Goal: Task Accomplishment & Management: Use online tool/utility

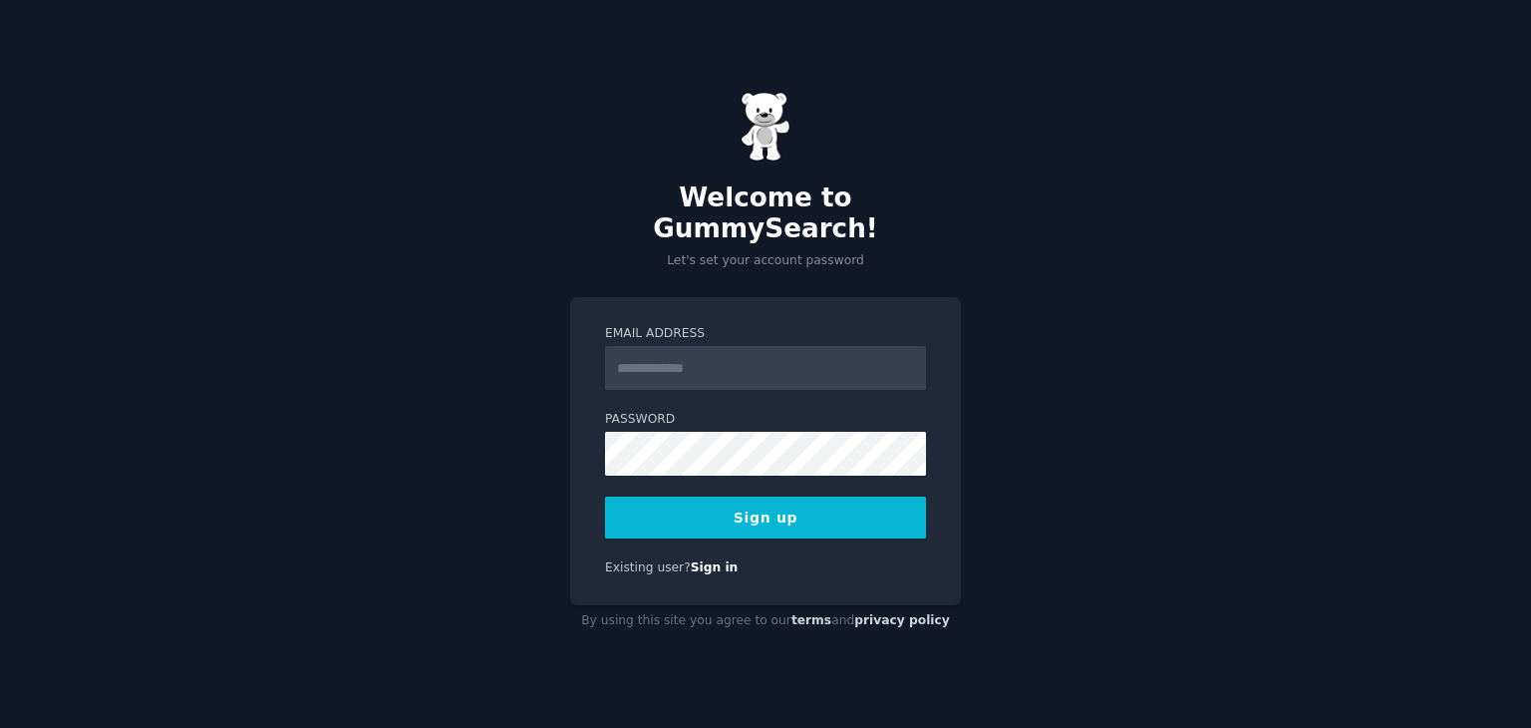
drag, startPoint x: 0, startPoint y: 0, endPoint x: 843, endPoint y: 356, distance: 915.5
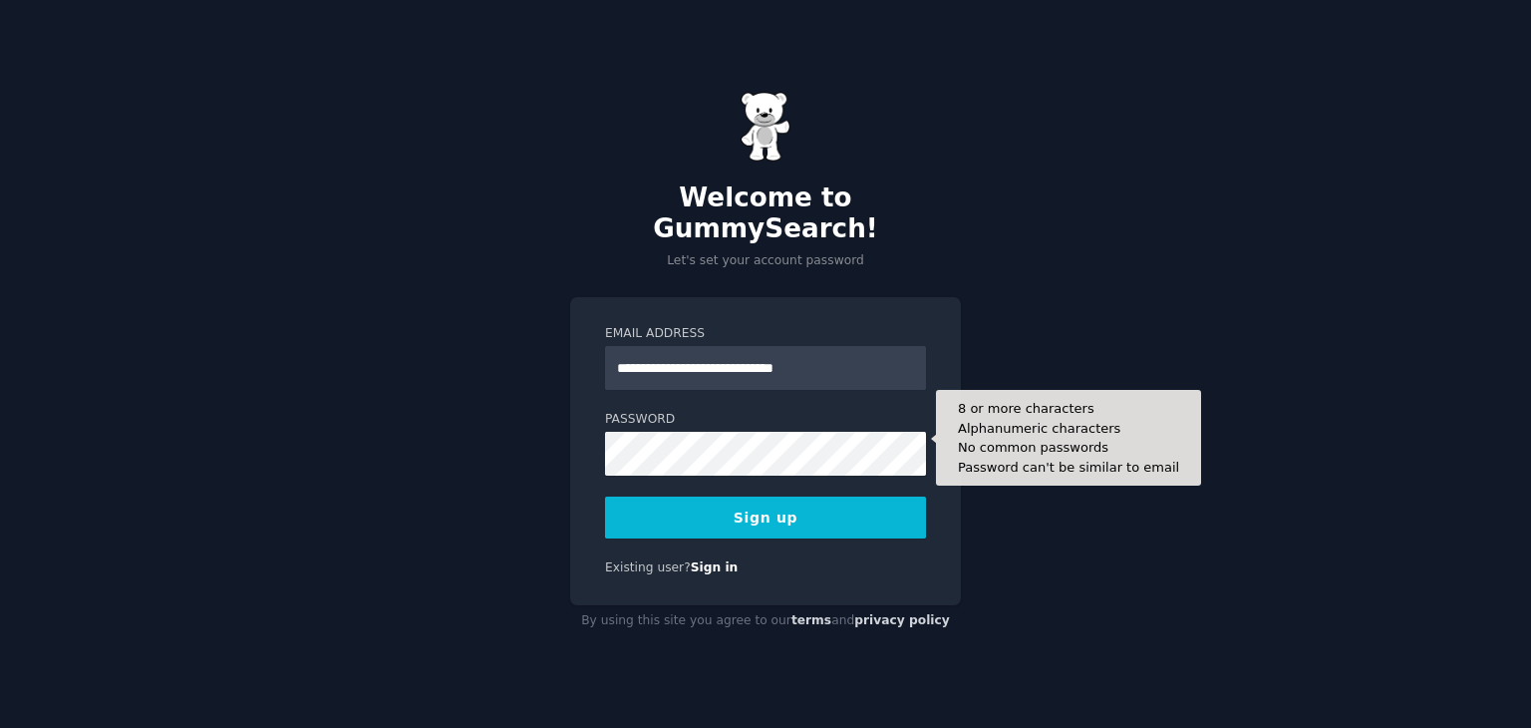
type input "**********"
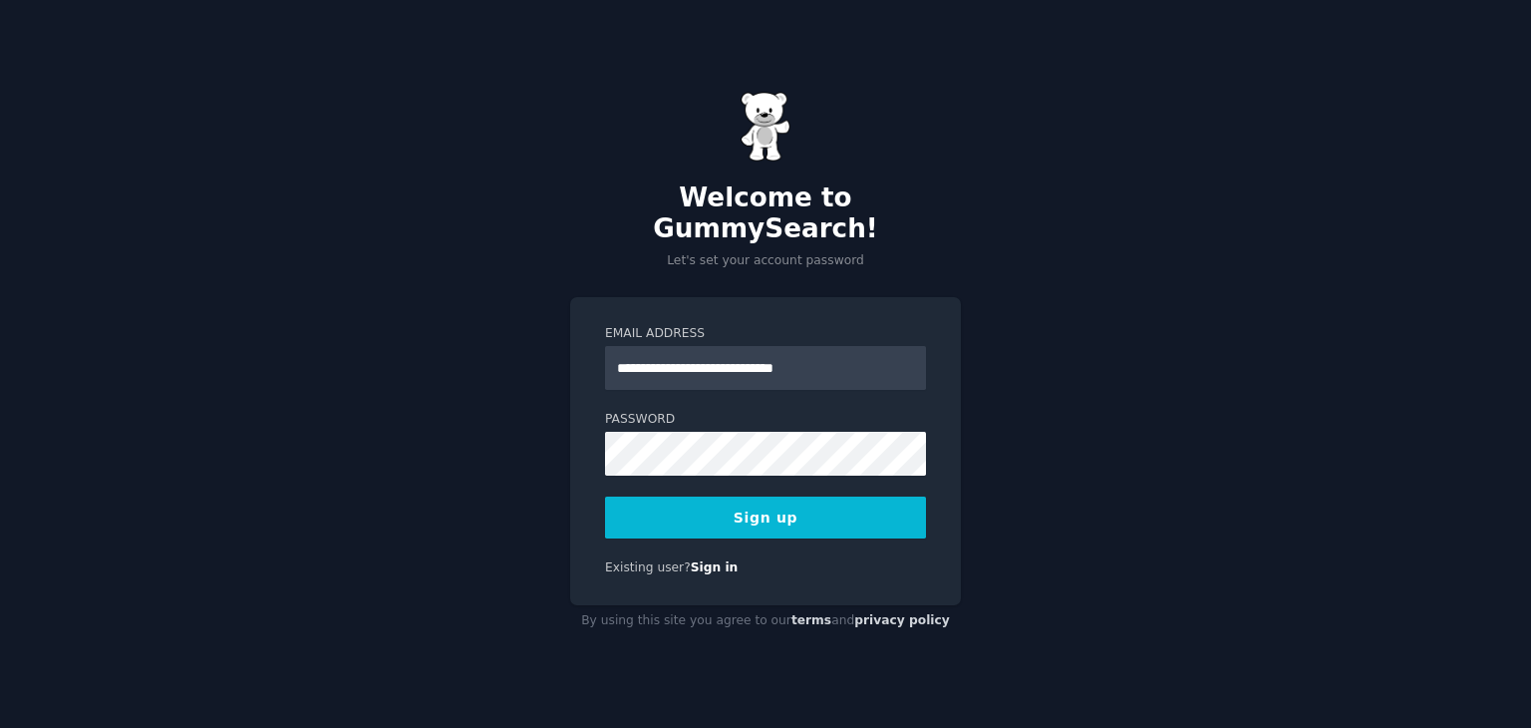
click at [766, 497] on button "Sign up" at bounding box center [765, 518] width 321 height 42
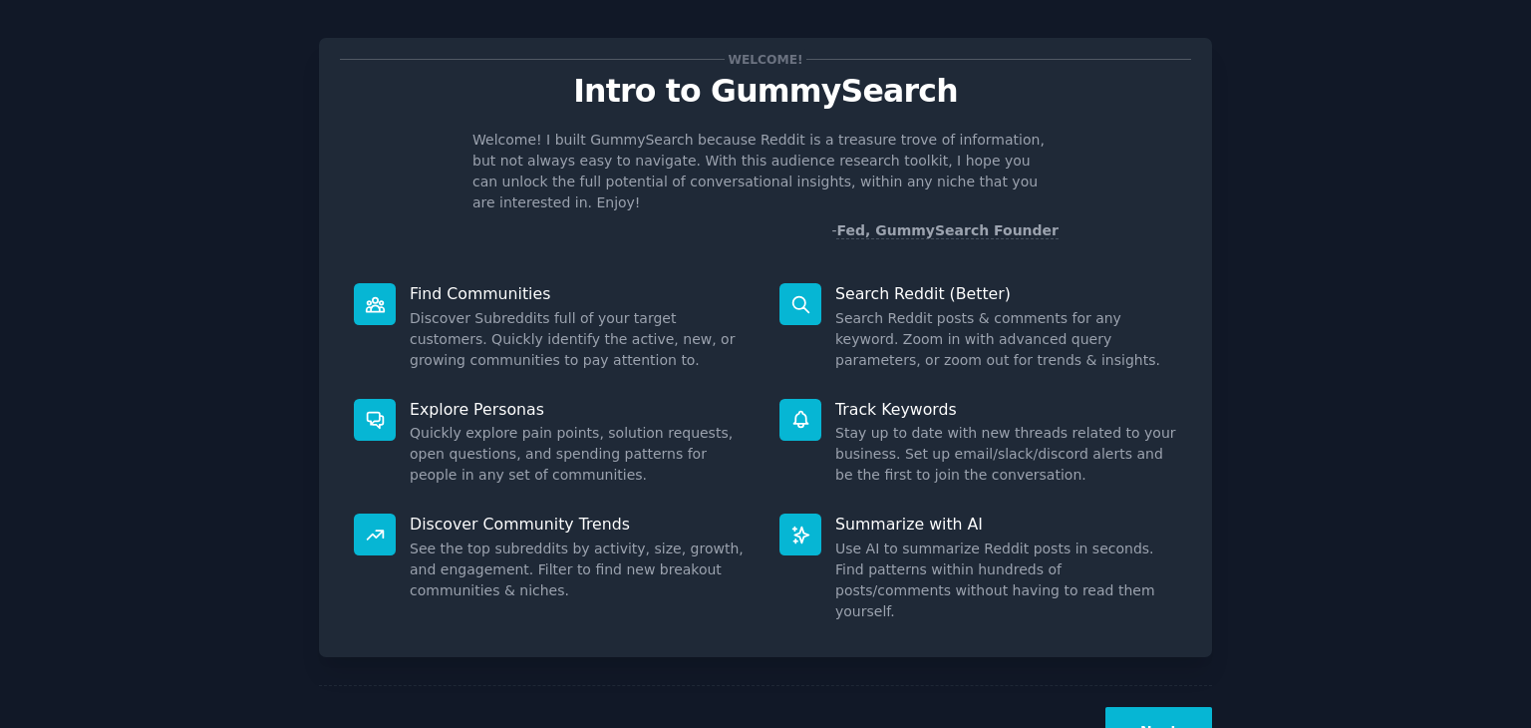
scroll to position [52, 0]
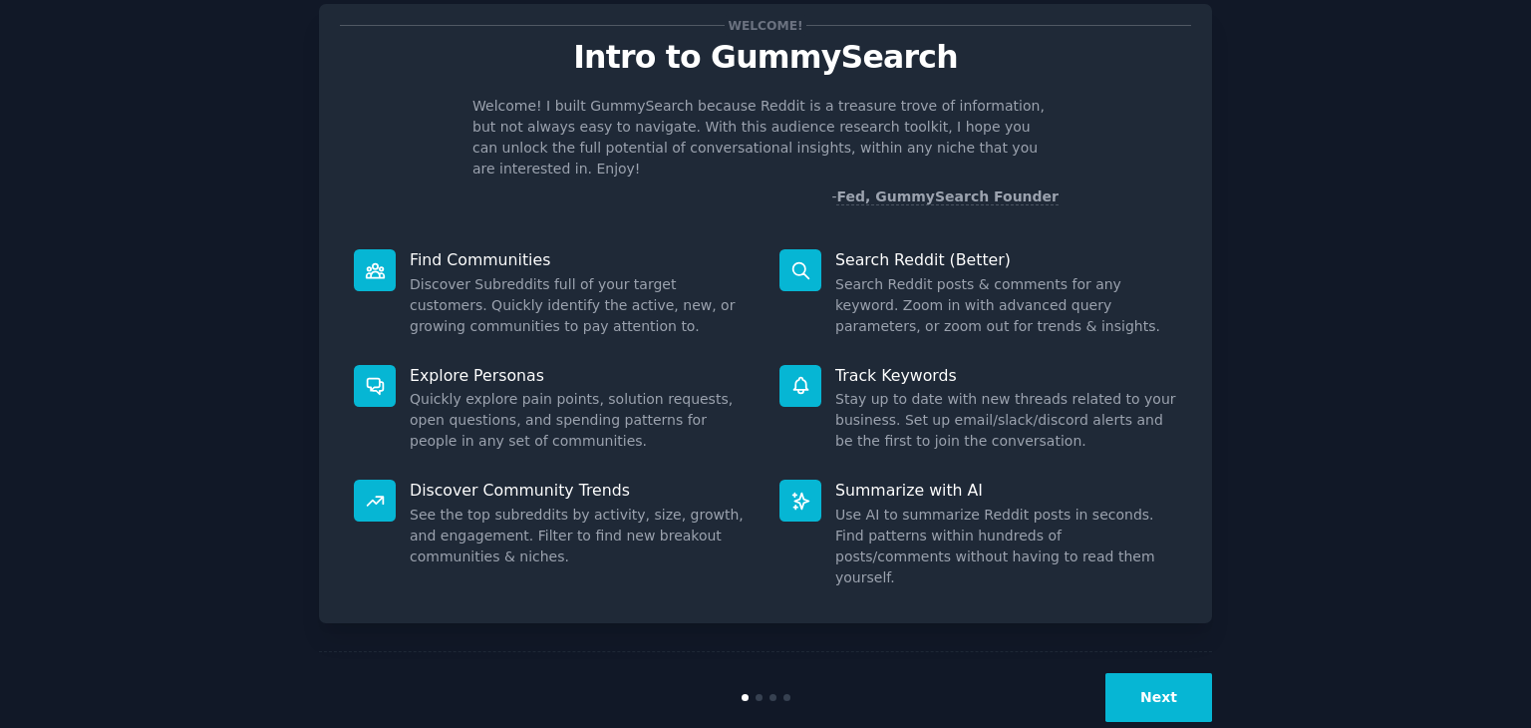
click at [1174, 673] on button "Next" at bounding box center [1159, 697] width 107 height 49
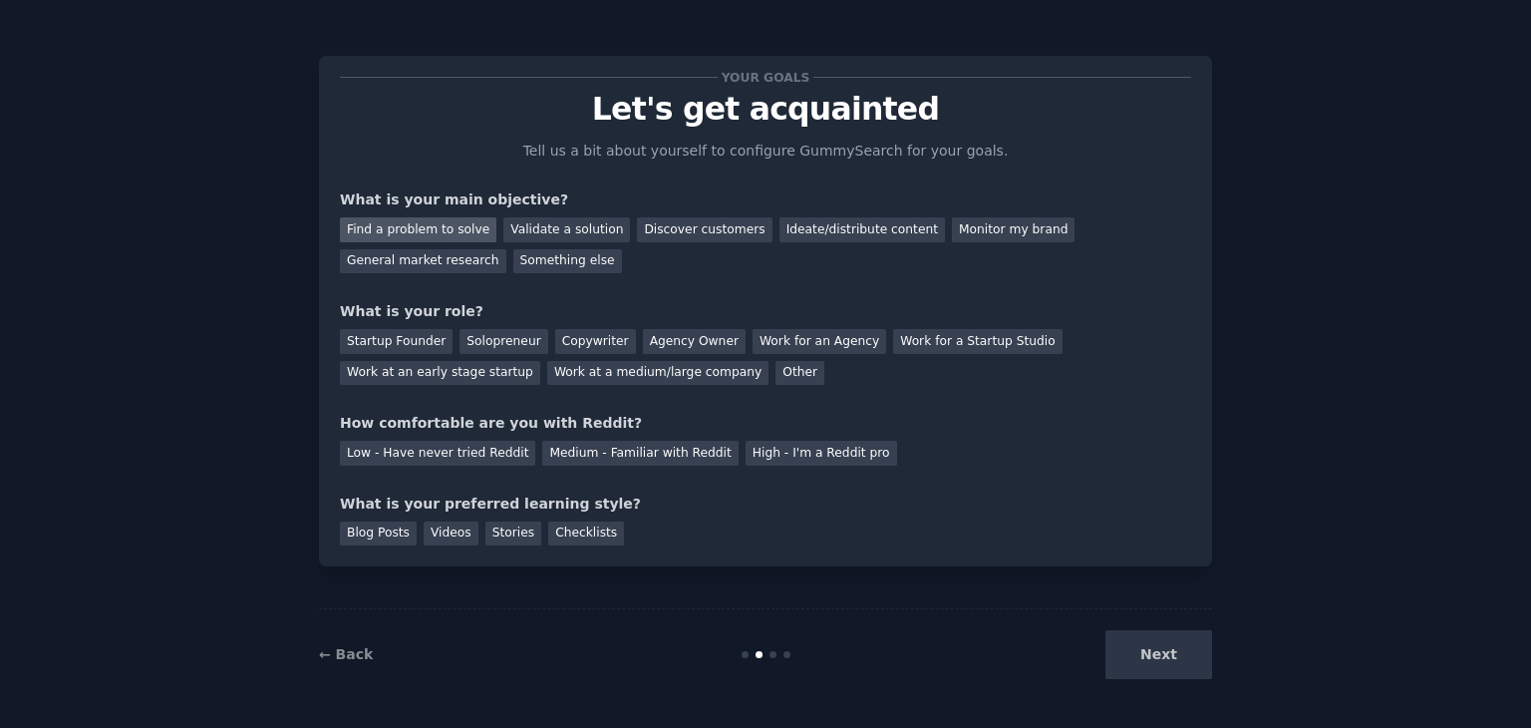
click at [444, 236] on div "Find a problem to solve" at bounding box center [418, 229] width 157 height 25
click at [578, 232] on div "Validate a solution" at bounding box center [566, 229] width 127 height 25
click at [459, 215] on div "Find a problem to solve Validate a solution Discover customers Ideate/distribut…" at bounding box center [765, 241] width 851 height 63
click at [455, 229] on div "Find a problem to solve" at bounding box center [418, 229] width 157 height 25
click at [1177, 672] on div "Next" at bounding box center [1063, 654] width 298 height 49
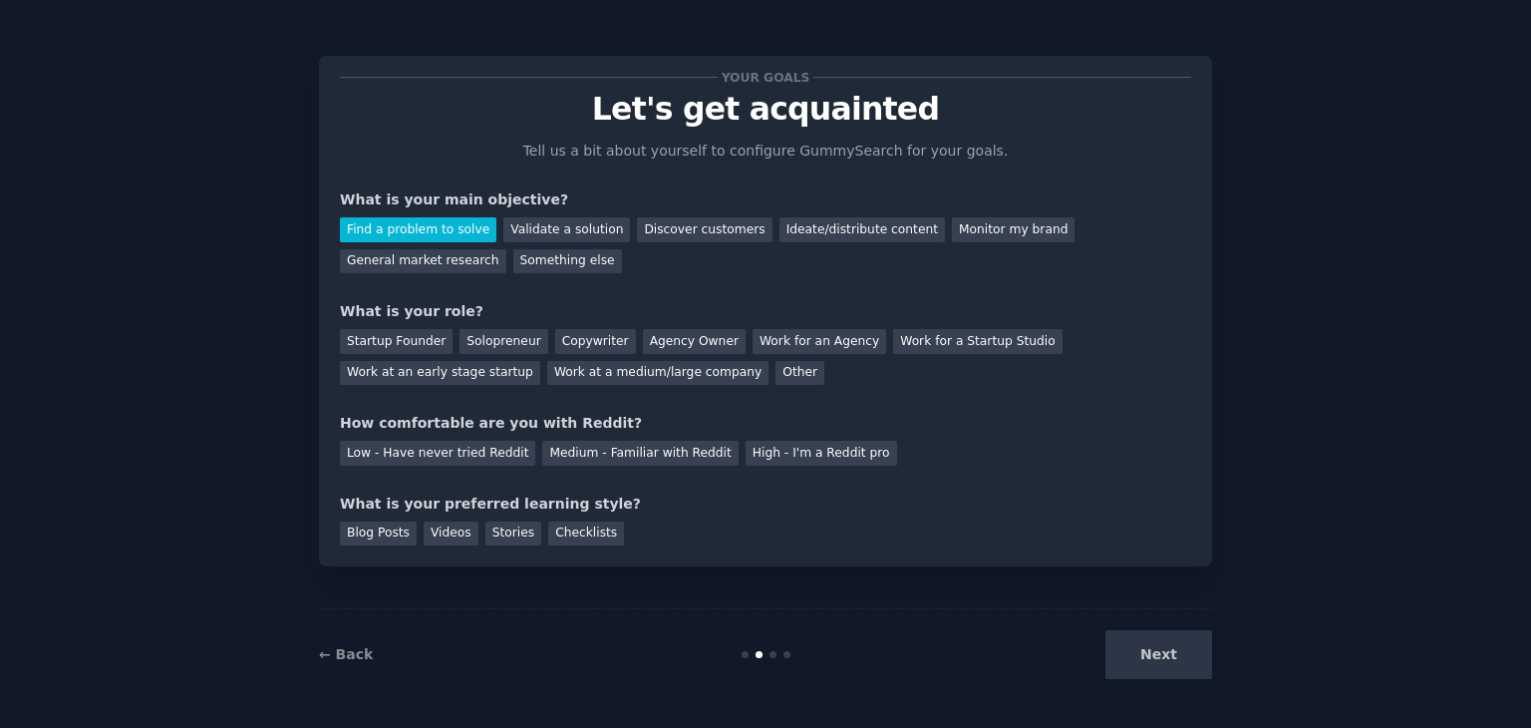
click at [1169, 659] on div "Next" at bounding box center [1063, 654] width 298 height 49
click at [415, 340] on div "Startup Founder" at bounding box center [396, 341] width 113 height 25
click at [460, 340] on div "Solopreneur" at bounding box center [504, 341] width 88 height 25
click at [563, 451] on div "Medium - Familiar with Reddit" at bounding box center [639, 453] width 195 height 25
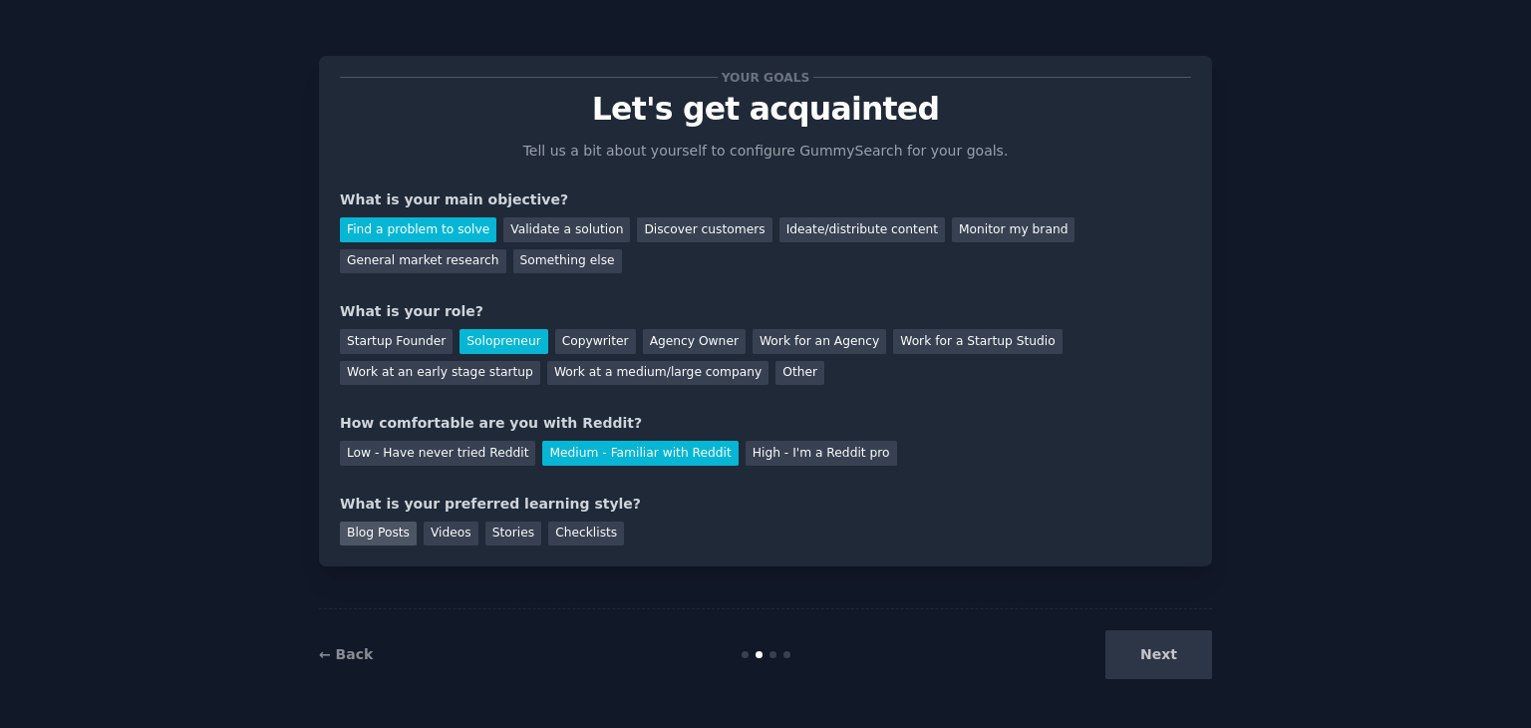
click at [366, 537] on div "Blog Posts" at bounding box center [378, 533] width 77 height 25
click at [372, 535] on div "Blog Posts" at bounding box center [378, 533] width 77 height 25
click at [431, 535] on div "Videos" at bounding box center [451, 533] width 55 height 25
click at [486, 533] on div "Stories" at bounding box center [514, 533] width 56 height 25
click at [548, 536] on div "Checklists" at bounding box center [586, 533] width 76 height 25
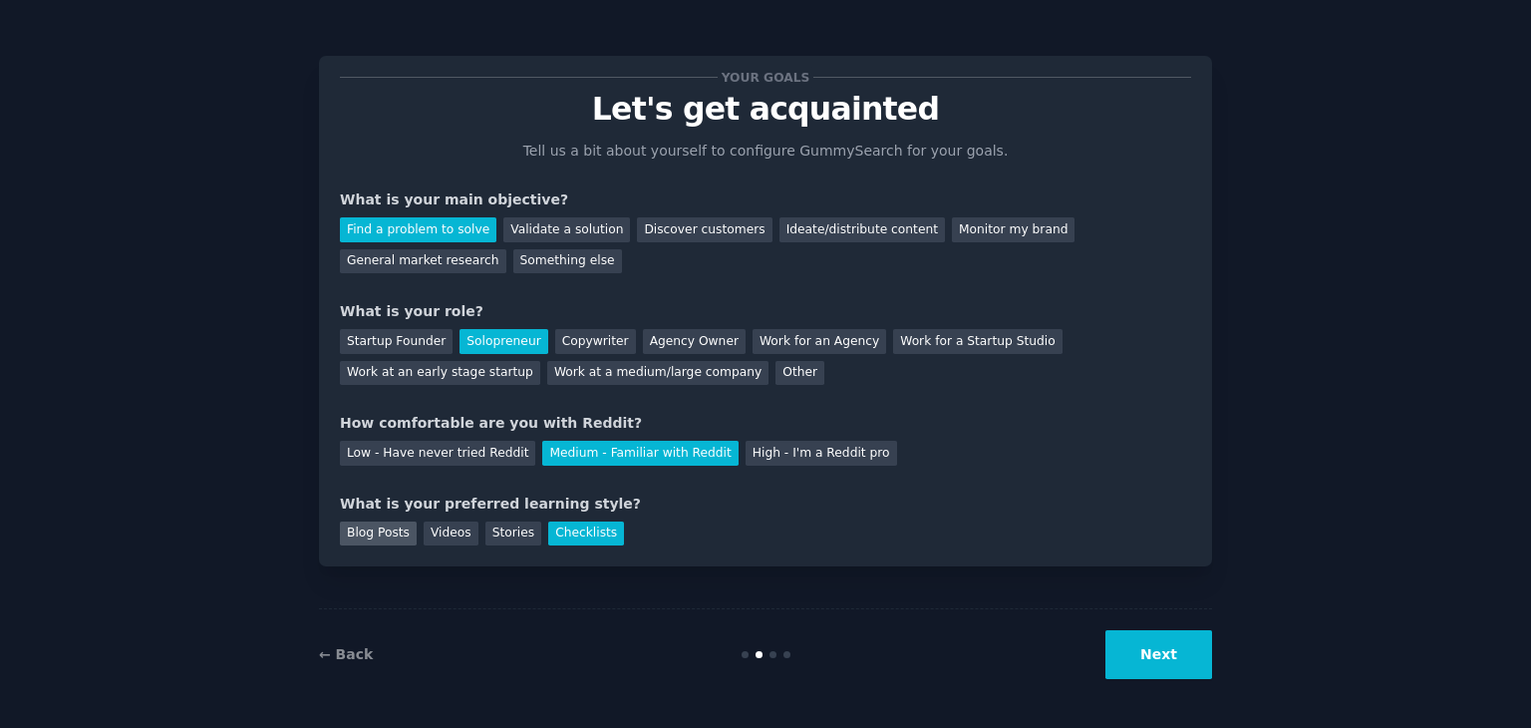
click at [375, 533] on div "Blog Posts" at bounding box center [378, 533] width 77 height 25
click at [1180, 674] on button "Next" at bounding box center [1159, 654] width 107 height 49
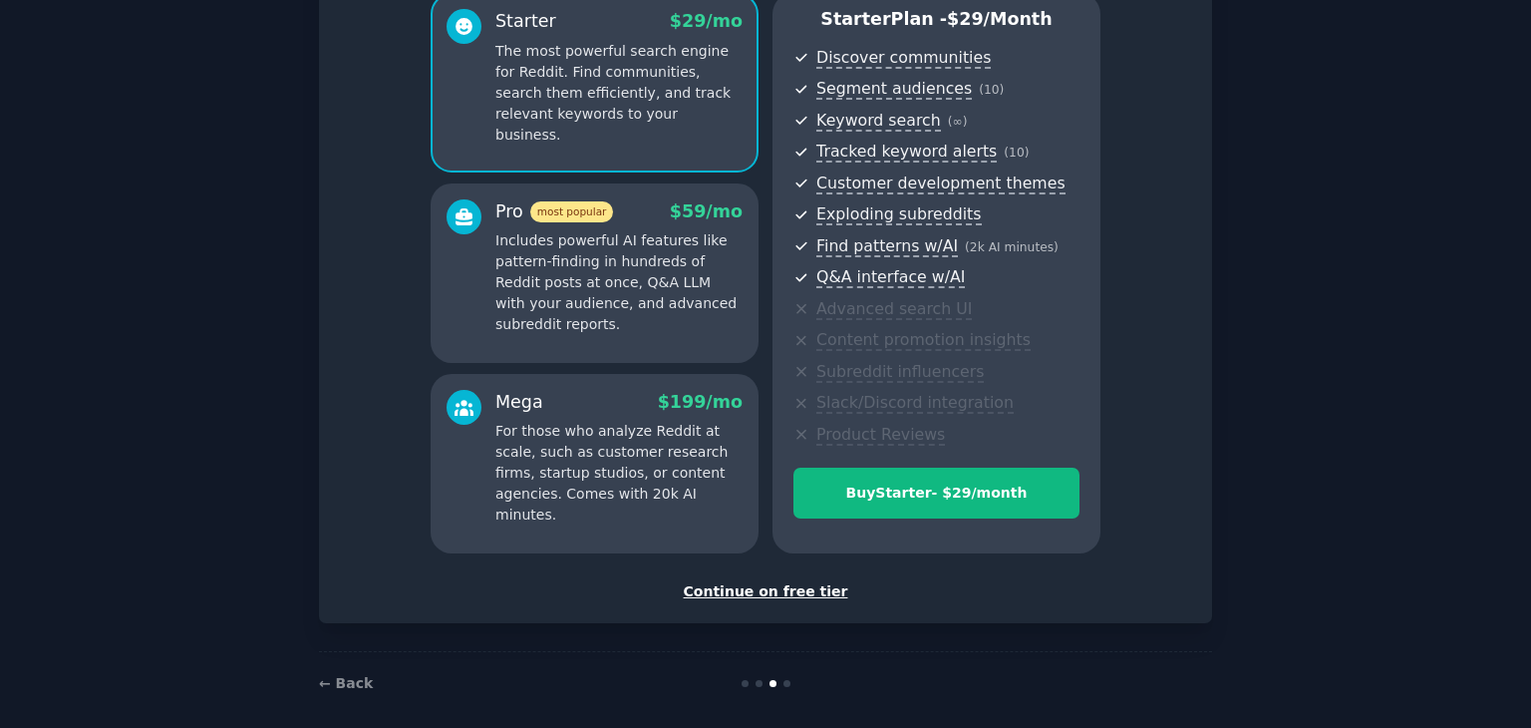
scroll to position [199, 0]
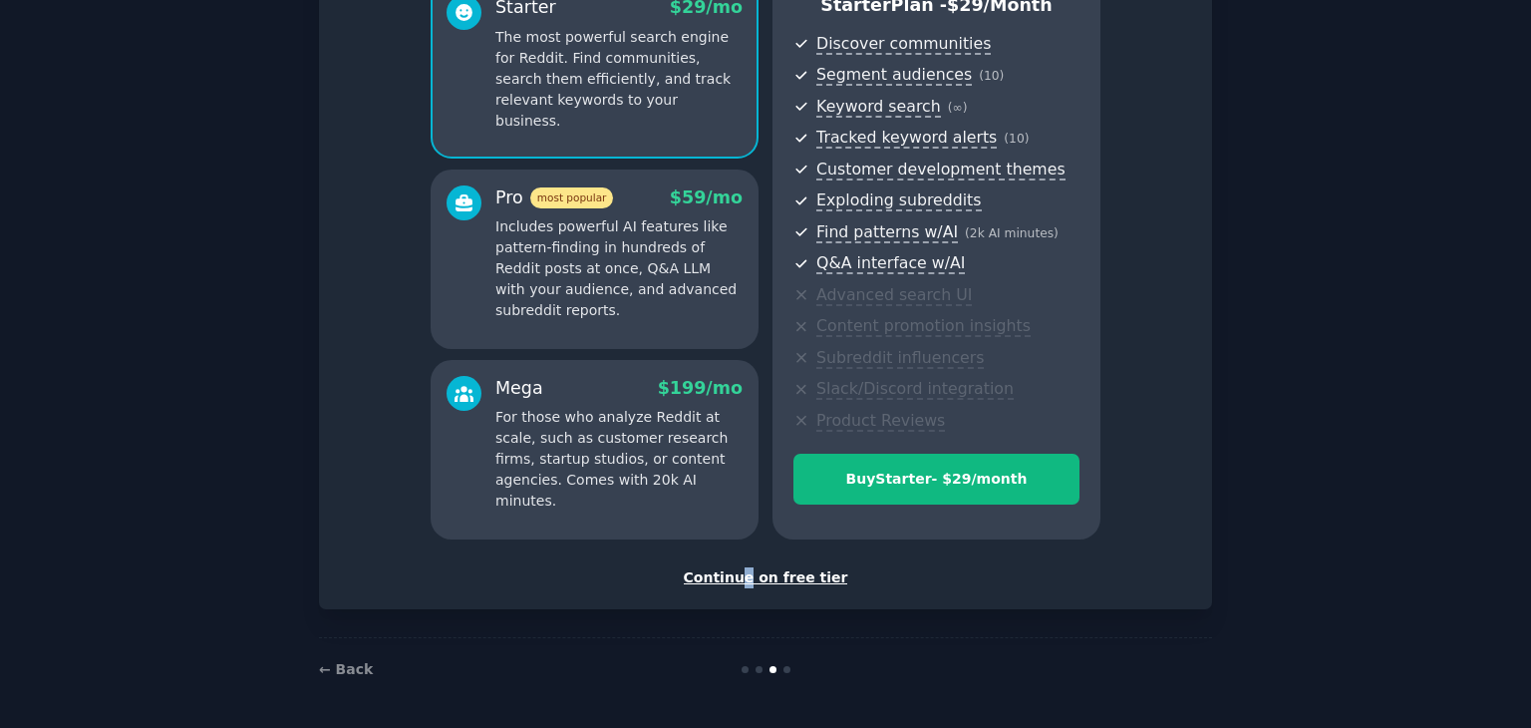
click at [752, 573] on div "Continue on free tier" at bounding box center [765, 577] width 851 height 21
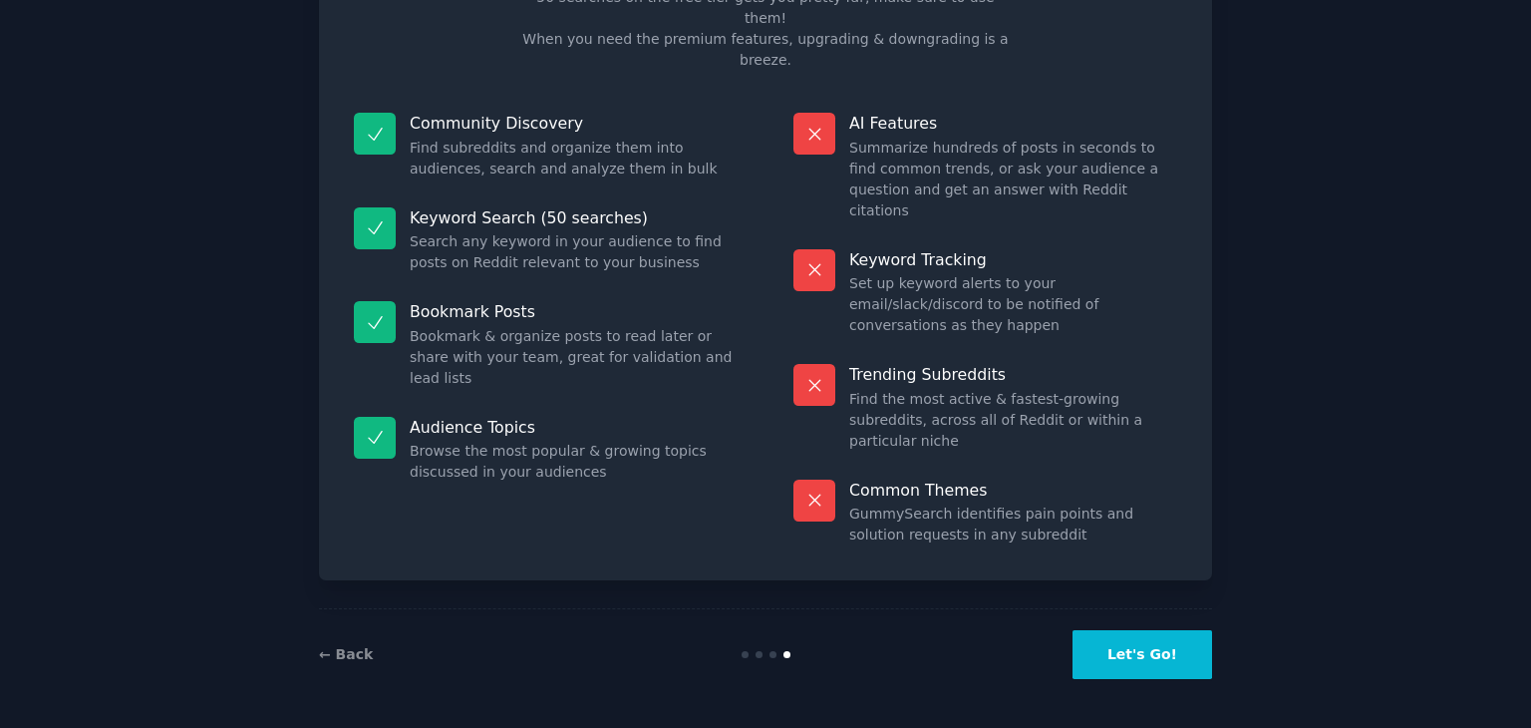
scroll to position [48, 0]
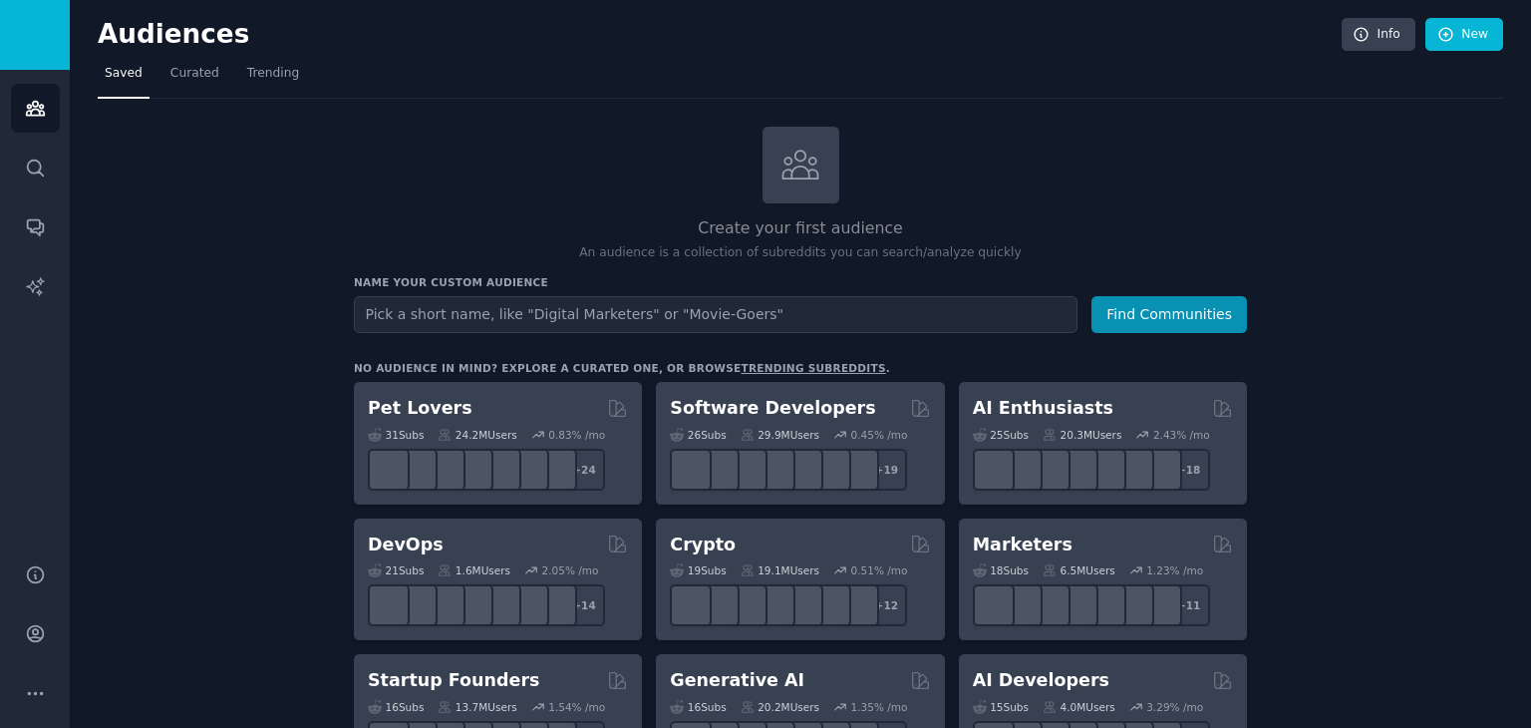
click at [810, 319] on input "text" at bounding box center [716, 314] width 724 height 37
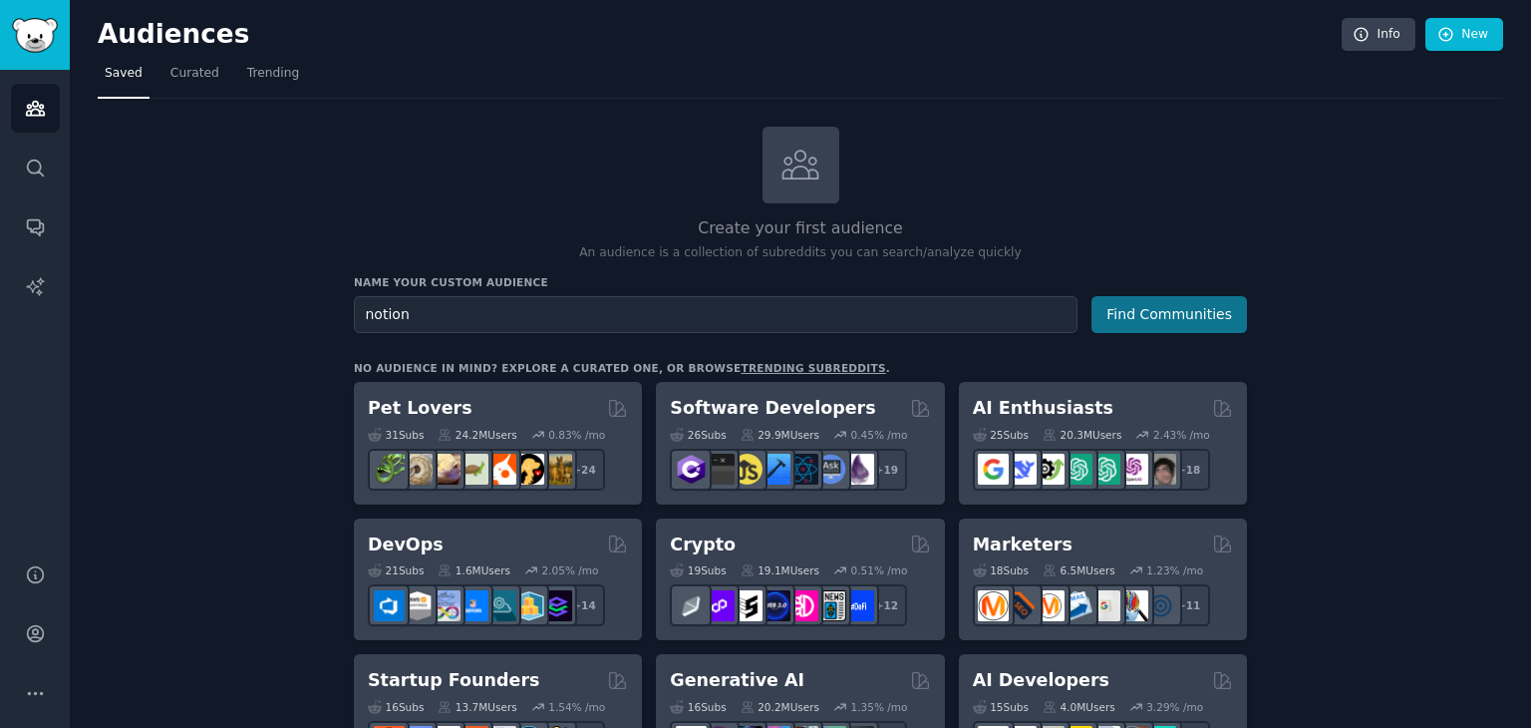
type input "notion"
click at [1208, 328] on button "Find Communities" at bounding box center [1170, 314] width 156 height 37
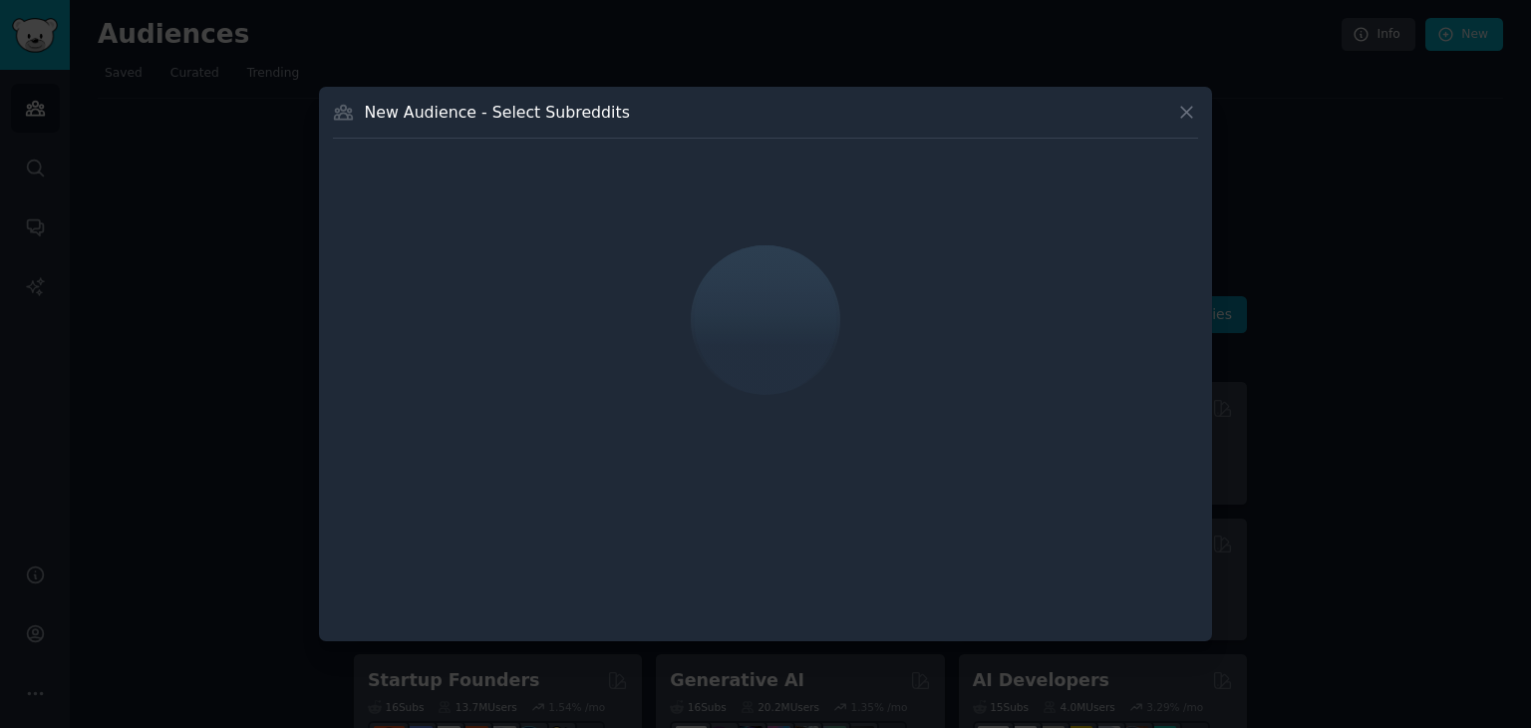
drag, startPoint x: 741, startPoint y: 317, endPoint x: 727, endPoint y: 355, distance: 40.4
click at [727, 355] on div at bounding box center [765, 319] width 161 height 193
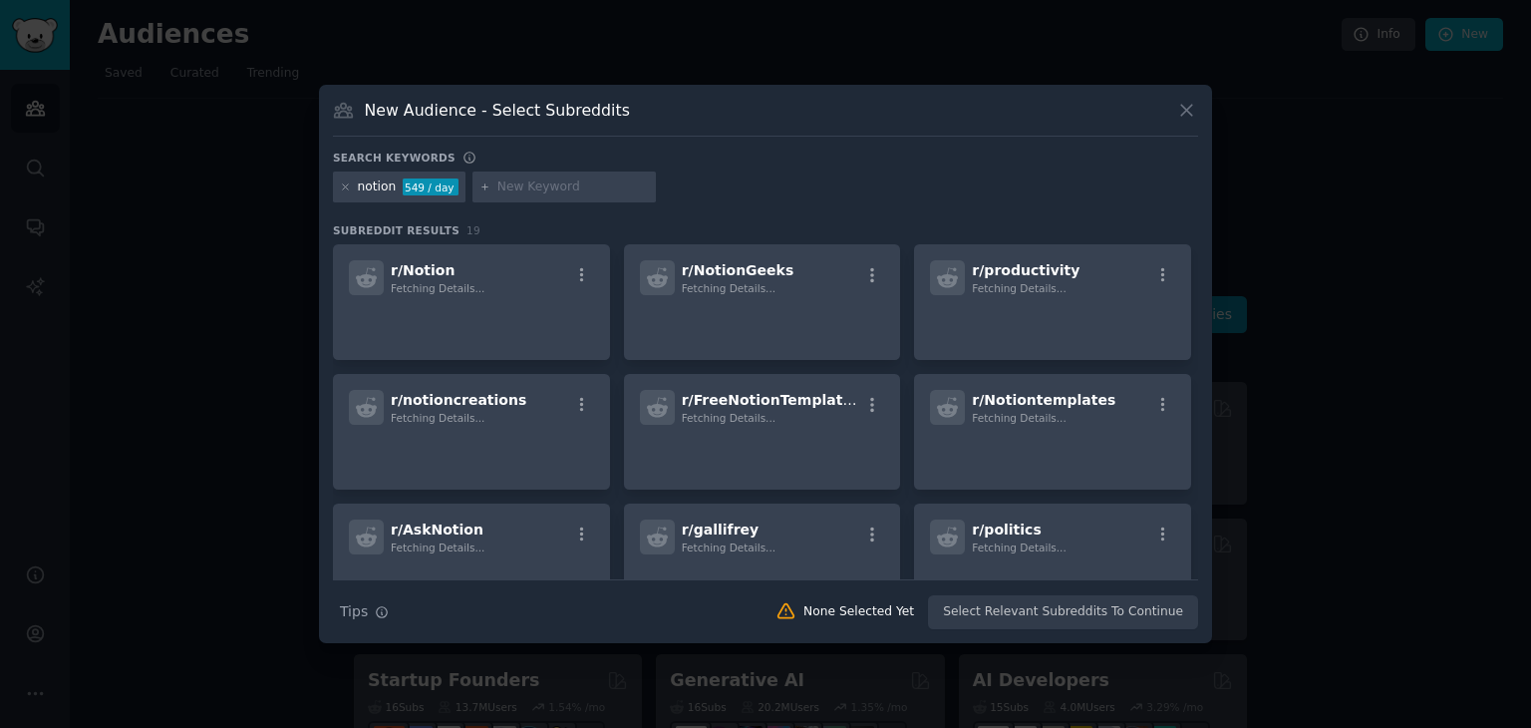
drag, startPoint x: 770, startPoint y: 312, endPoint x: 739, endPoint y: 189, distance: 126.5
click at [739, 189] on div "notion 549 / day" at bounding box center [765, 190] width 865 height 39
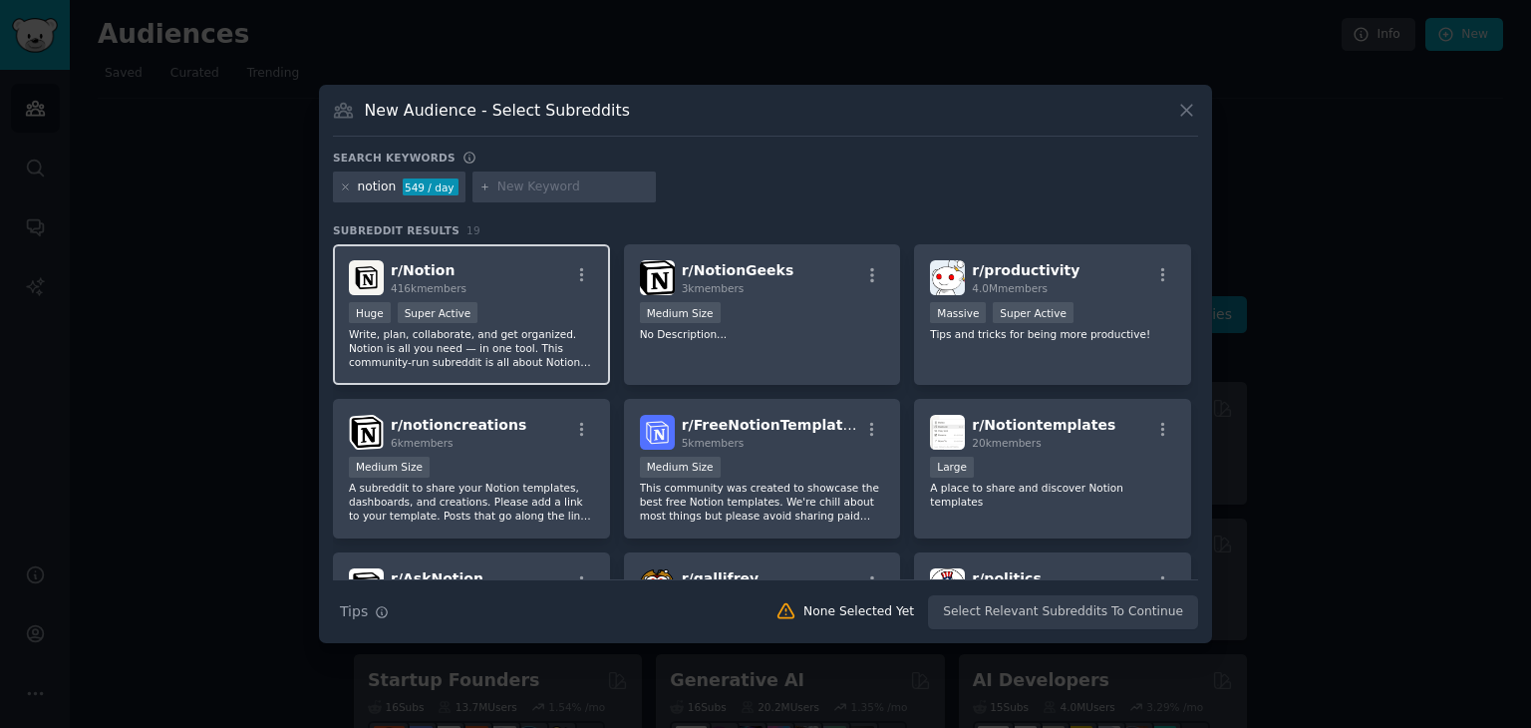
click at [509, 302] on div ">= 95th percentile for submissions / day Huge Super Active" at bounding box center [471, 314] width 245 height 25
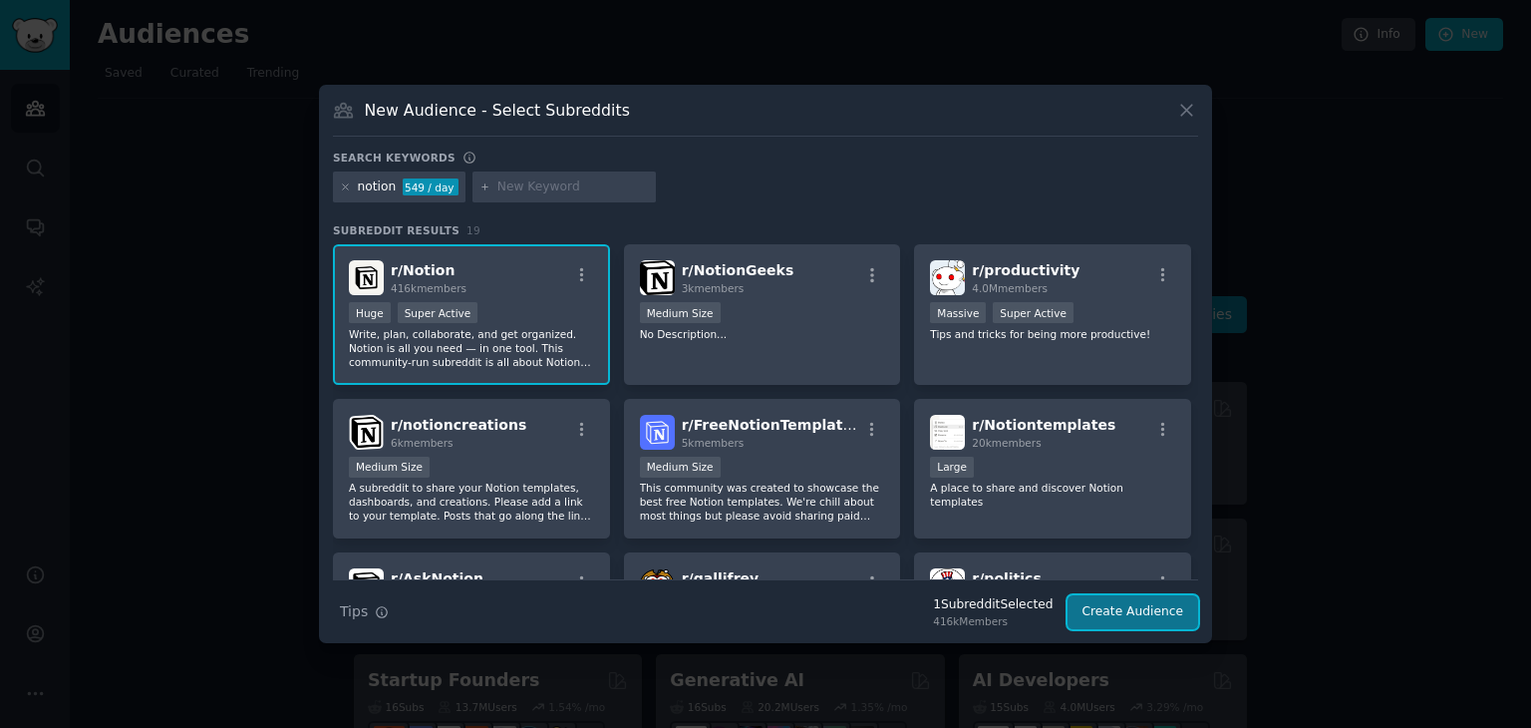
click at [1172, 609] on button "Create Audience" at bounding box center [1134, 612] width 132 height 34
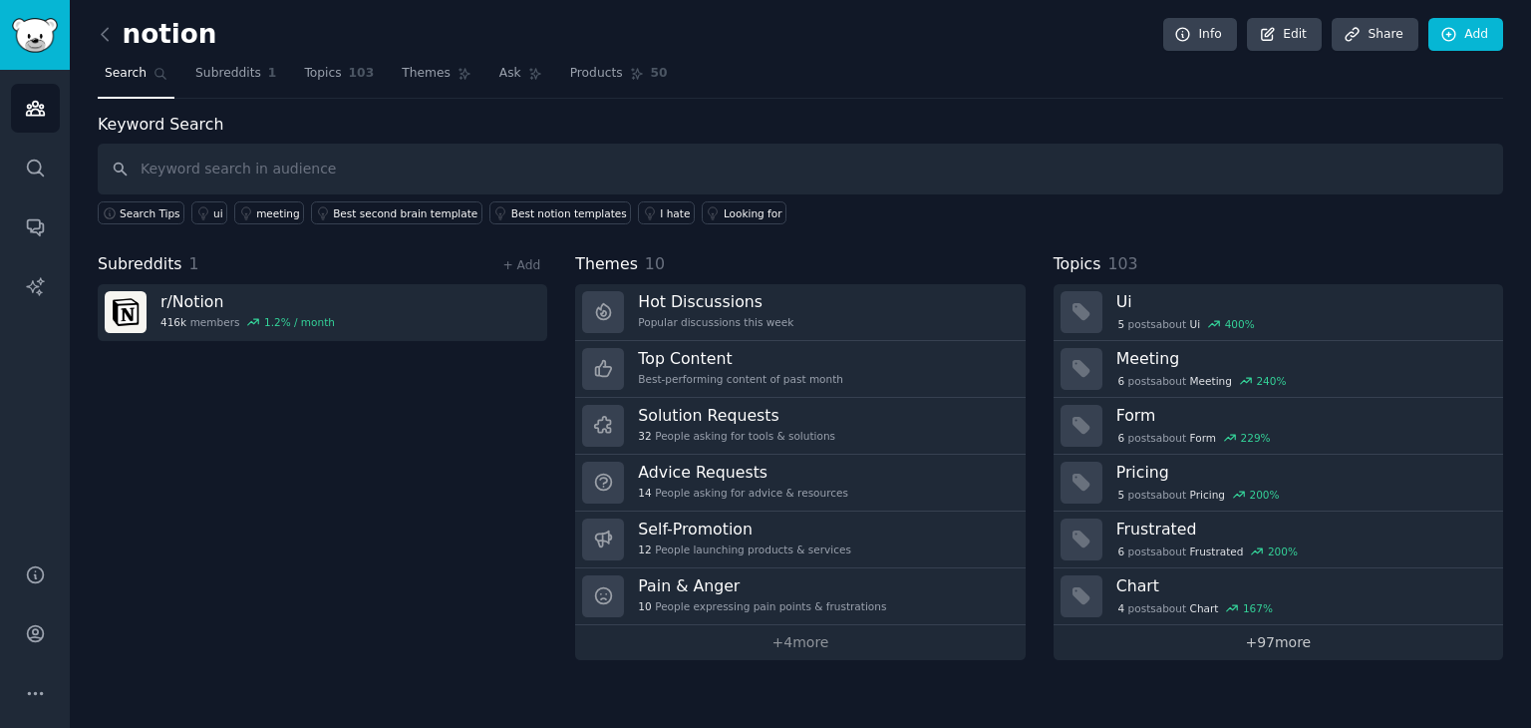
click at [1272, 633] on link "+ 97 more" at bounding box center [1279, 642] width 450 height 35
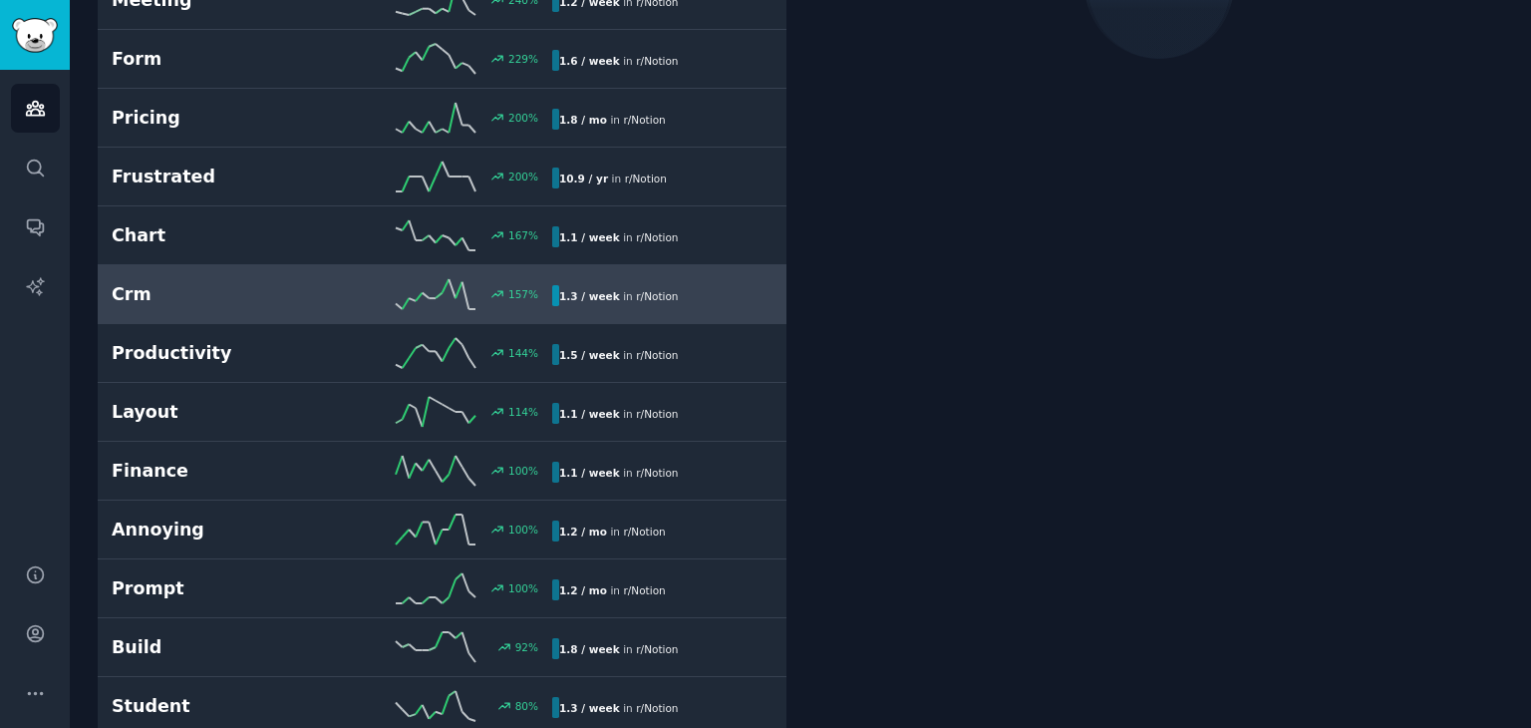
scroll to position [299, 0]
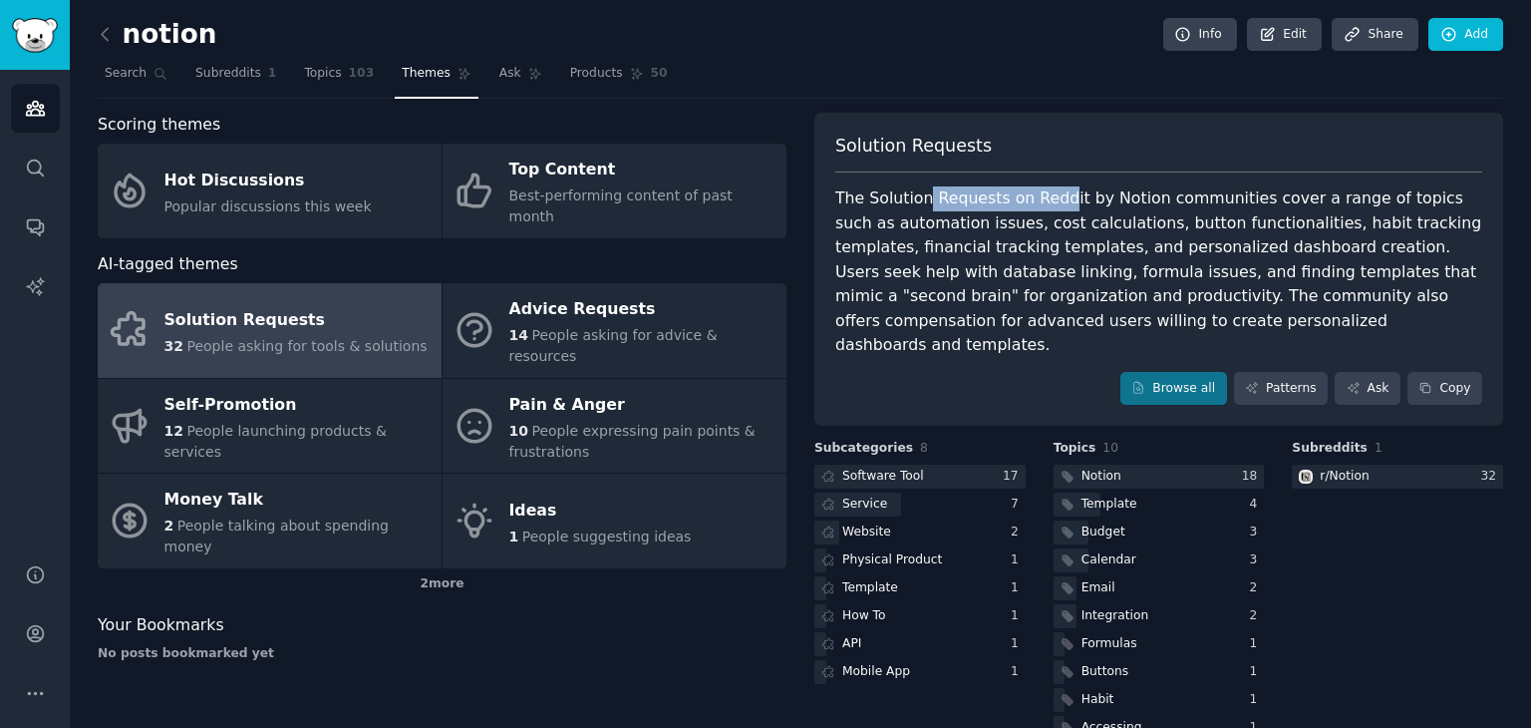
drag, startPoint x: 917, startPoint y: 202, endPoint x: 1046, endPoint y: 201, distance: 128.6
click at [1046, 201] on div "The Solution Requests on Reddit by Notion communities cover a range of topics s…" at bounding box center [1158, 271] width 647 height 171
drag, startPoint x: 973, startPoint y: 224, endPoint x: 1072, endPoint y: 222, distance: 98.7
click at [1072, 222] on div "The Solution Requests on Reddit by Notion communities cover a range of topics s…" at bounding box center [1158, 271] width 647 height 171
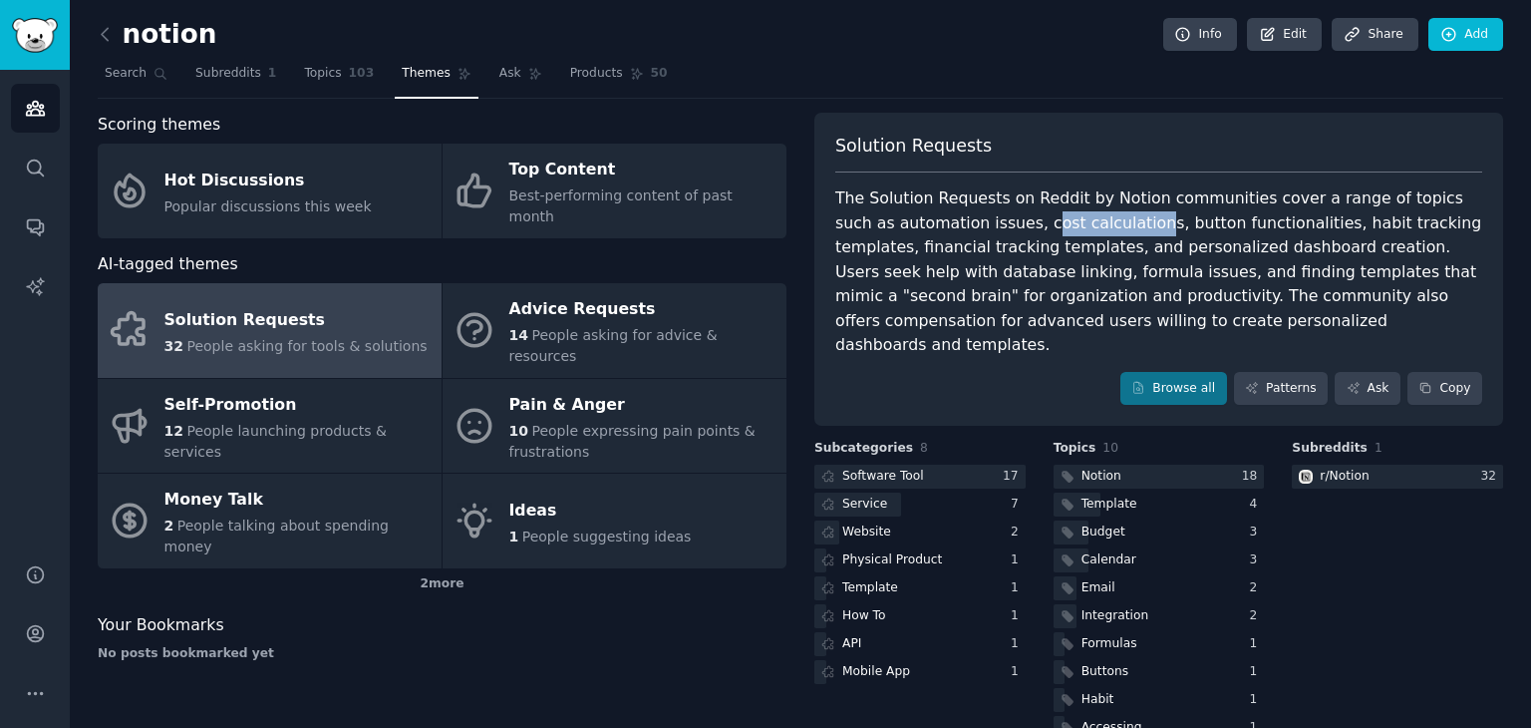
click at [1072, 222] on div "The Solution Requests on Reddit by Notion communities cover a range of topics s…" at bounding box center [1158, 271] width 647 height 171
drag, startPoint x: 1089, startPoint y: 221, endPoint x: 1189, endPoint y: 216, distance: 100.8
click at [1189, 216] on div "The Solution Requests on Reddit by Notion communities cover a range of topics s…" at bounding box center [1158, 271] width 647 height 171
drag, startPoint x: 1260, startPoint y: 219, endPoint x: 1357, endPoint y: 219, distance: 96.7
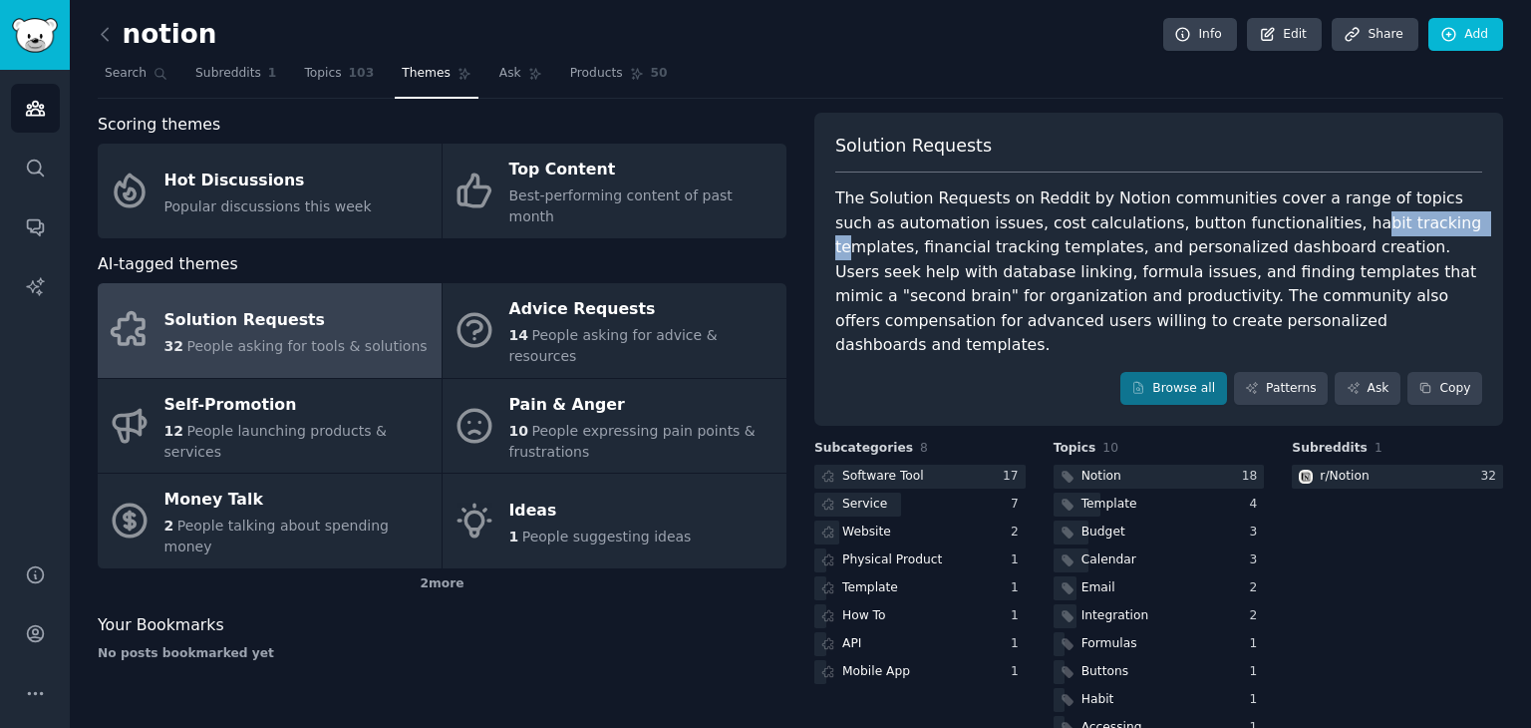
click at [1357, 219] on div "The Solution Requests on Reddit by Notion communities cover a range of topics s…" at bounding box center [1158, 271] width 647 height 171
drag, startPoint x: 971, startPoint y: 253, endPoint x: 1141, endPoint y: 255, distance: 169.5
click at [1141, 255] on div "The Solution Requests on Reddit by Notion communities cover a range of topics s…" at bounding box center [1158, 271] width 647 height 171
drag, startPoint x: 1141, startPoint y: 255, endPoint x: 1160, endPoint y: 254, distance: 19.0
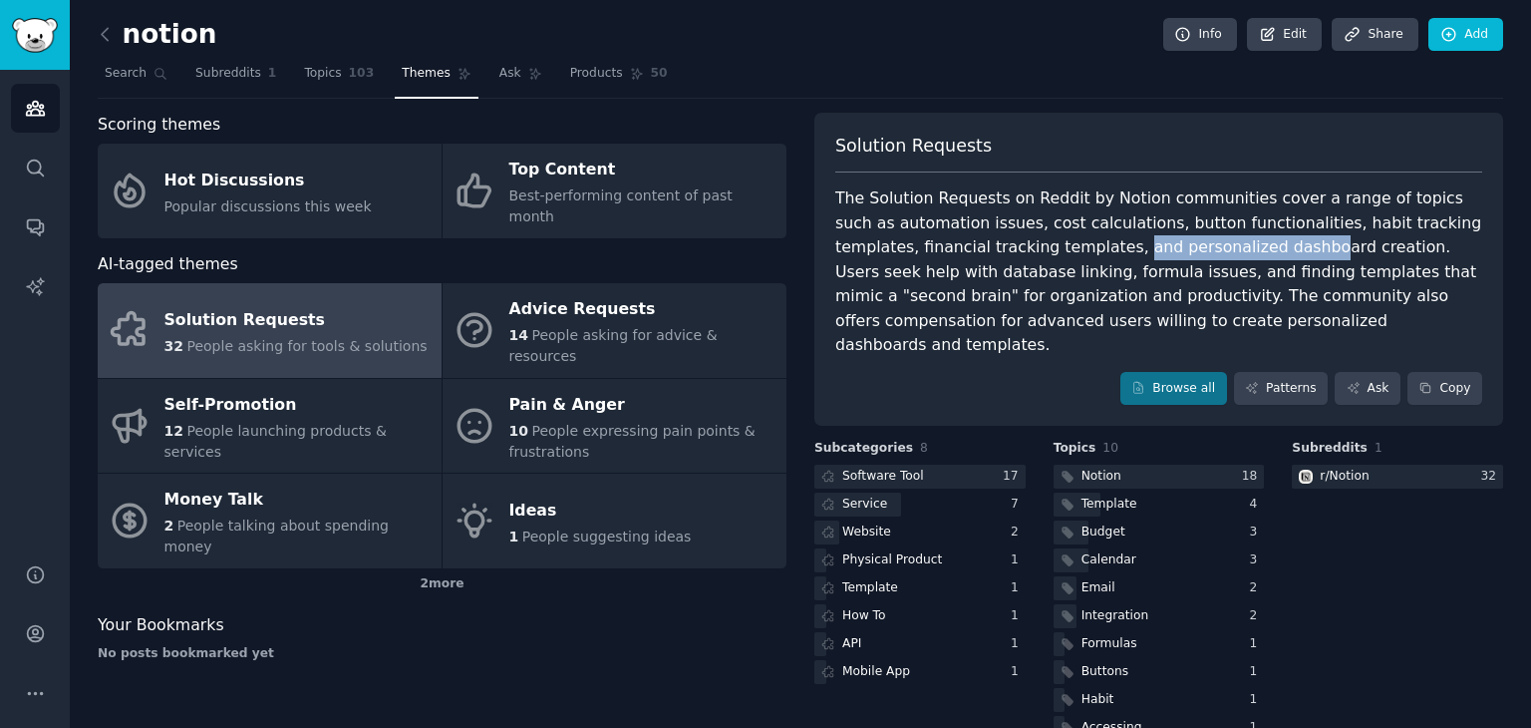
click at [1144, 255] on div "The Solution Requests on Reddit by Notion communities cover a range of topics s…" at bounding box center [1158, 271] width 647 height 171
drag, startPoint x: 1242, startPoint y: 252, endPoint x: 1295, endPoint y: 249, distance: 52.9
click at [1295, 249] on div "The Solution Requests on Reddit by Notion communities cover a range of topics s…" at bounding box center [1158, 271] width 647 height 171
drag, startPoint x: 870, startPoint y: 276, endPoint x: 960, endPoint y: 270, distance: 89.9
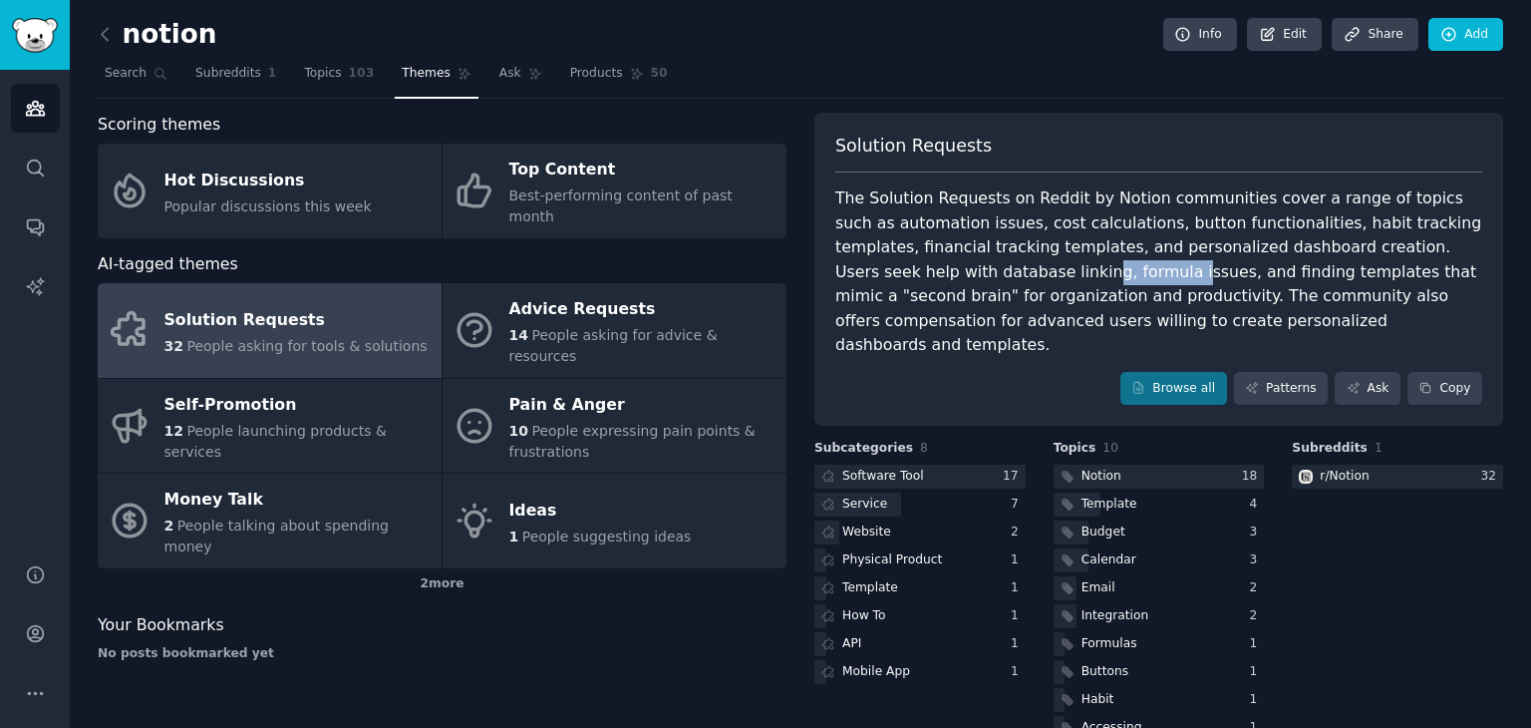
click at [952, 270] on div "The Solution Requests on Reddit by Notion communities cover a range of topics s…" at bounding box center [1158, 271] width 647 height 171
click at [960, 270] on div "The Solution Requests on Reddit by Notion communities cover a range of topics s…" at bounding box center [1158, 271] width 647 height 171
drag, startPoint x: 1060, startPoint y: 280, endPoint x: 1156, endPoint y: 260, distance: 97.8
click at [1155, 260] on div "The Solution Requests on Reddit by Notion communities cover a range of topics s…" at bounding box center [1158, 271] width 647 height 171
click at [1156, 260] on div "The Solution Requests on Reddit by Notion communities cover a range of topics s…" at bounding box center [1158, 271] width 647 height 171
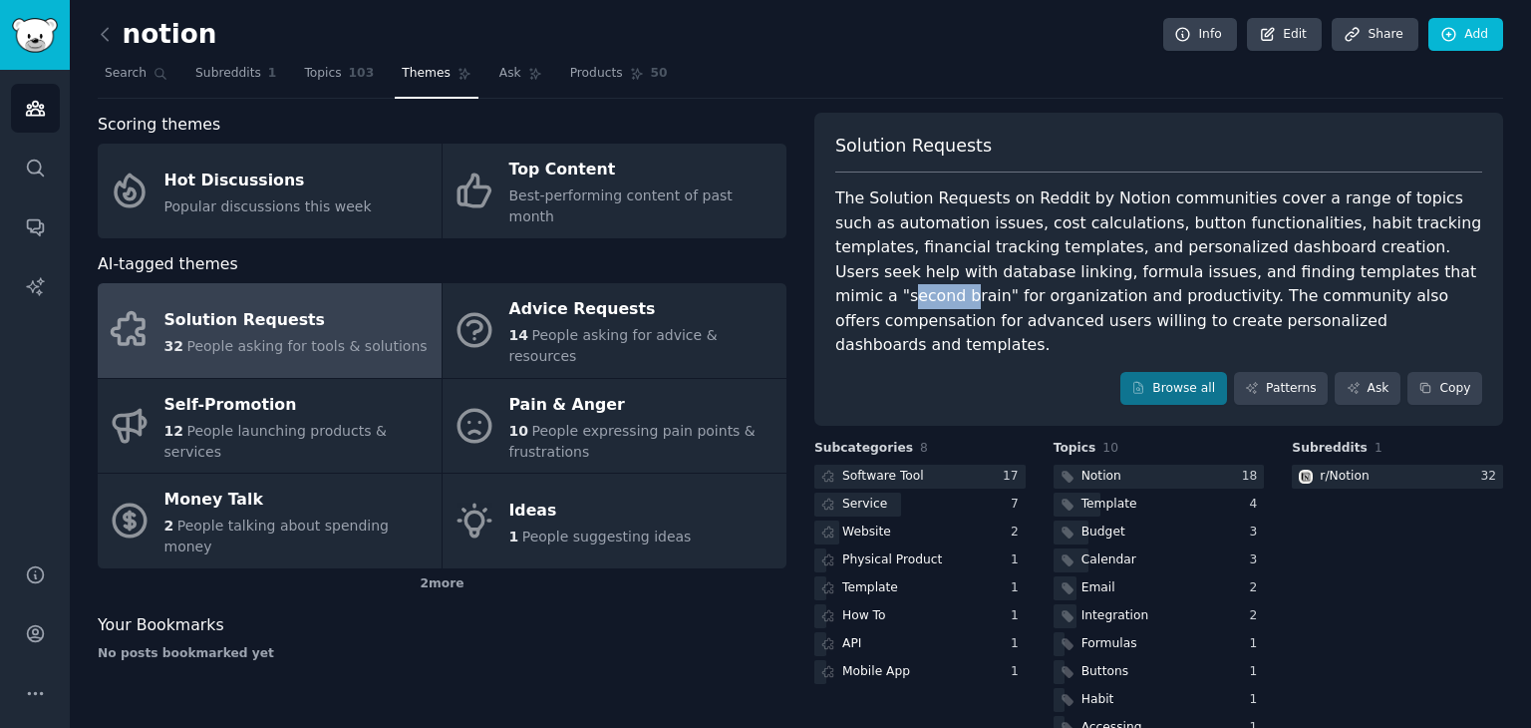
drag, startPoint x: 1249, startPoint y: 272, endPoint x: 1319, endPoint y: 264, distance: 70.2
click at [1319, 264] on div "The Solution Requests on Reddit by Notion communities cover a range of topics s…" at bounding box center [1158, 271] width 647 height 171
click at [1320, 264] on div "The Solution Requests on Reddit by Notion communities cover a range of topics s…" at bounding box center [1158, 271] width 647 height 171
drag, startPoint x: 962, startPoint y: 300, endPoint x: 1123, endPoint y: 289, distance: 160.9
click at [1123, 289] on div "The Solution Requests on Reddit by Notion communities cover a range of topics s…" at bounding box center [1158, 271] width 647 height 171
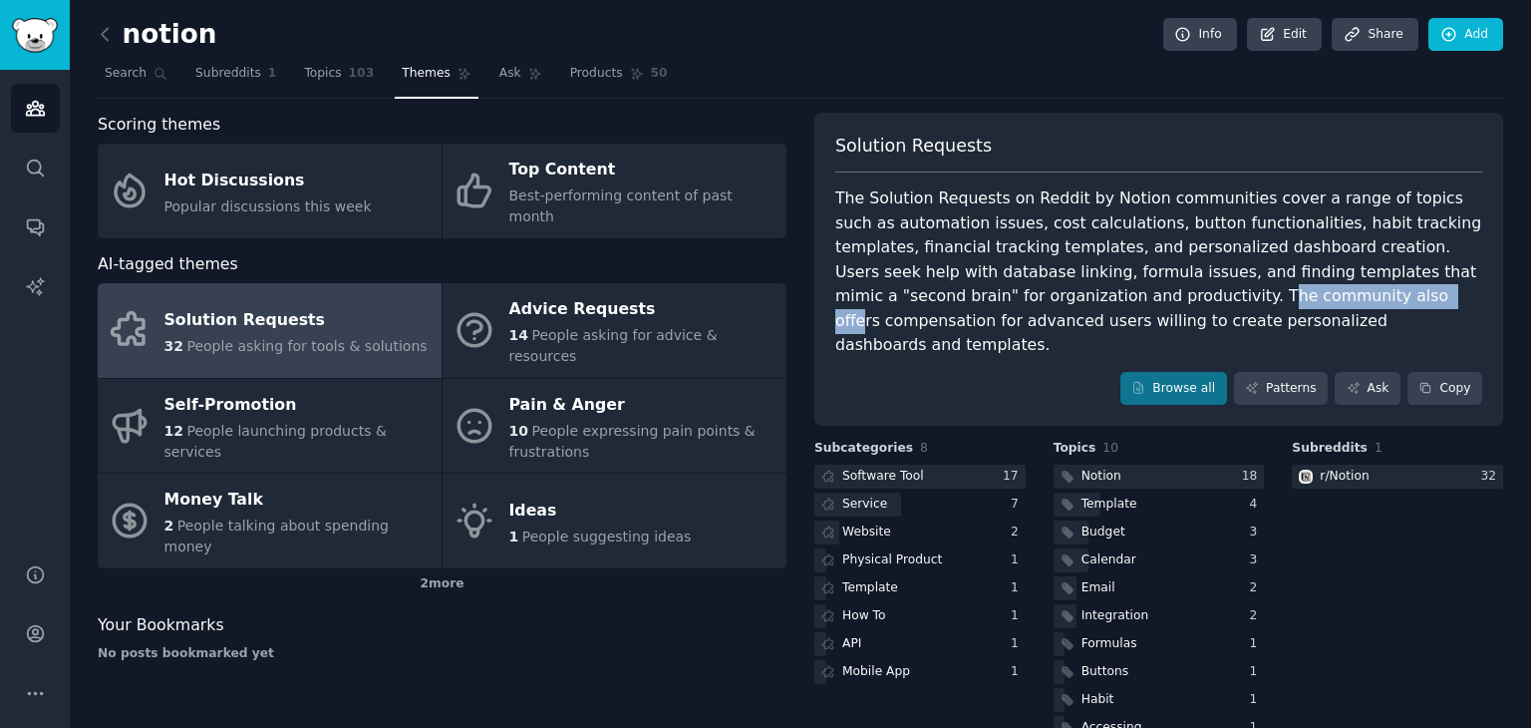
click at [1123, 289] on div "The Solution Requests on Reddit by Notion communities cover a range of topics s…" at bounding box center [1158, 271] width 647 height 171
drag, startPoint x: 1188, startPoint y: 282, endPoint x: 1302, endPoint y: 280, distance: 113.7
click at [1302, 280] on div "The Solution Requests on Reddit by Notion communities cover a range of topics s…" at bounding box center [1158, 271] width 647 height 171
drag, startPoint x: 852, startPoint y: 335, endPoint x: 1020, endPoint y: 335, distance: 167.5
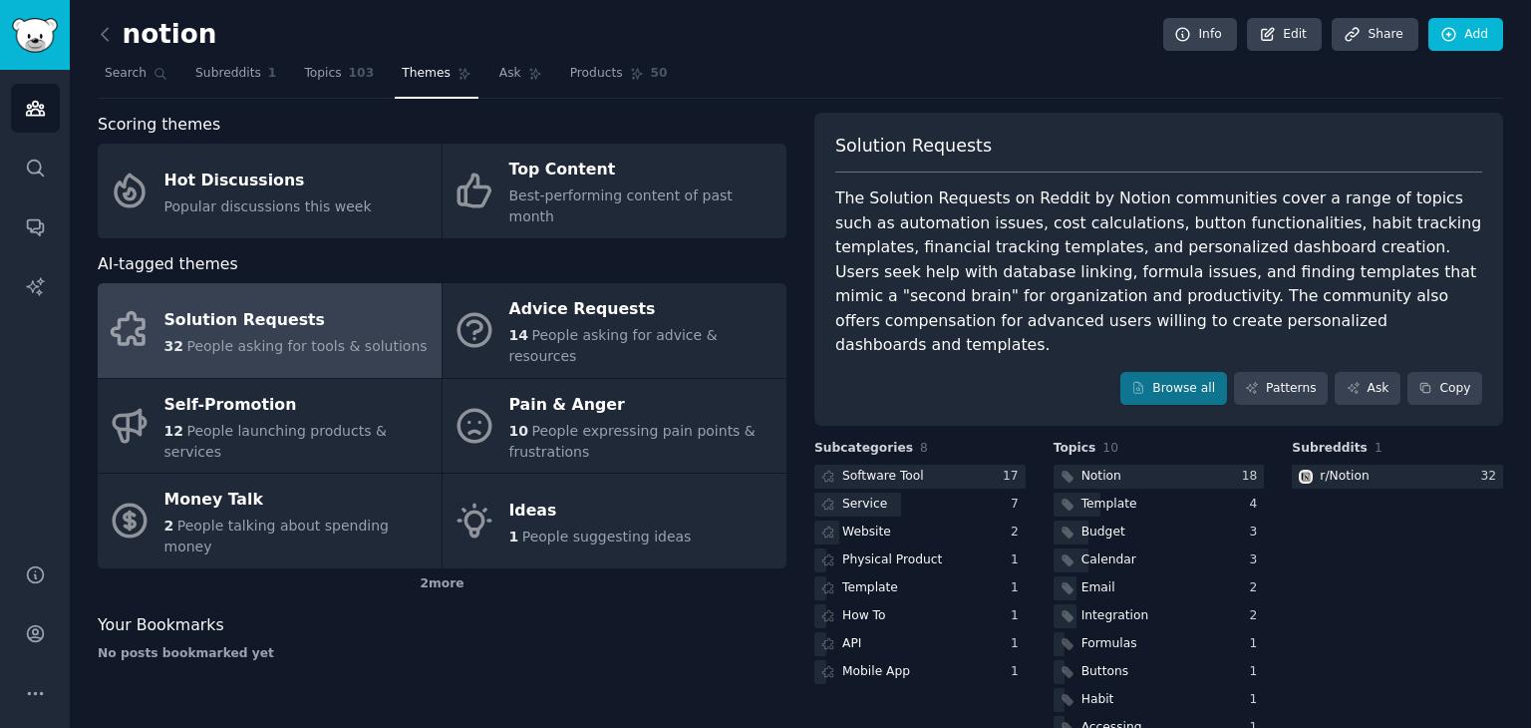
click at [1020, 335] on div "Solution Requests The Solution Requests on Reddit by Notion communities cover a…" at bounding box center [1159, 270] width 689 height 314
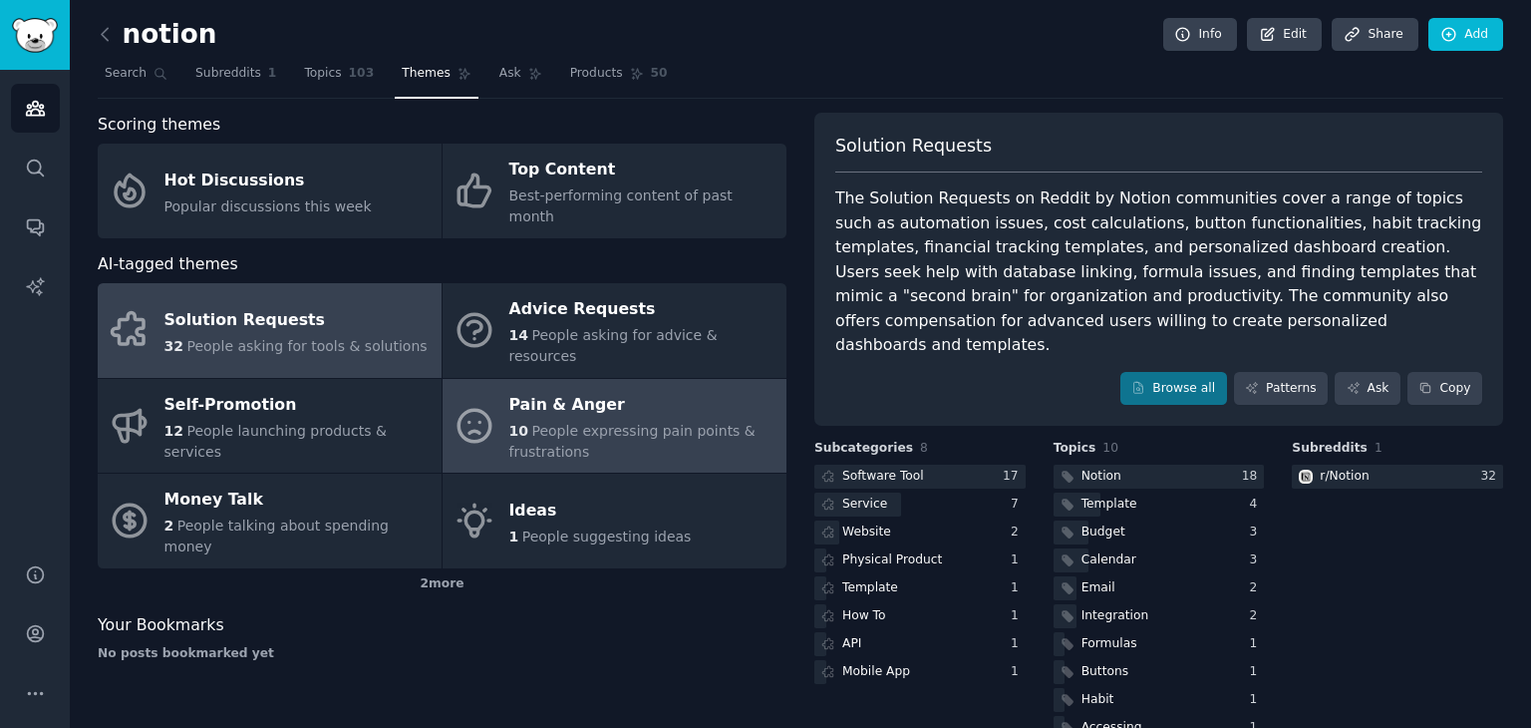
click at [552, 423] on span "People expressing pain points & frustrations" at bounding box center [632, 441] width 246 height 37
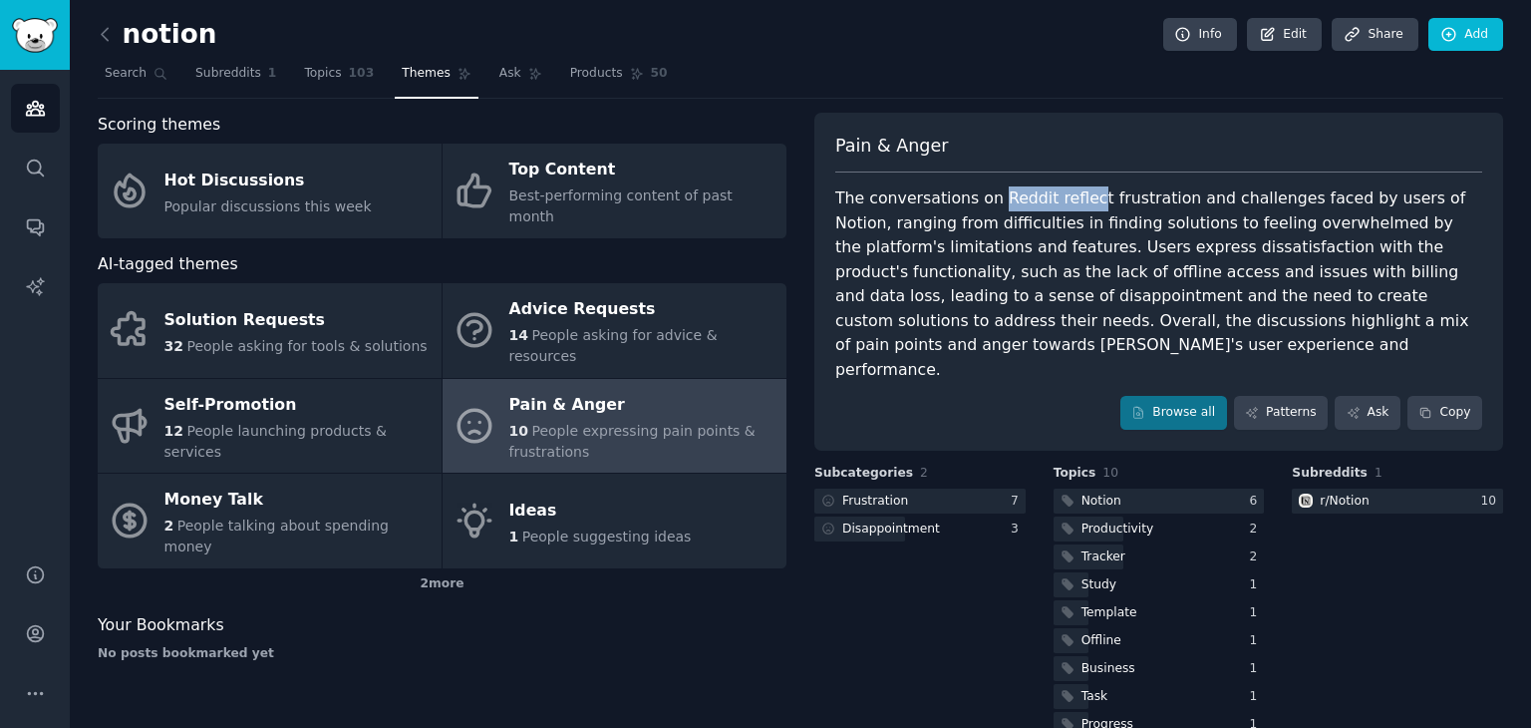
drag, startPoint x: 986, startPoint y: 199, endPoint x: 1071, endPoint y: 190, distance: 85.2
click at [1071, 190] on div "The conversations on Reddit reflect frustration and challenges faced by users o…" at bounding box center [1158, 283] width 647 height 195
drag, startPoint x: 1087, startPoint y: 191, endPoint x: 1124, endPoint y: 196, distance: 37.2
click at [1124, 196] on div "The conversations on Reddit reflect frustration and challenges faced by users o…" at bounding box center [1158, 283] width 647 height 195
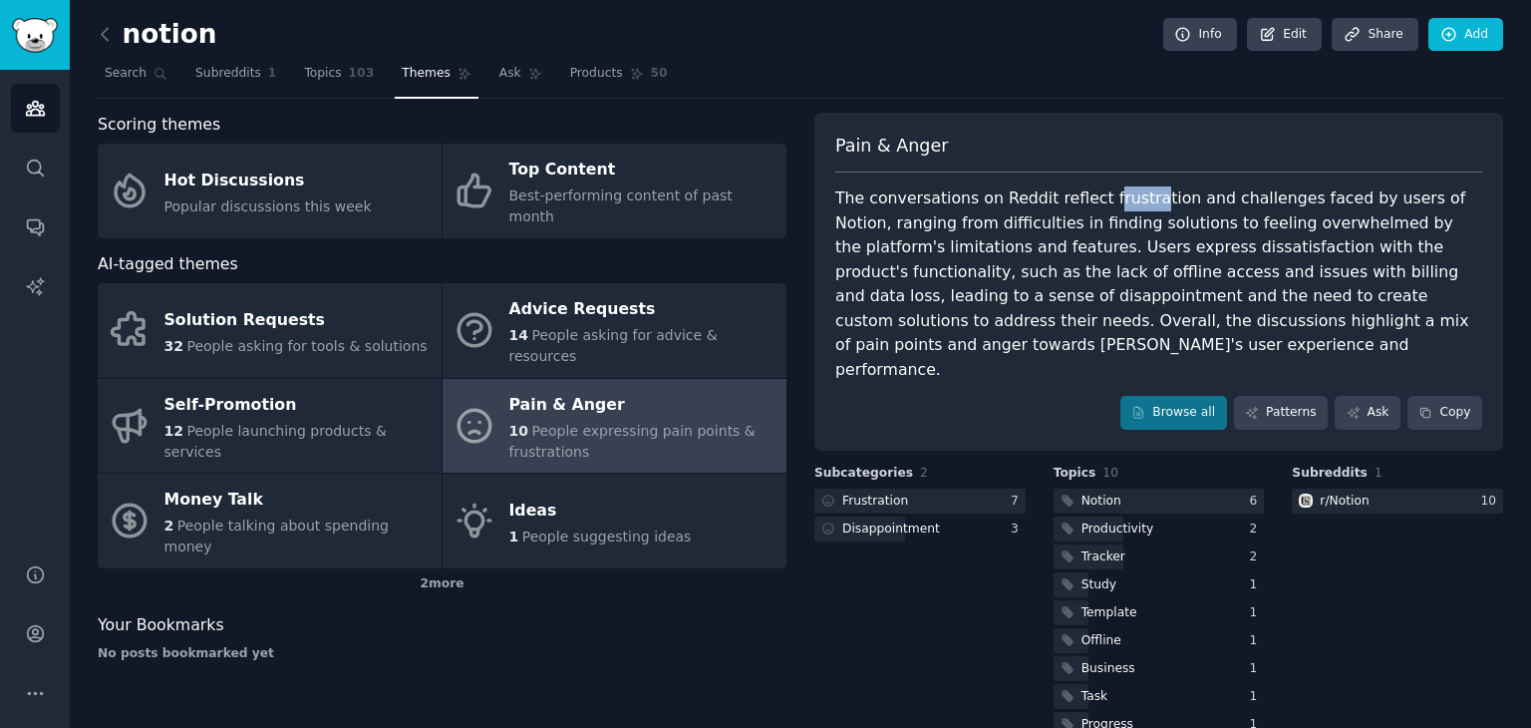
click at [1124, 196] on div "The conversations on Reddit reflect frustration and challenges faced by users o…" at bounding box center [1158, 283] width 647 height 195
click at [1218, 396] on link "Browse all" at bounding box center [1174, 413] width 107 height 34
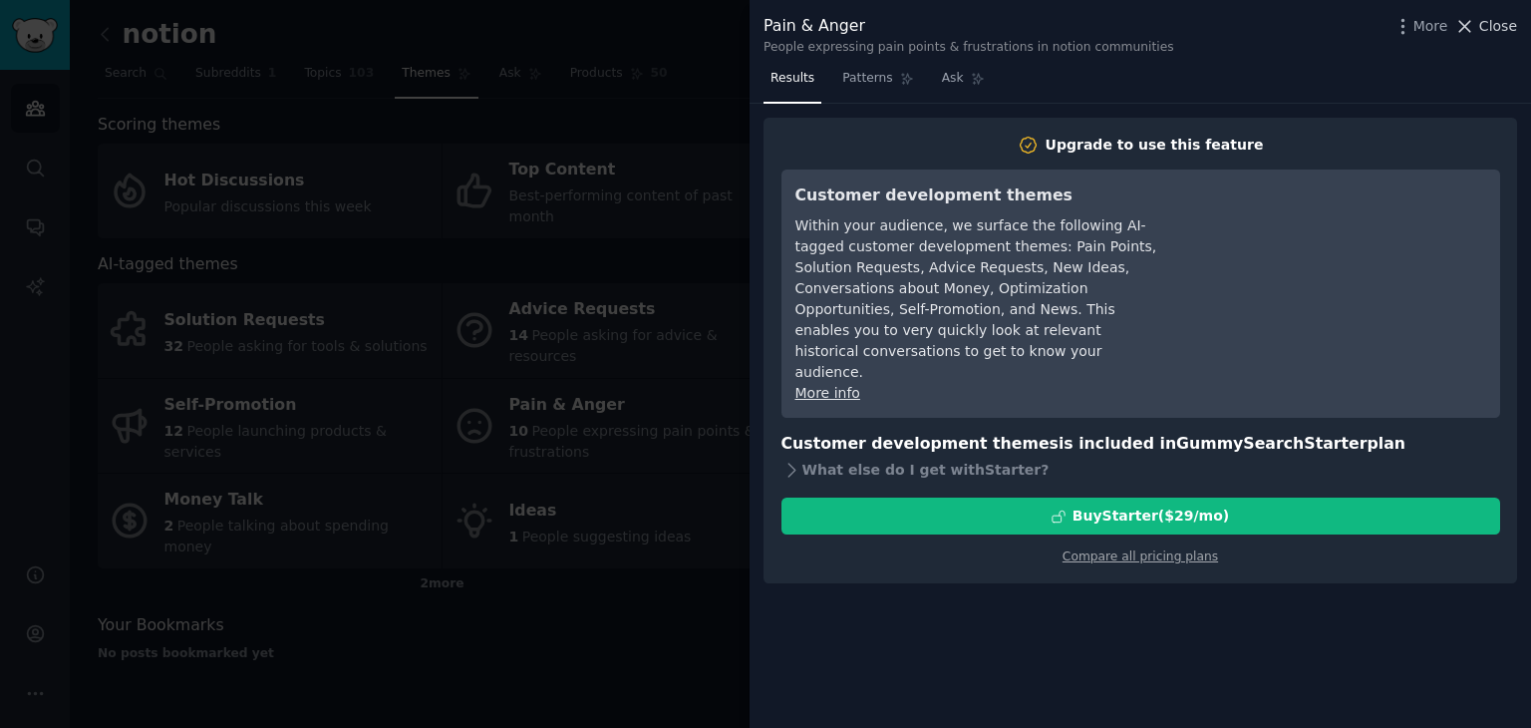
click at [1512, 29] on span "Close" at bounding box center [1499, 26] width 38 height 21
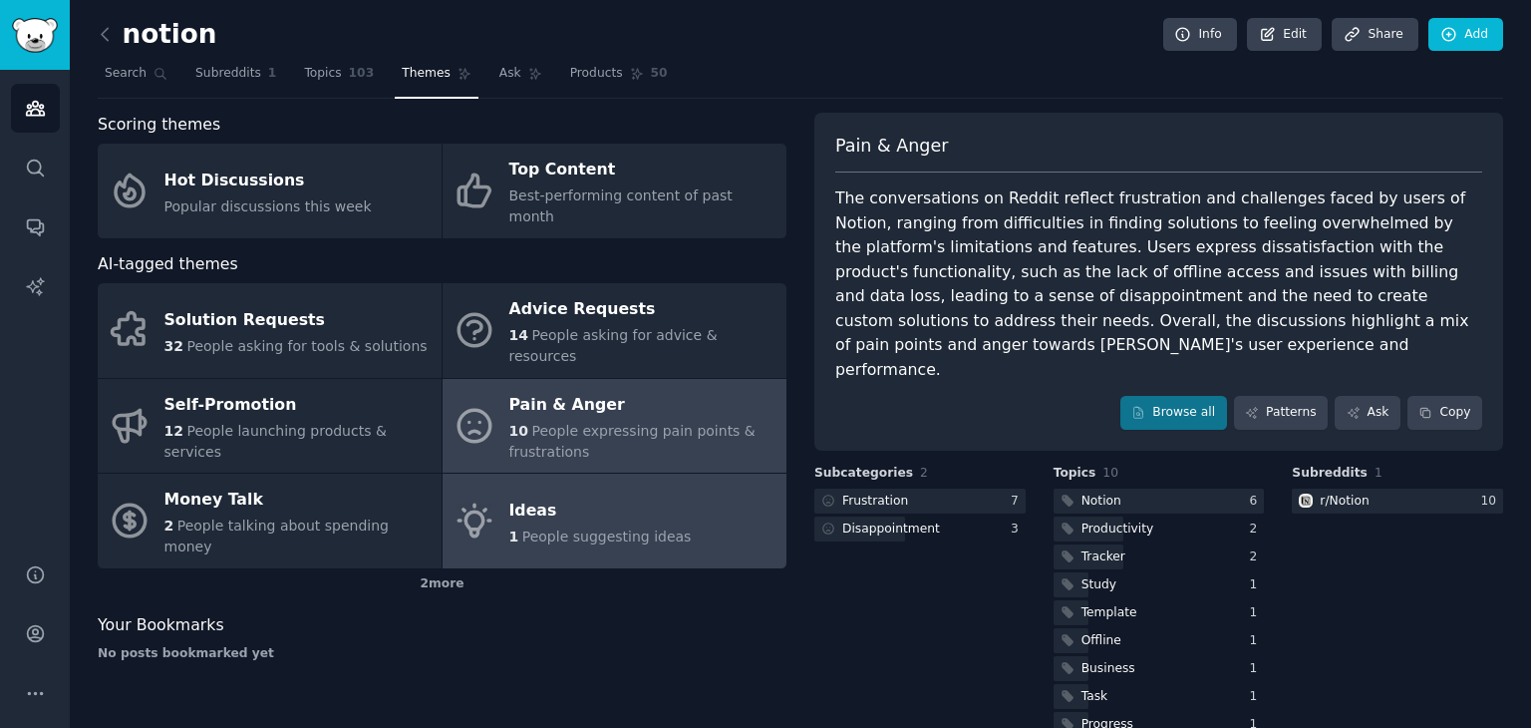
click at [509, 495] on div "Ideas" at bounding box center [600, 511] width 182 height 32
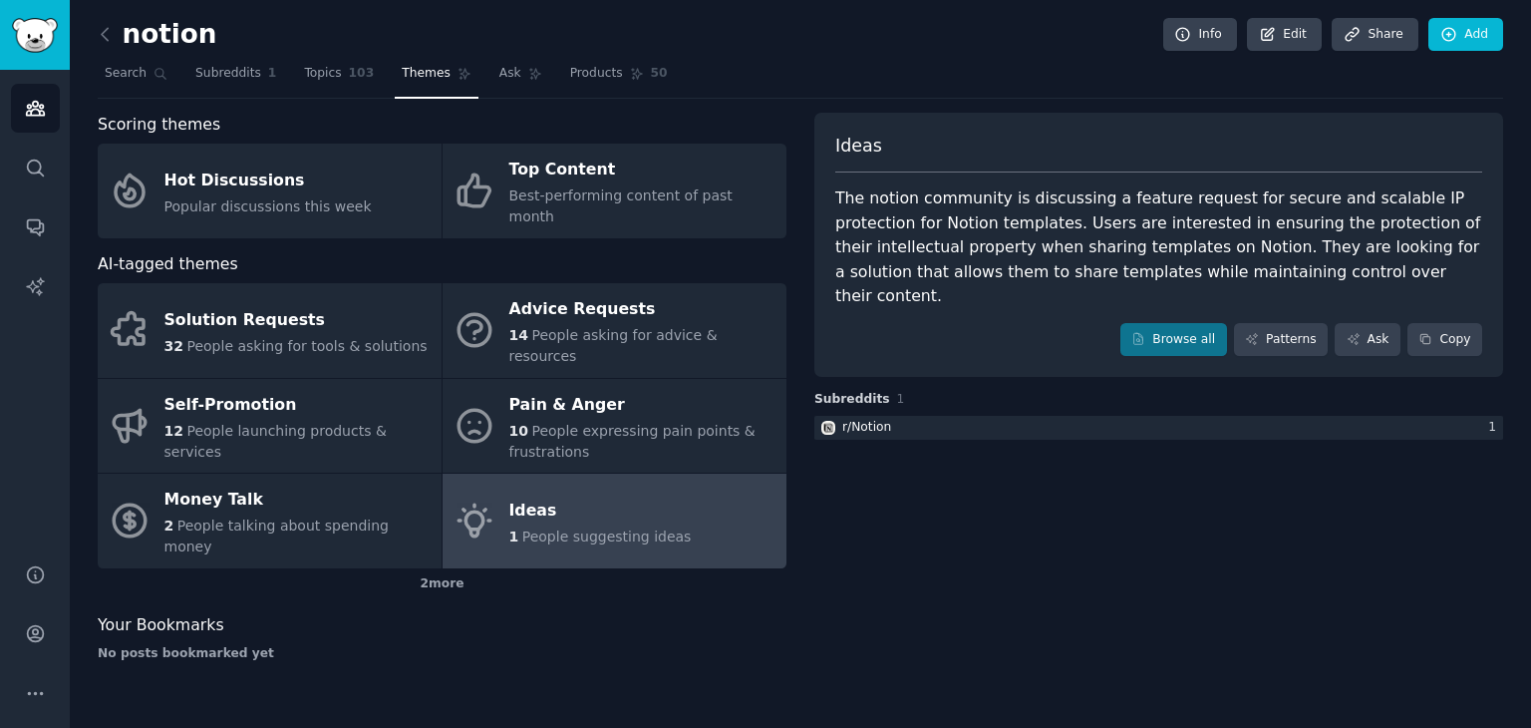
click at [1028, 415] on div "Subreddits 1 r/ Notion 1" at bounding box center [1159, 417] width 689 height 53
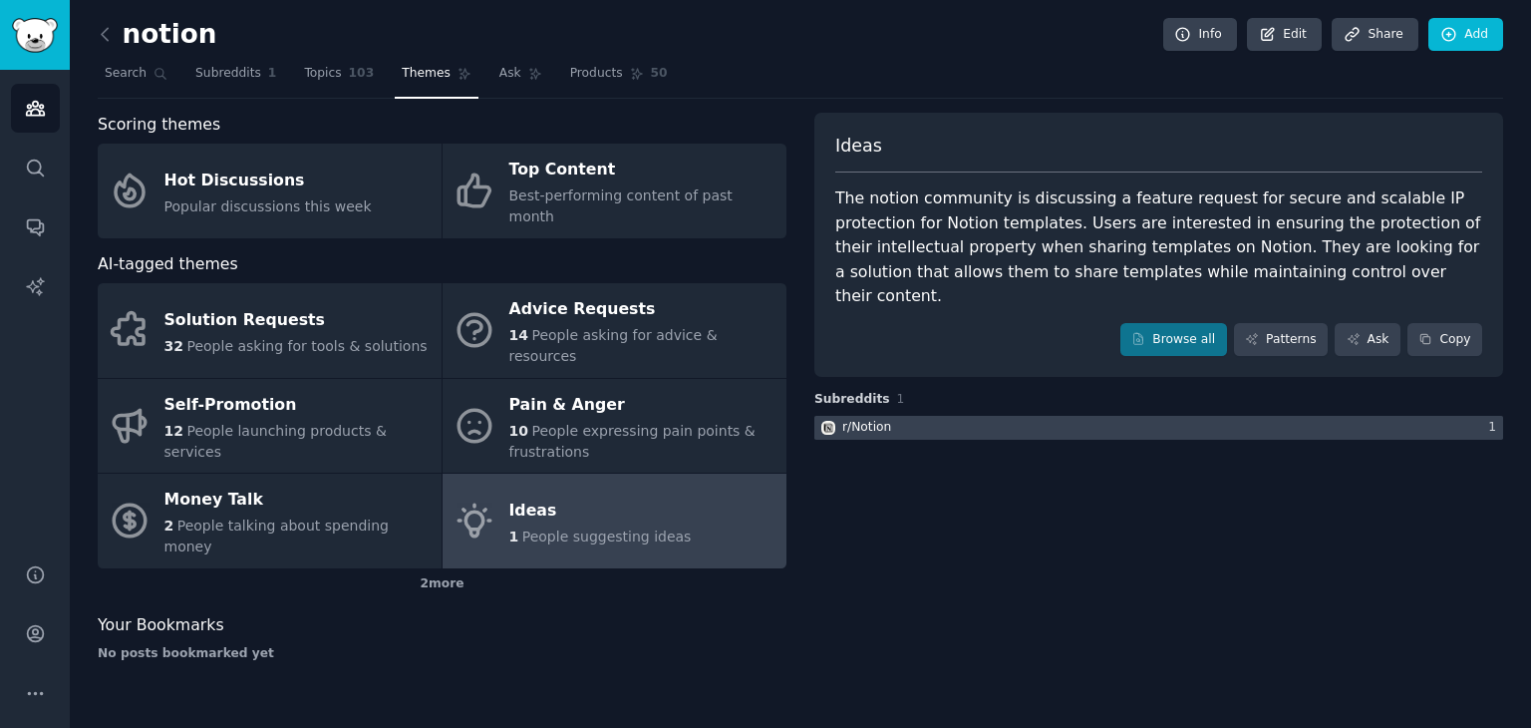
click at [1032, 416] on div at bounding box center [1159, 428] width 689 height 25
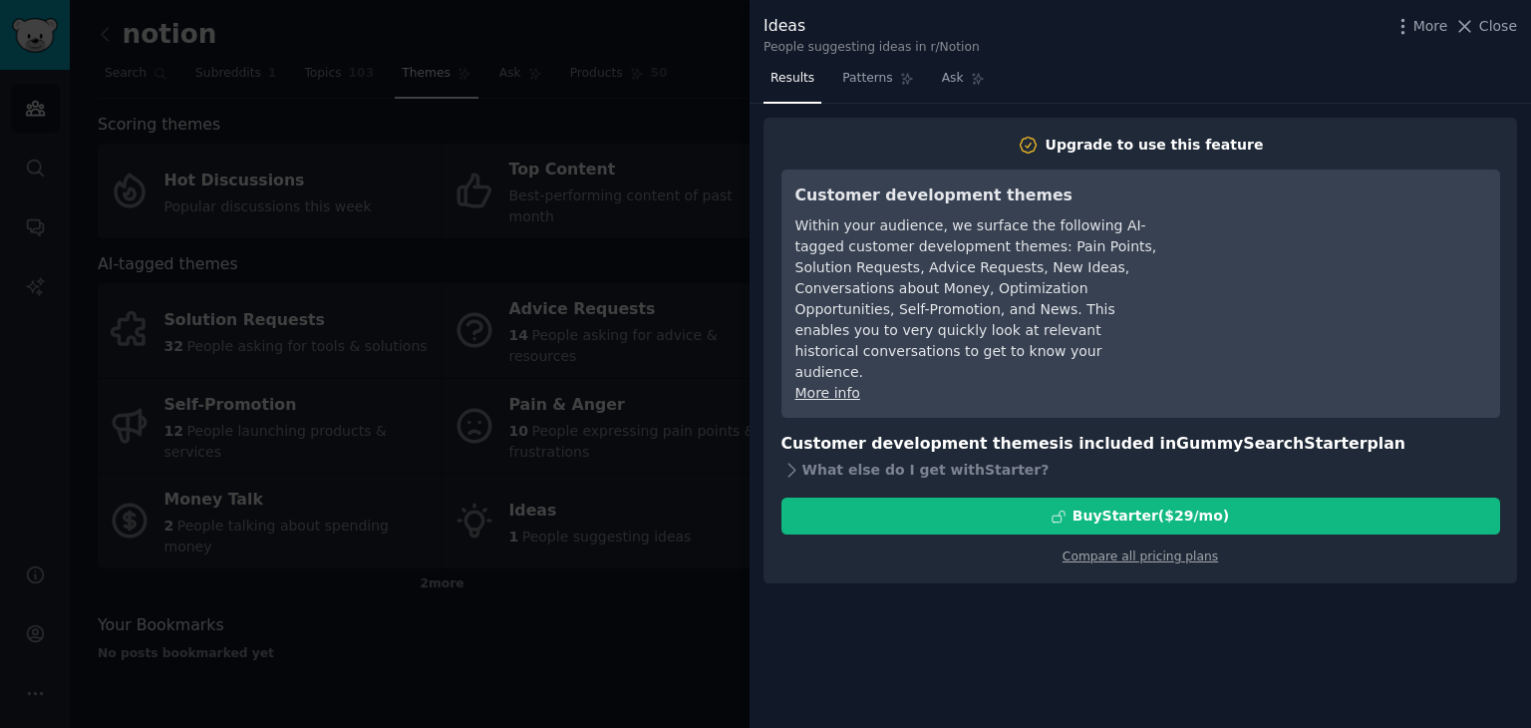
click at [661, 182] on div at bounding box center [765, 364] width 1531 height 728
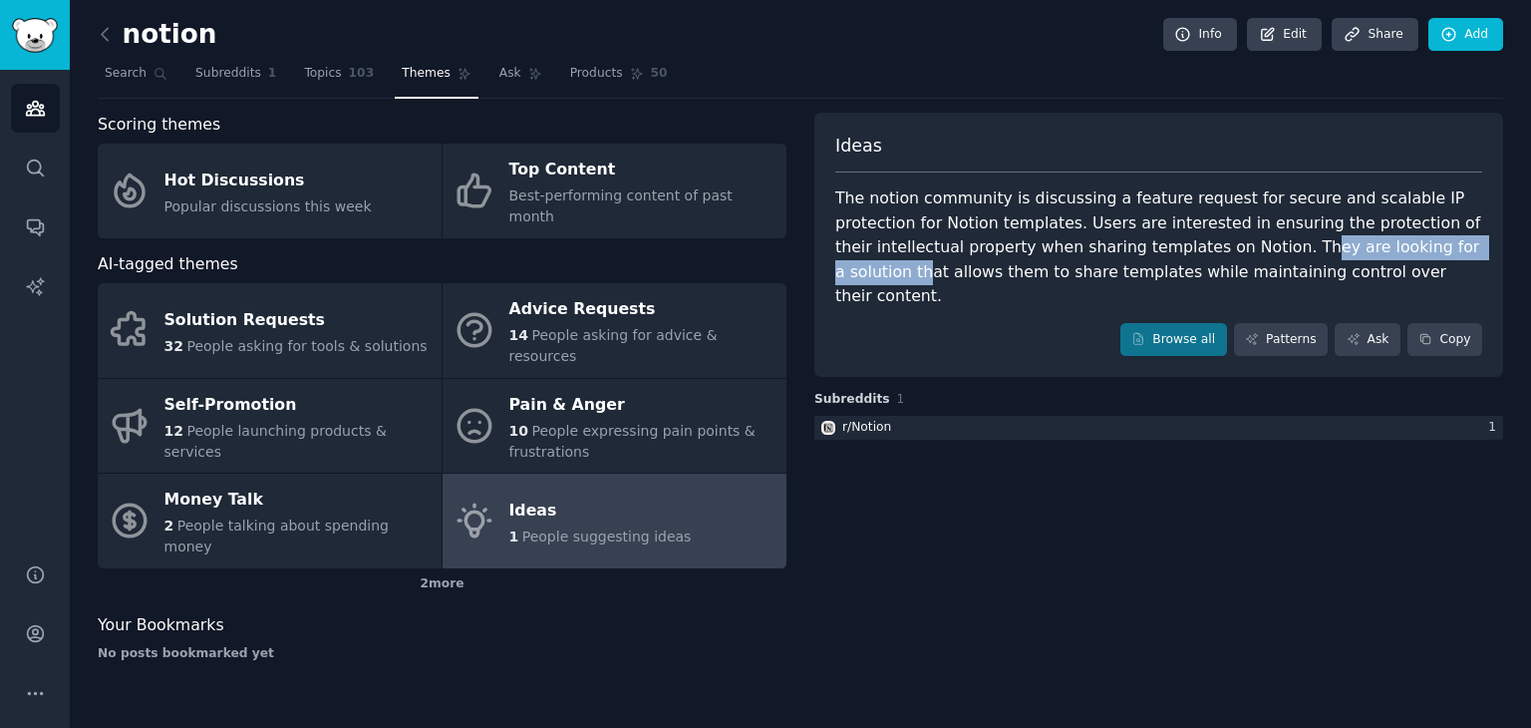
drag, startPoint x: 1162, startPoint y: 245, endPoint x: 1379, endPoint y: 242, distance: 216.4
click at [1377, 242] on div "The notion community is discussing a feature request for secure and scalable IP…" at bounding box center [1158, 247] width 647 height 123
click at [1379, 242] on div "The notion community is discussing a feature request for secure and scalable IP…" at bounding box center [1158, 247] width 647 height 123
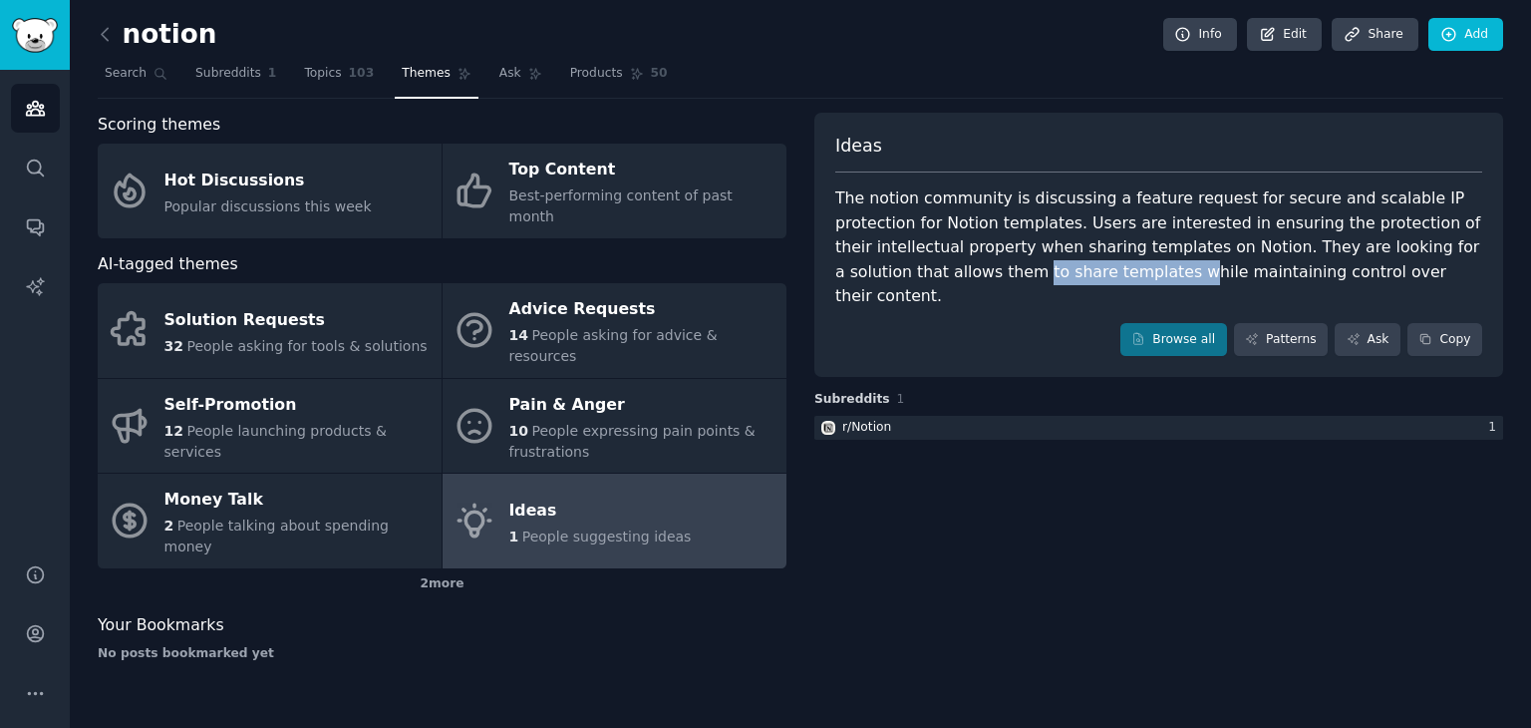
drag, startPoint x: 836, startPoint y: 270, endPoint x: 974, endPoint y: 269, distance: 137.6
click at [974, 269] on div "The notion community is discussing a feature request for secure and scalable IP…" at bounding box center [1158, 247] width 647 height 123
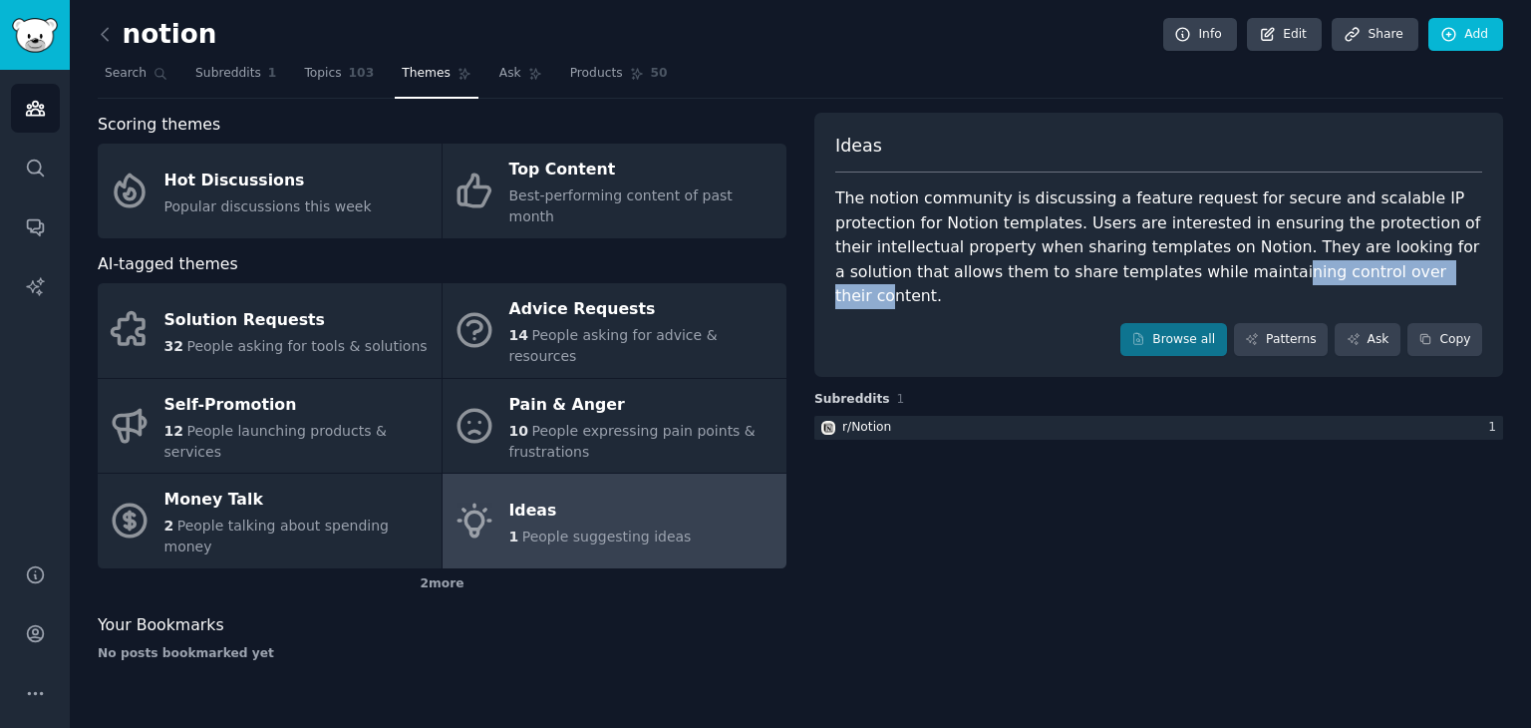
drag, startPoint x: 1059, startPoint y: 277, endPoint x: 1234, endPoint y: 264, distance: 175.9
click at [1234, 264] on div "The notion community is discussing a feature request for secure and scalable IP…" at bounding box center [1158, 247] width 647 height 123
click at [1236, 264] on div "The notion community is discussing a feature request for secure and scalable IP…" at bounding box center [1158, 247] width 647 height 123
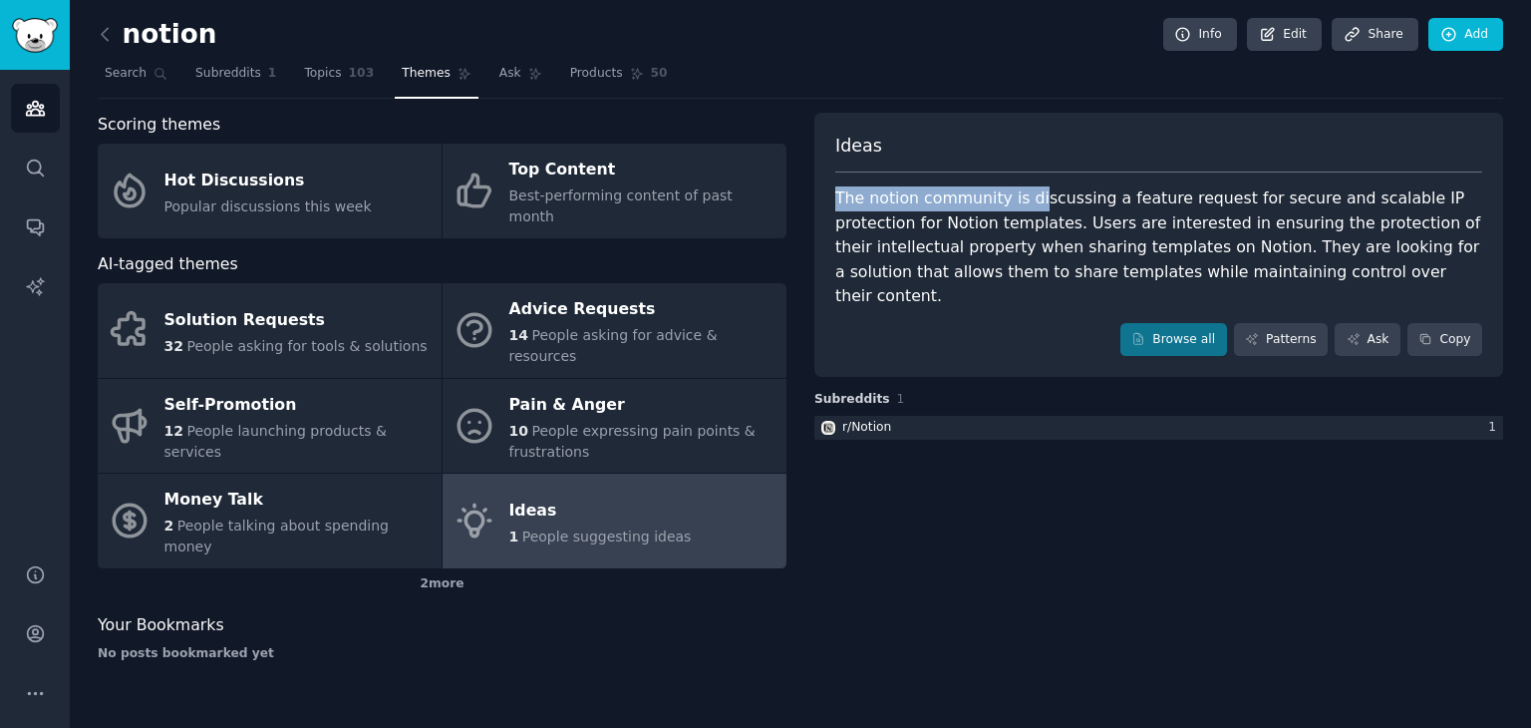
drag, startPoint x: 830, startPoint y: 189, endPoint x: 1023, endPoint y: 193, distance: 193.5
click at [1023, 193] on div "Ideas The notion community is discussing a feature request for secure and scala…" at bounding box center [1159, 245] width 689 height 265
click at [1050, 194] on div "The notion community is discussing a feature request for secure and scalable IP…" at bounding box center [1158, 247] width 647 height 123
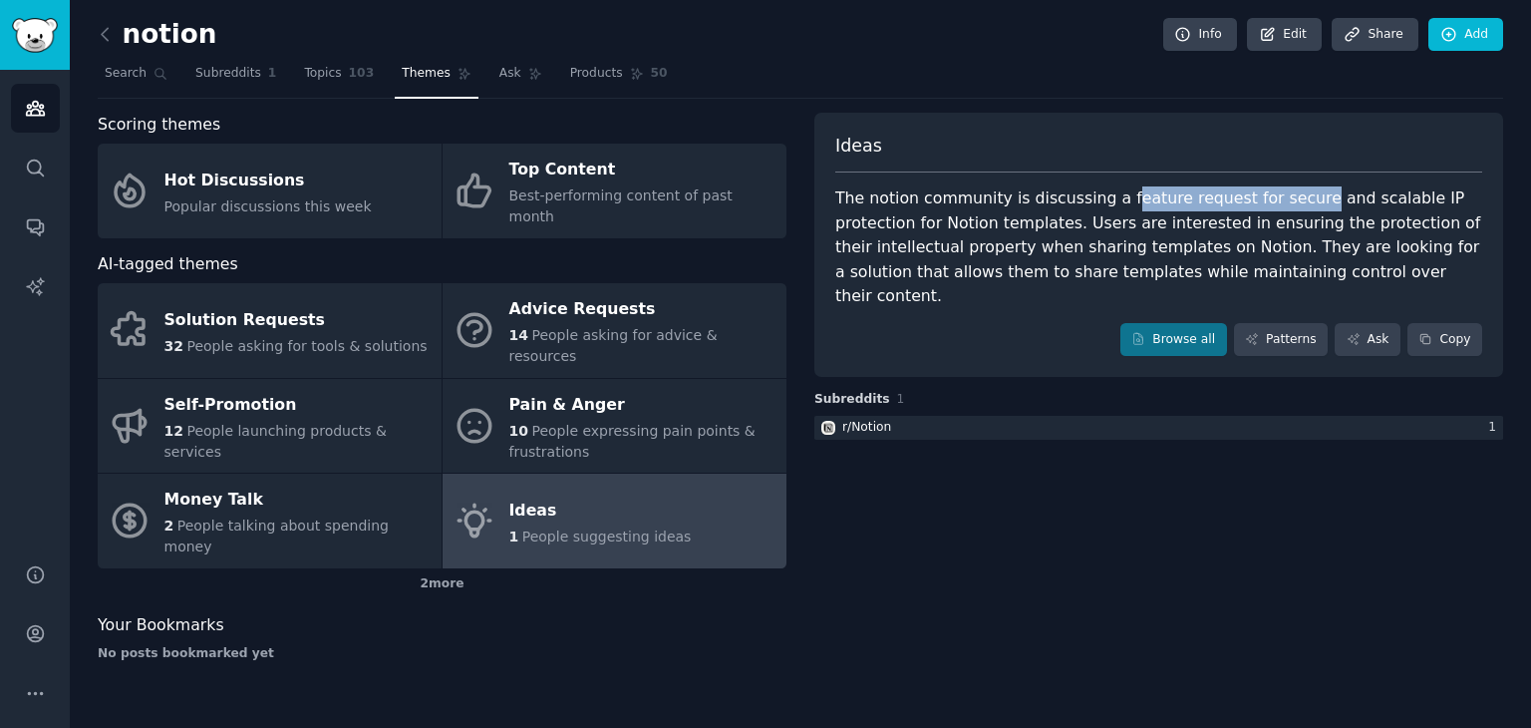
drag, startPoint x: 1105, startPoint y: 203, endPoint x: 1276, endPoint y: 205, distance: 171.5
click at [1276, 205] on div "The notion community is discussing a feature request for secure and scalable IP…" at bounding box center [1158, 247] width 647 height 123
drag, startPoint x: 866, startPoint y: 220, endPoint x: 960, endPoint y: 221, distance: 93.7
click at [960, 221] on div "The notion community is discussing a feature request for secure and scalable IP…" at bounding box center [1158, 247] width 647 height 123
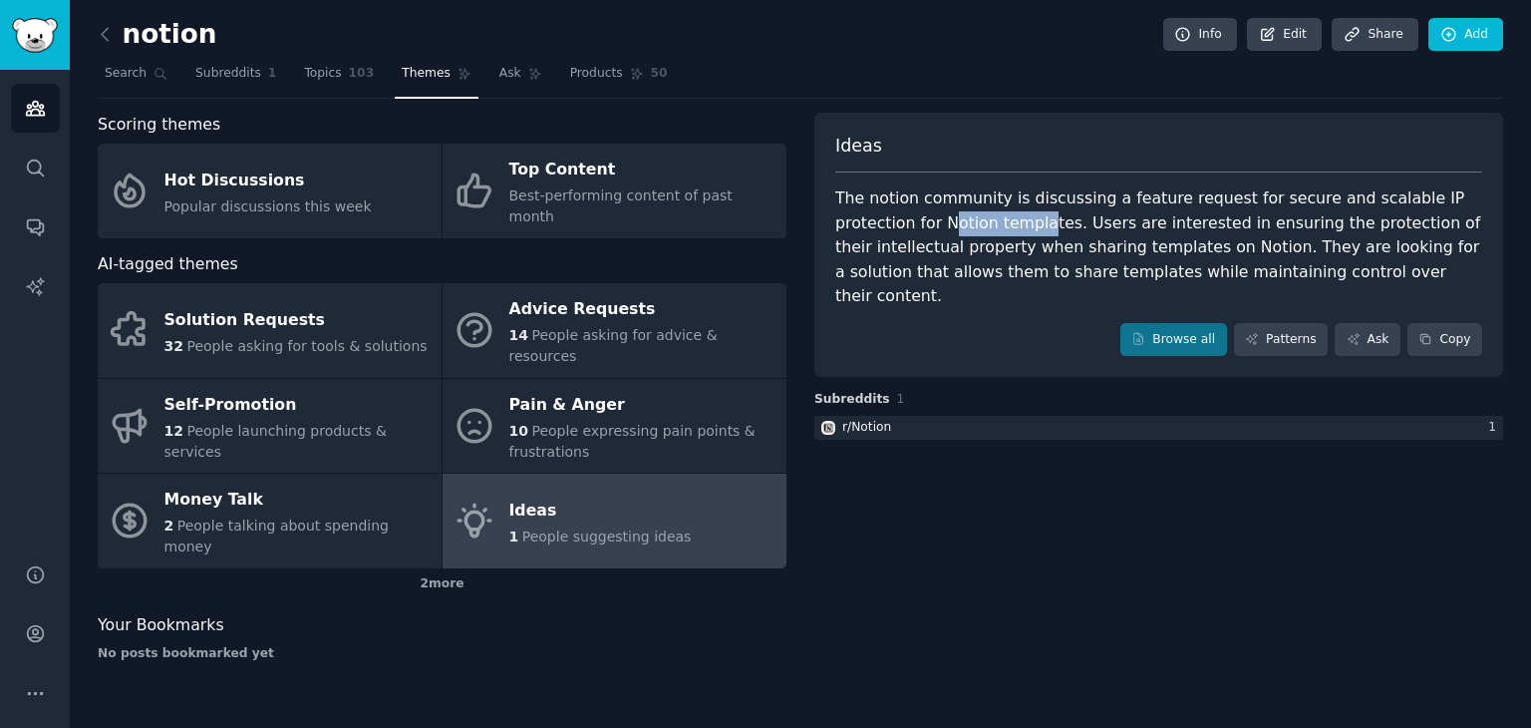
click at [960, 221] on div "The notion community is discussing a feature request for secure and scalable IP…" at bounding box center [1158, 247] width 647 height 123
drag, startPoint x: 1005, startPoint y: 223, endPoint x: 1155, endPoint y: 224, distance: 149.6
click at [1155, 224] on div "The notion community is discussing a feature request for secure and scalable IP…" at bounding box center [1158, 247] width 647 height 123
drag, startPoint x: 1139, startPoint y: 230, endPoint x: 1200, endPoint y: 217, distance: 63.2
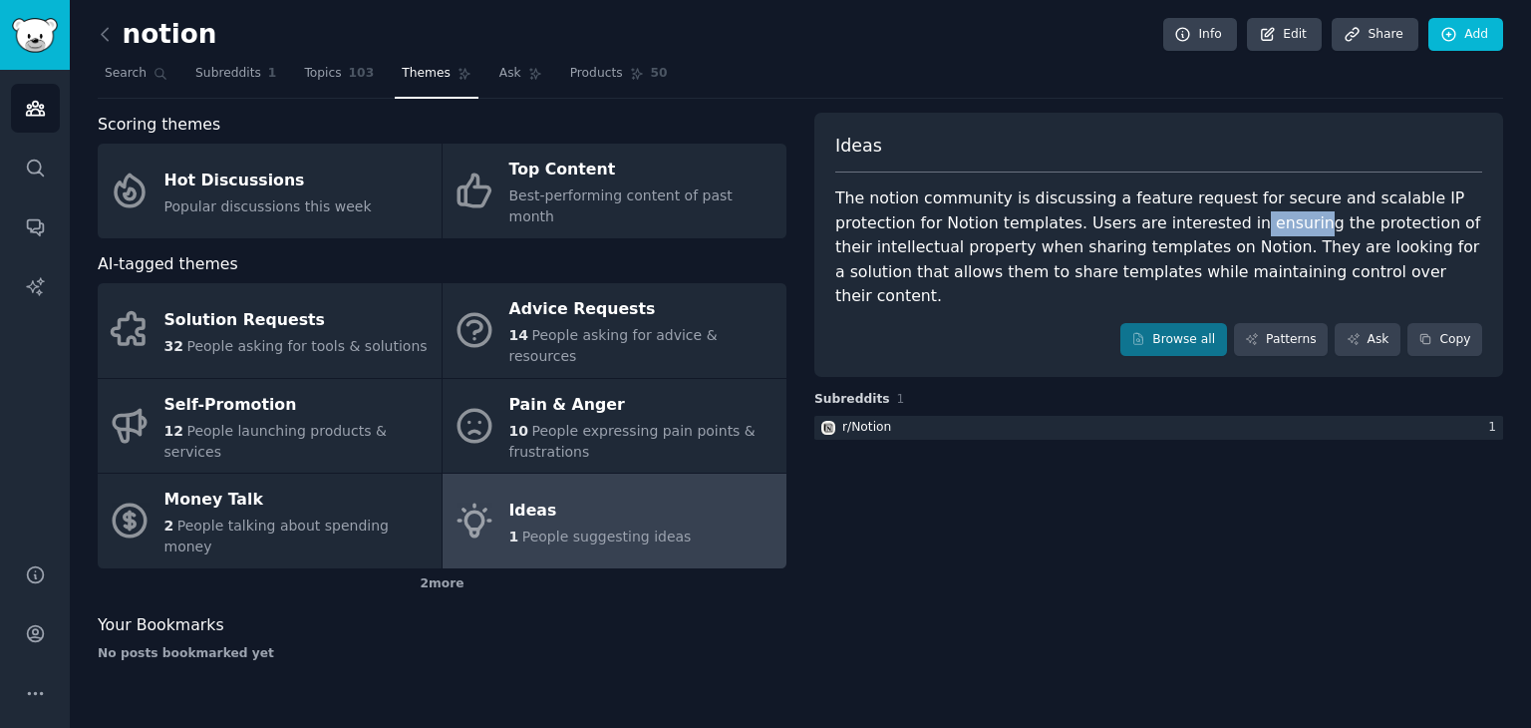
click at [1200, 217] on div "The notion community is discussing a feature request for secure and scalable IP…" at bounding box center [1158, 247] width 647 height 123
click at [1202, 217] on div "The notion community is discussing a feature request for secure and scalable IP…" at bounding box center [1158, 247] width 647 height 123
drag, startPoint x: 917, startPoint y: 250, endPoint x: 1047, endPoint y: 247, distance: 129.6
click at [1047, 247] on div "The notion community is discussing a feature request for secure and scalable IP…" at bounding box center [1158, 247] width 647 height 123
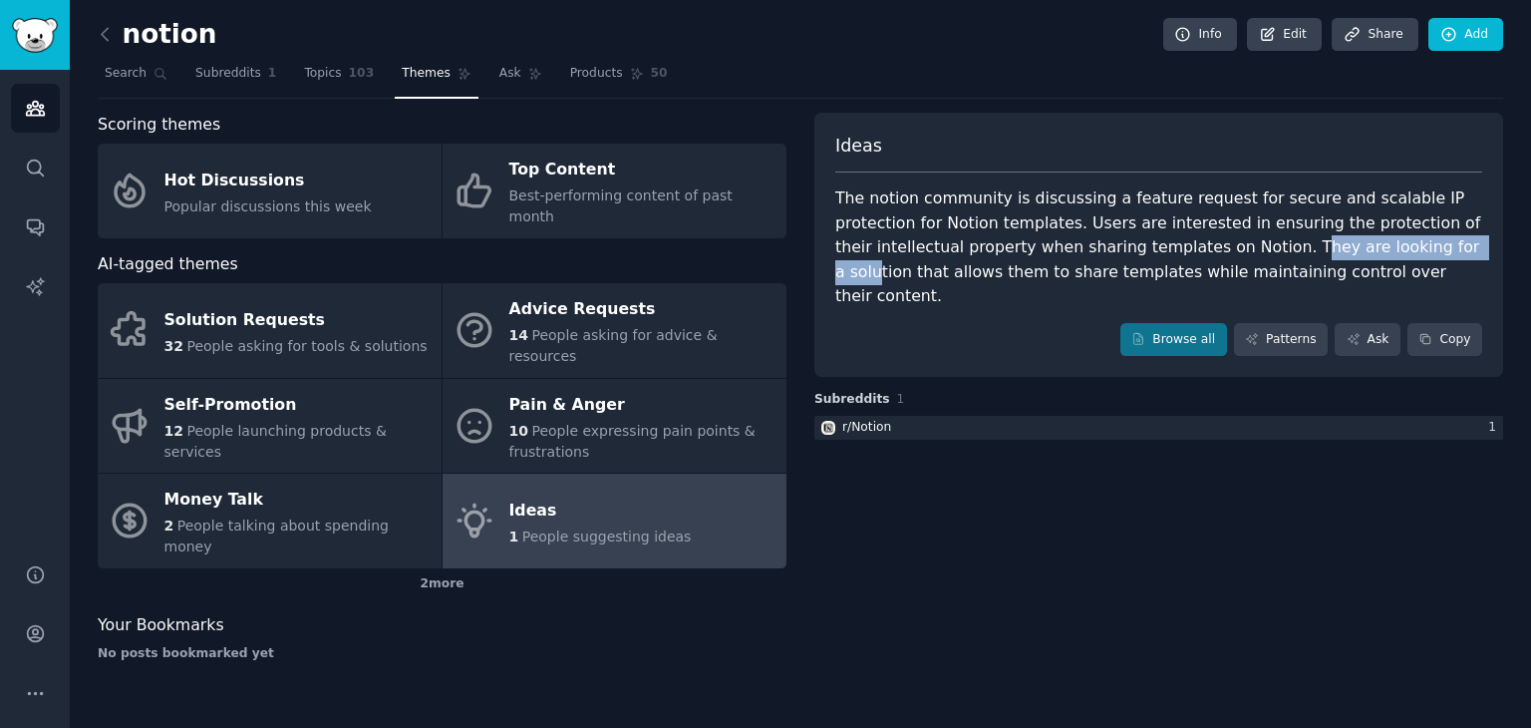
drag, startPoint x: 1152, startPoint y: 248, endPoint x: 1330, endPoint y: 242, distance: 178.6
click at [1330, 242] on div "The notion community is discussing a feature request for secure and scalable IP…" at bounding box center [1158, 247] width 647 height 123
drag, startPoint x: 971, startPoint y: 278, endPoint x: 1057, endPoint y: 274, distance: 85.8
click at [1057, 274] on div "The notion community is discussing a feature request for secure and scalable IP…" at bounding box center [1158, 247] width 647 height 123
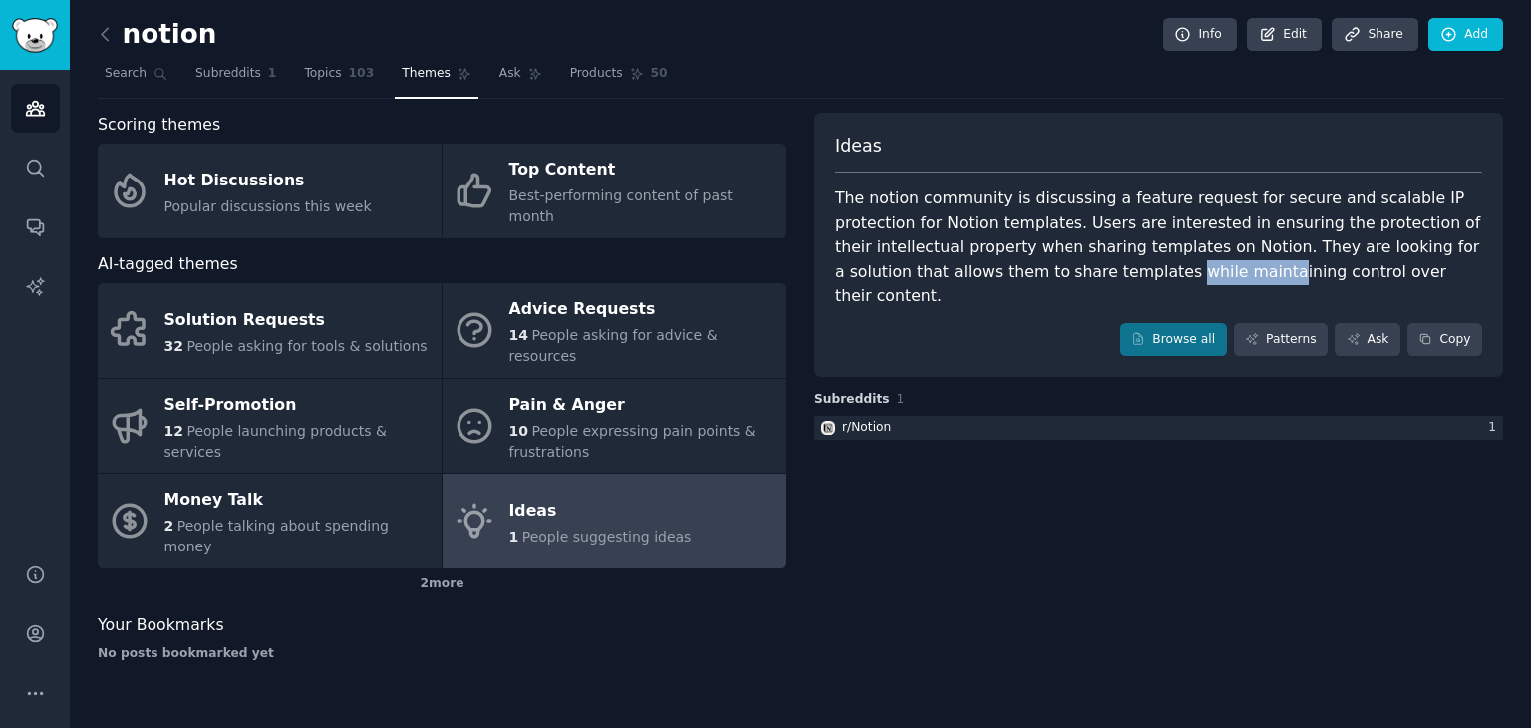
click at [1057, 274] on div "The notion community is discussing a feature request for secure and scalable IP…" at bounding box center [1158, 247] width 647 height 123
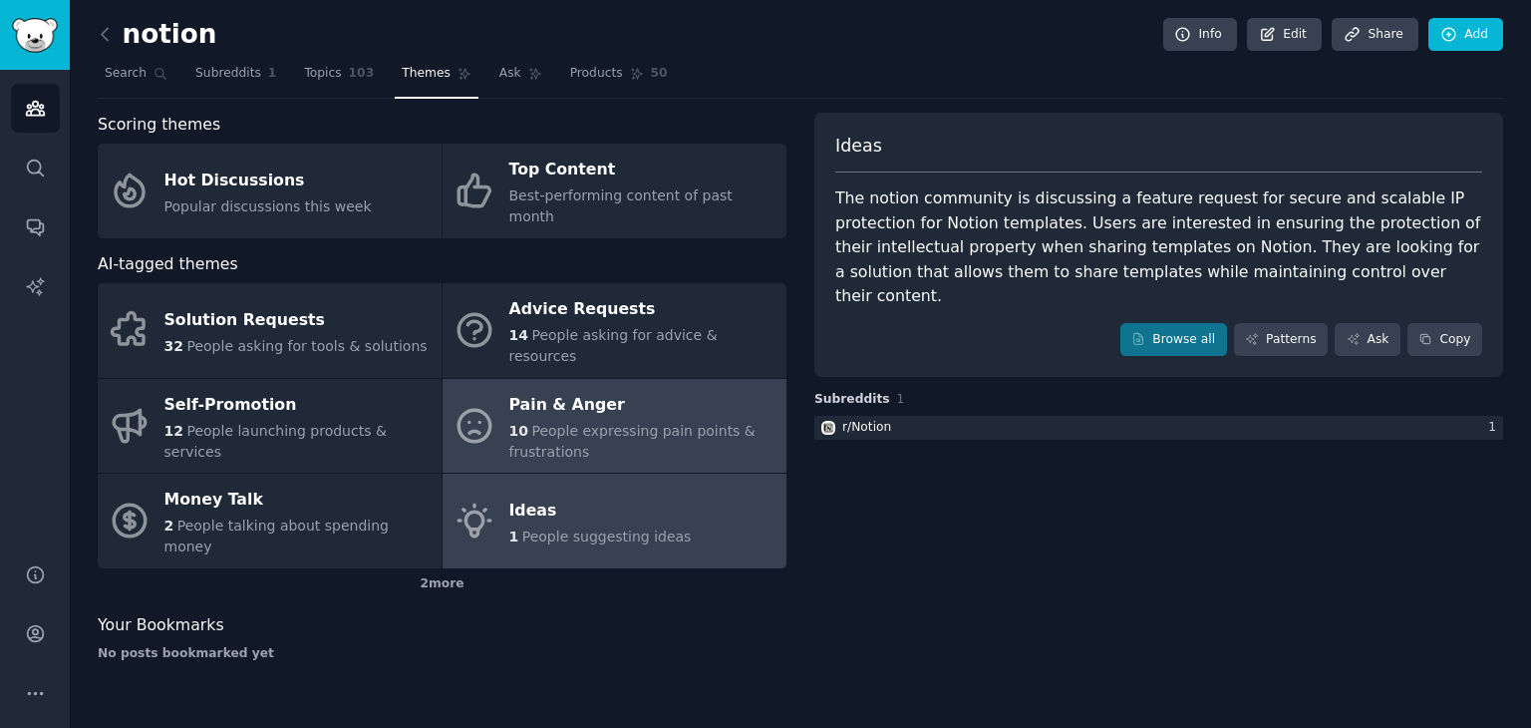
click at [524, 389] on div "Pain & Anger" at bounding box center [642, 405] width 267 height 32
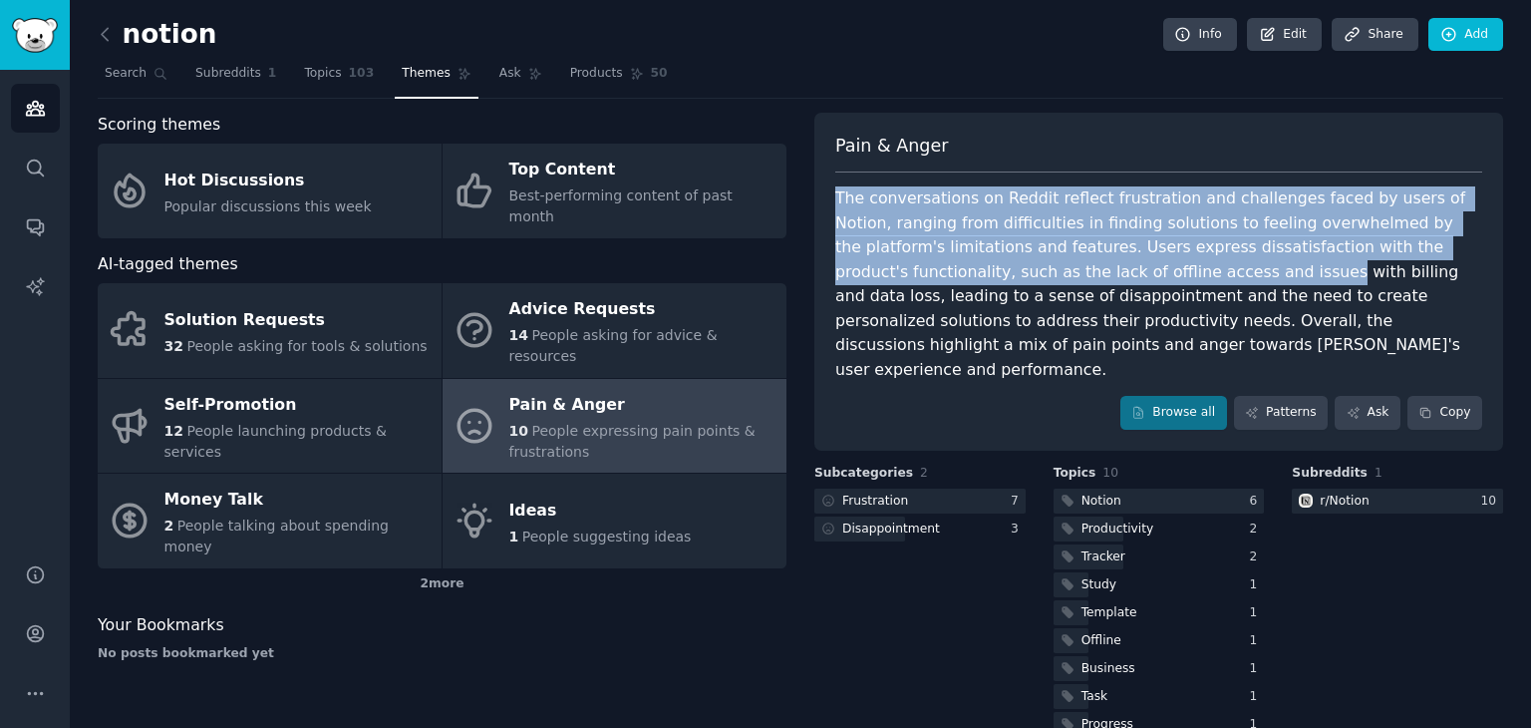
drag, startPoint x: 847, startPoint y: 202, endPoint x: 1076, endPoint y: 275, distance: 239.6
click at [1076, 275] on div "Pain & Anger The conversations on Reddit reflect frustration and challenges fac…" at bounding box center [1159, 282] width 689 height 338
click at [1076, 275] on div "The conversations on Reddit reflect frustration and challenges faced by users o…" at bounding box center [1158, 283] width 647 height 195
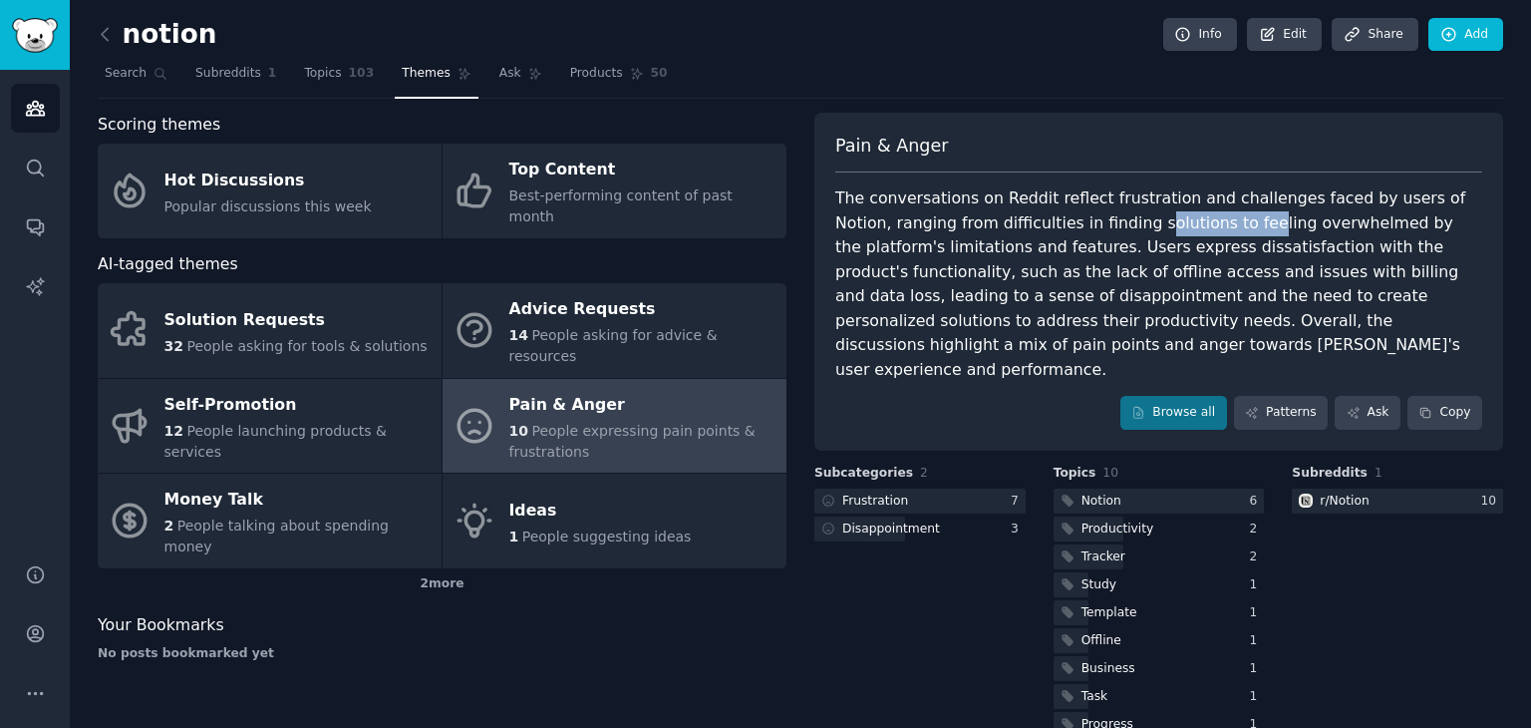
drag, startPoint x: 1083, startPoint y: 229, endPoint x: 1176, endPoint y: 229, distance: 93.7
click at [1176, 229] on div "The conversations on Reddit reflect frustration and challenges faced by users o…" at bounding box center [1158, 283] width 647 height 195
drag, startPoint x: 1001, startPoint y: 252, endPoint x: 1099, endPoint y: 244, distance: 98.0
click at [1099, 244] on div "The conversations on Reddit reflect frustration and challenges faced by users o…" at bounding box center [1158, 283] width 647 height 195
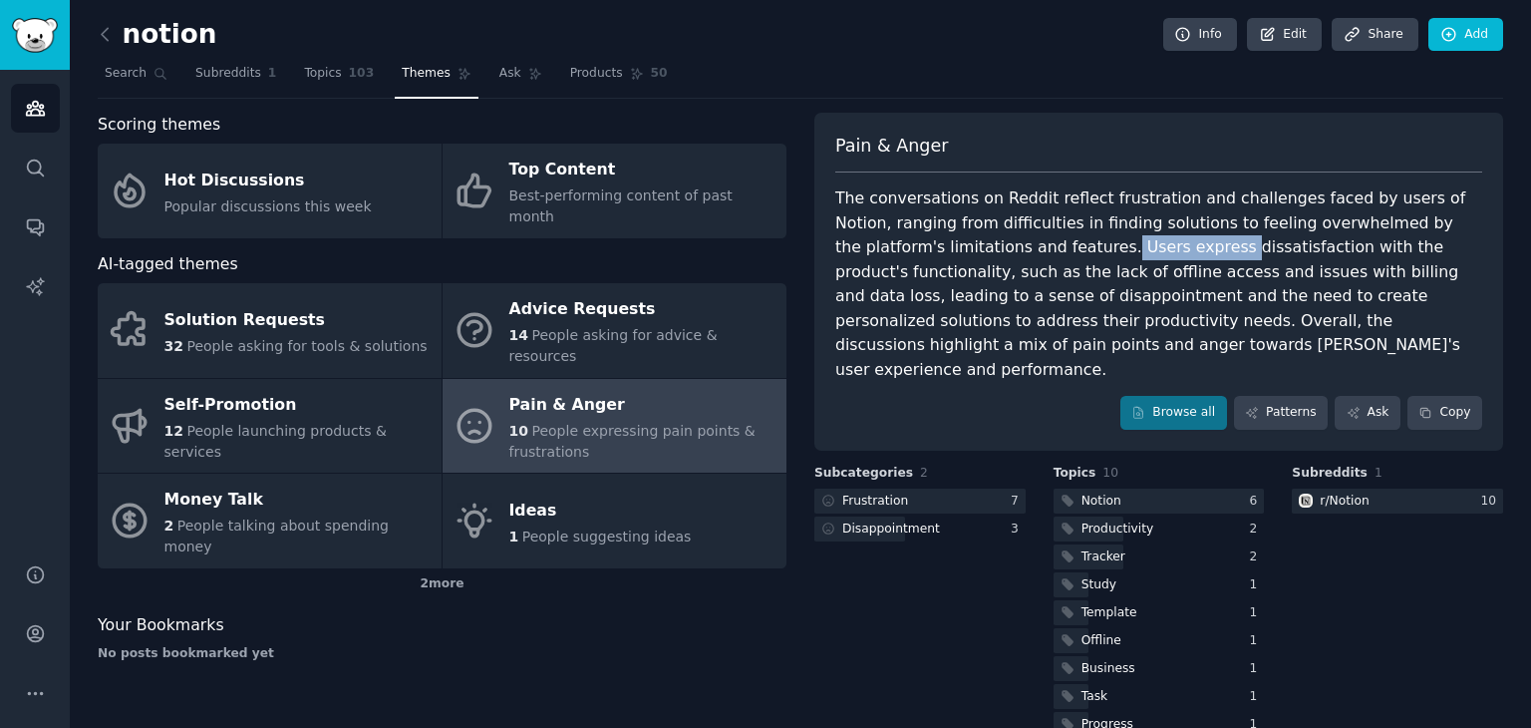
click at [1099, 244] on div "The conversations on Reddit reflect frustration and challenges faced by users o…" at bounding box center [1158, 283] width 647 height 195
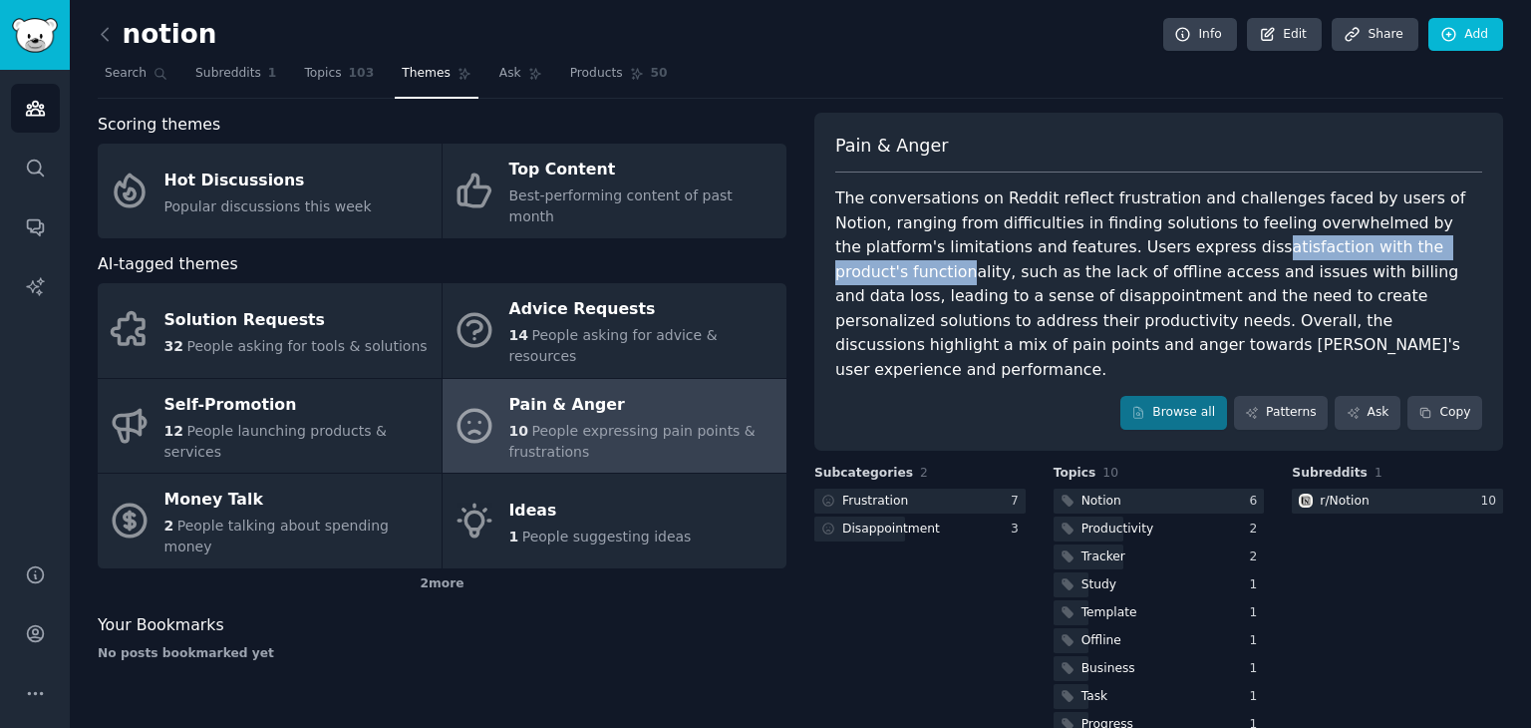
drag, startPoint x: 1146, startPoint y: 243, endPoint x: 1388, endPoint y: 244, distance: 242.3
click at [1388, 244] on div "The conversations on Reddit reflect frustration and challenges faced by users o…" at bounding box center [1158, 283] width 647 height 195
click at [1392, 244] on div "The conversations on Reddit reflect frustration and challenges faced by users o…" at bounding box center [1158, 283] width 647 height 195
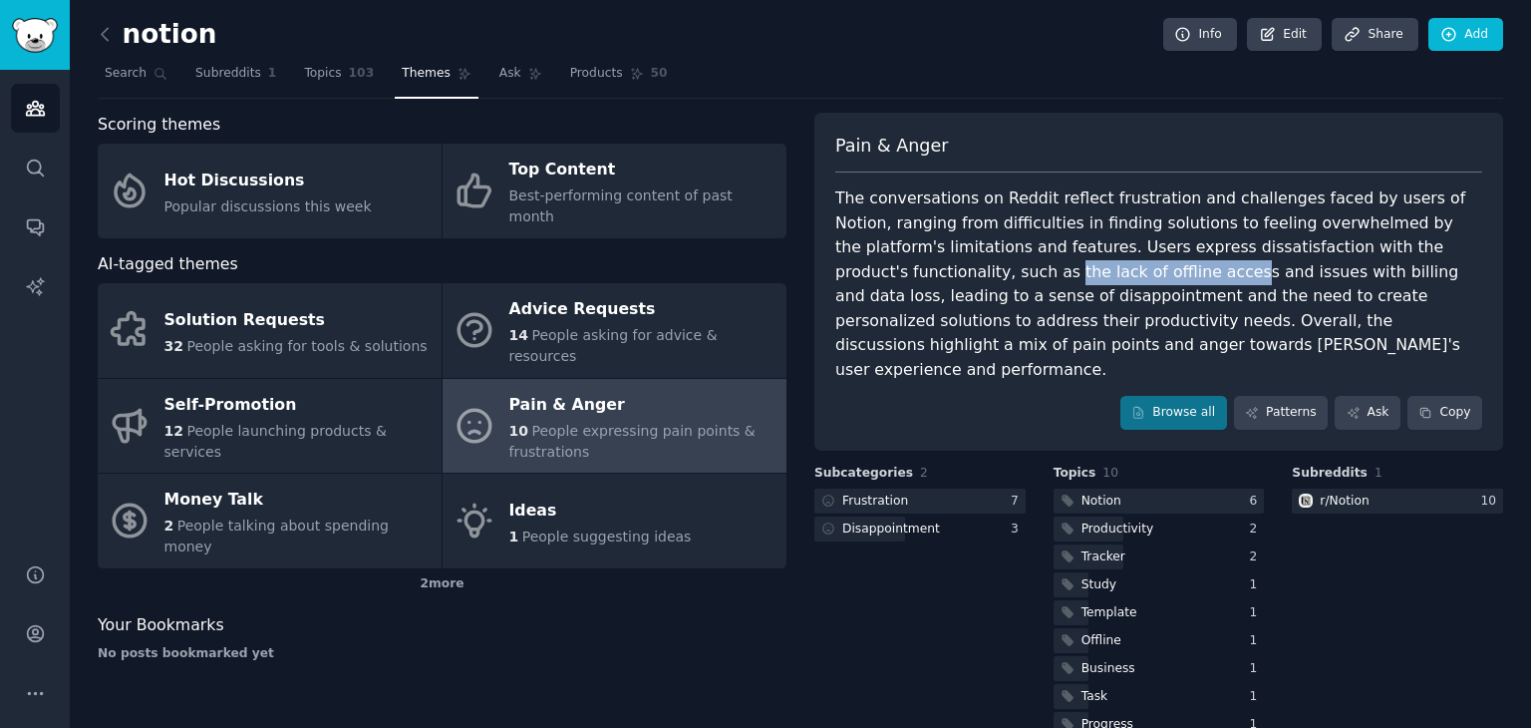
drag, startPoint x: 825, startPoint y: 282, endPoint x: 997, endPoint y: 273, distance: 172.7
click at [997, 273] on div "Pain & Anger The conversations on Reddit reflect frustration and challenges fac…" at bounding box center [1159, 282] width 689 height 338
click at [997, 273] on div "The conversations on Reddit reflect frustration and challenges faced by users o…" at bounding box center [1158, 283] width 647 height 195
drag, startPoint x: 1005, startPoint y: 268, endPoint x: 1036, endPoint y: 268, distance: 30.9
click at [1036, 268] on div "The conversations on Reddit reflect frustration and challenges faced by users o…" at bounding box center [1158, 283] width 647 height 195
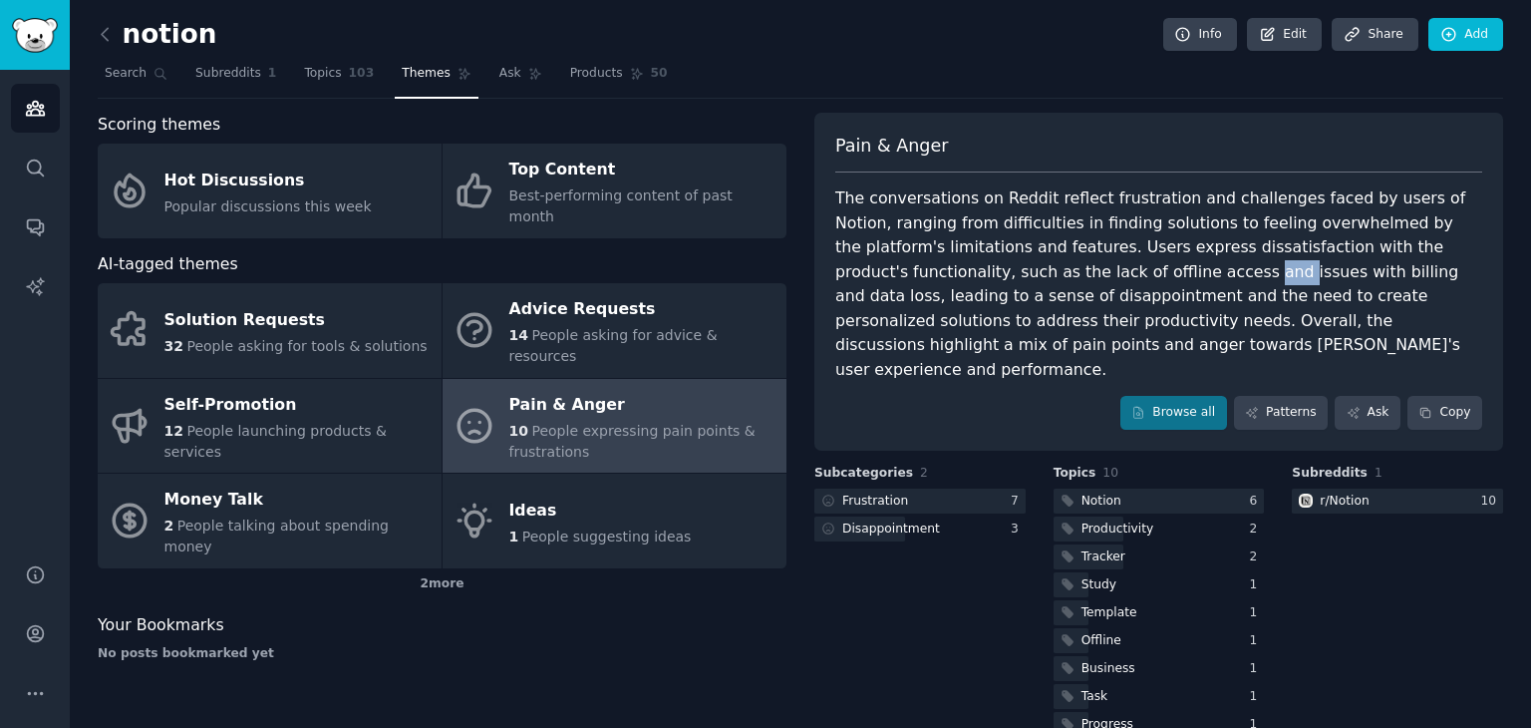
click at [1036, 268] on div "The conversations on Reddit reflect frustration and challenges faced by users o…" at bounding box center [1158, 283] width 647 height 195
drag, startPoint x: 1053, startPoint y: 268, endPoint x: 1136, endPoint y: 268, distance: 82.8
click at [1136, 268] on div "The conversations on Reddit reflect frustration and challenges faced by users o…" at bounding box center [1158, 283] width 647 height 195
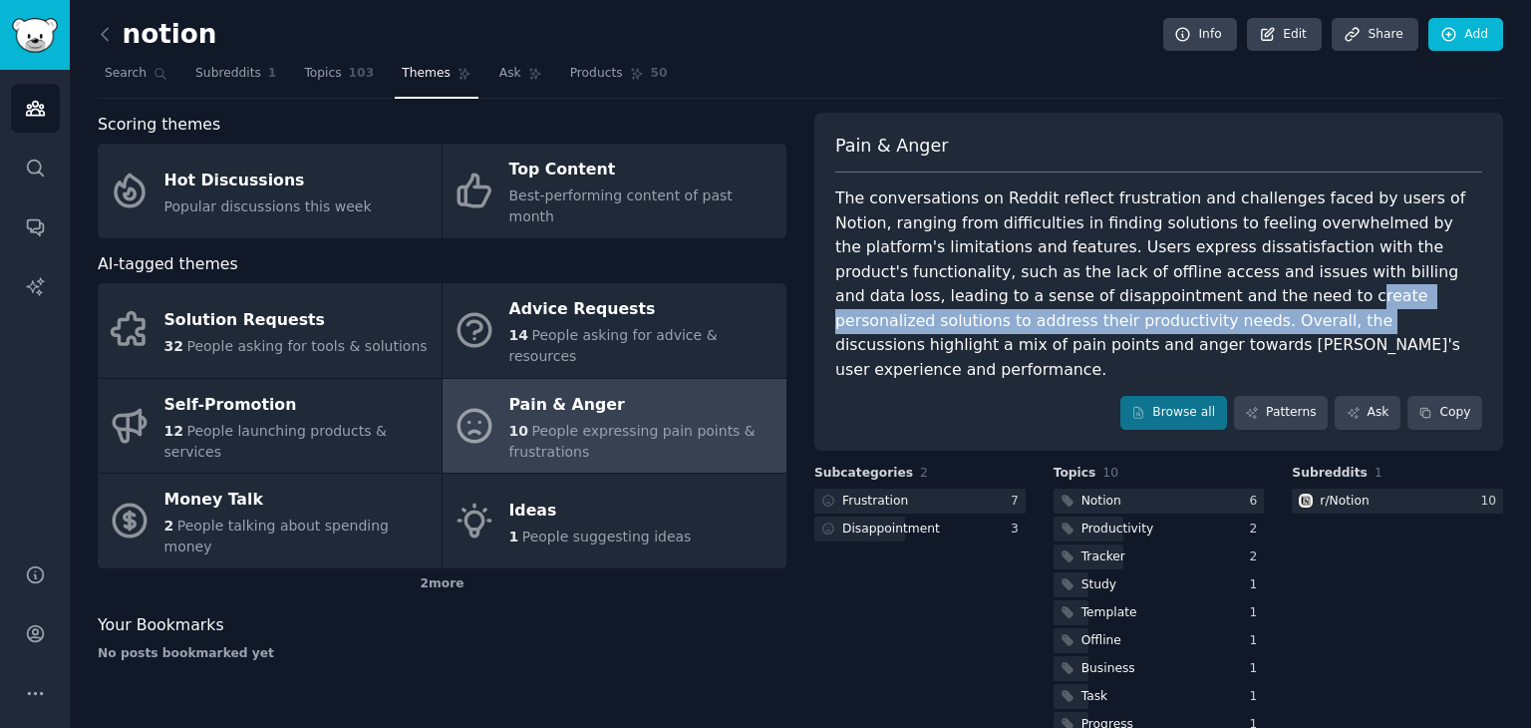
drag, startPoint x: 963, startPoint y: 308, endPoint x: 1068, endPoint y: 302, distance: 104.9
click at [1068, 302] on div "The conversations on Reddit reflect frustration and challenges faced by users o…" at bounding box center [1158, 283] width 647 height 195
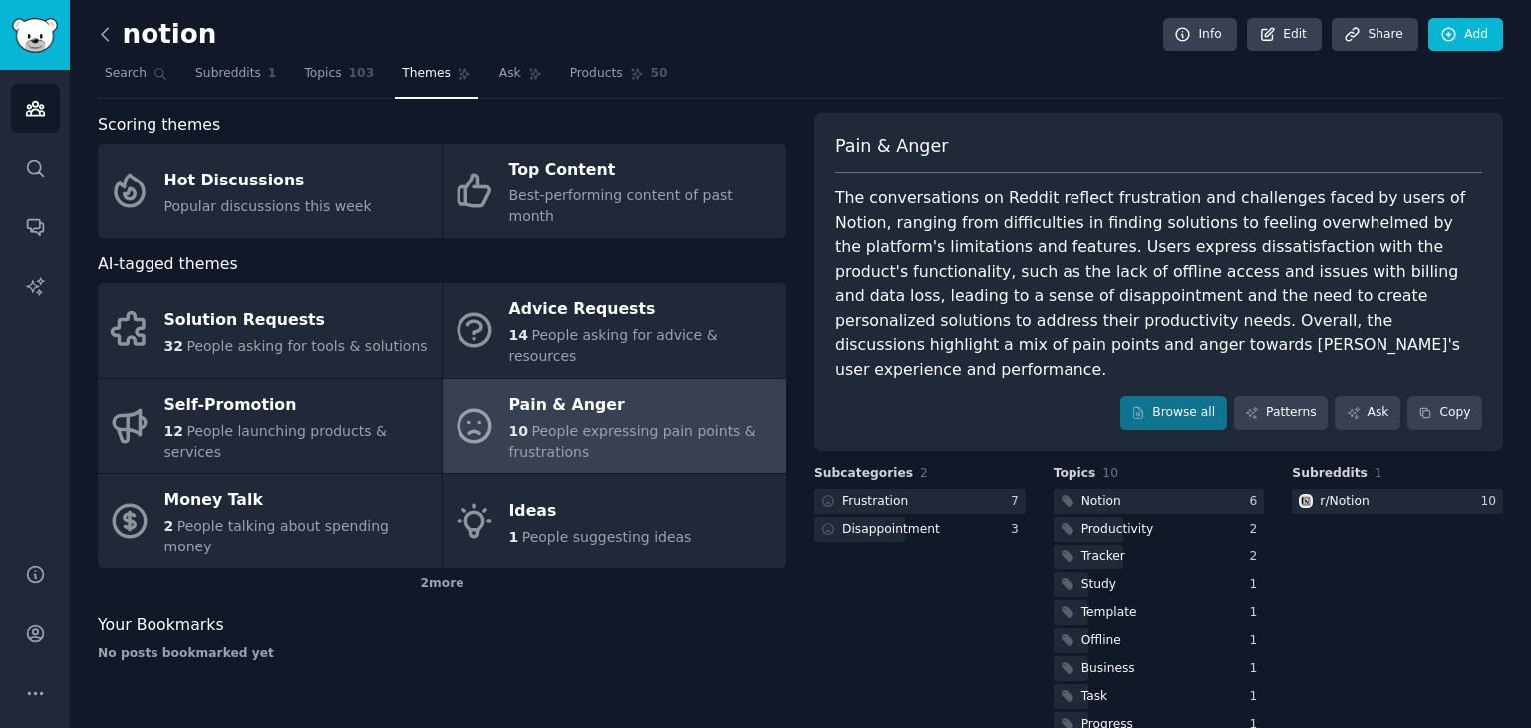
click at [97, 41] on icon at bounding box center [105, 34] width 21 height 21
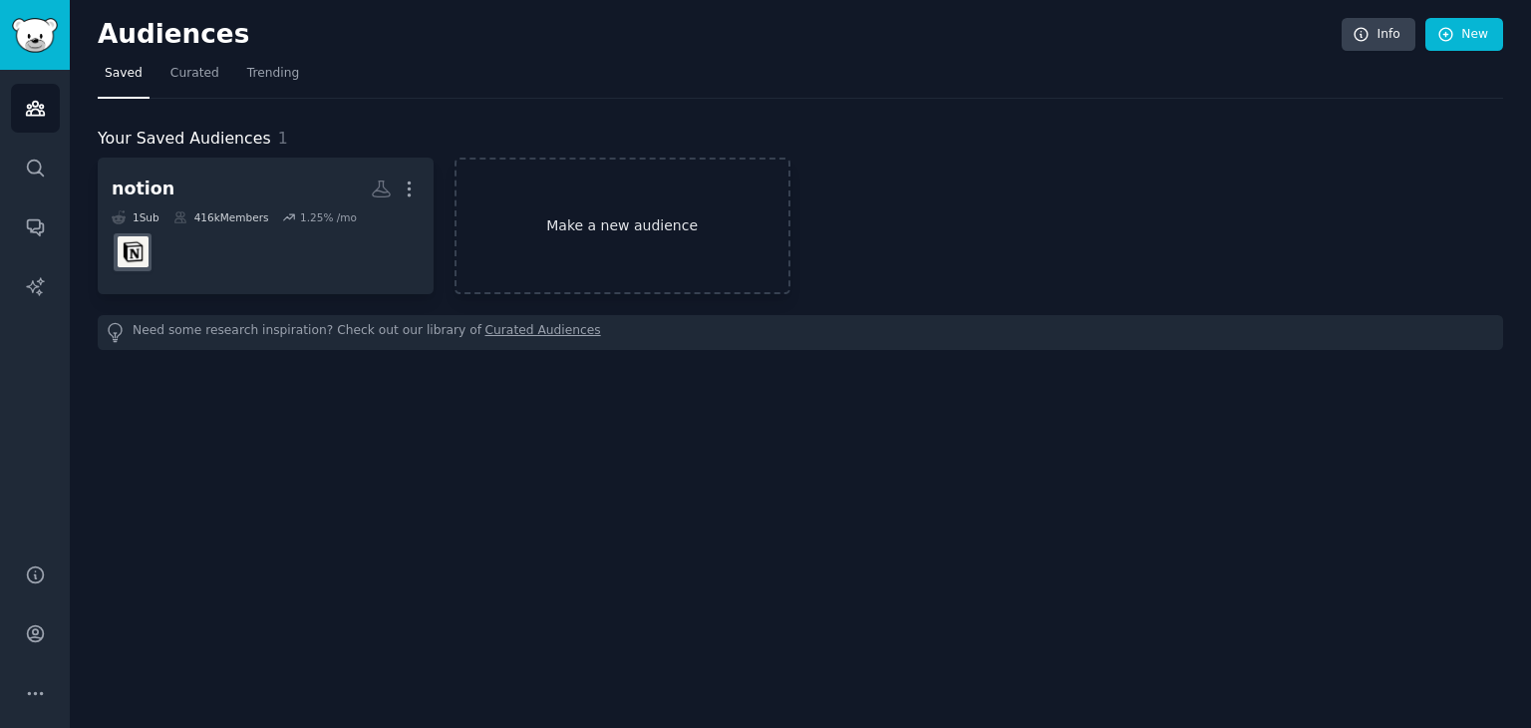
click at [560, 190] on link "Make a new audience" at bounding box center [623, 226] width 336 height 137
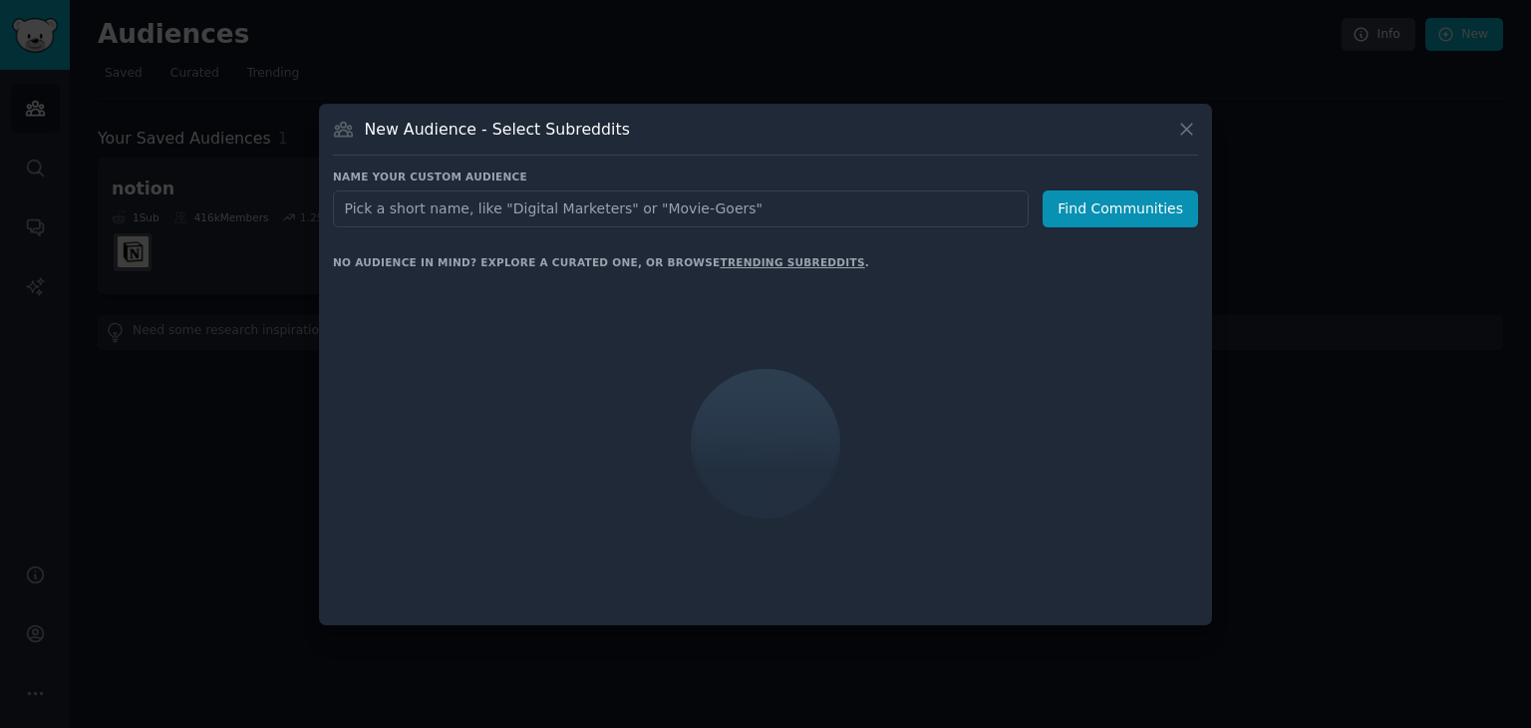
click at [586, 219] on input "text" at bounding box center [681, 208] width 696 height 37
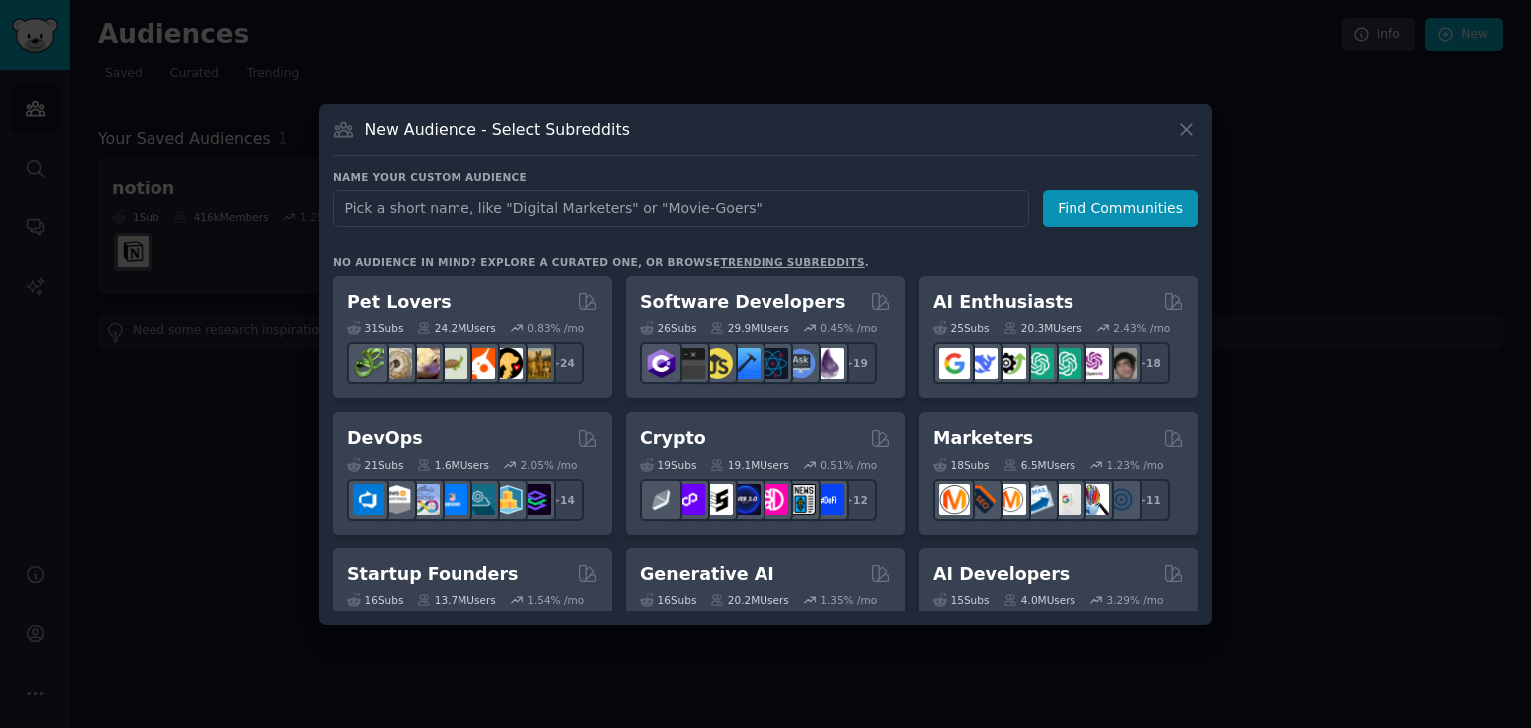
click at [586, 219] on input "text" at bounding box center [681, 208] width 696 height 37
click at [707, 215] on input "text" at bounding box center [681, 208] width 696 height 37
type input "i"
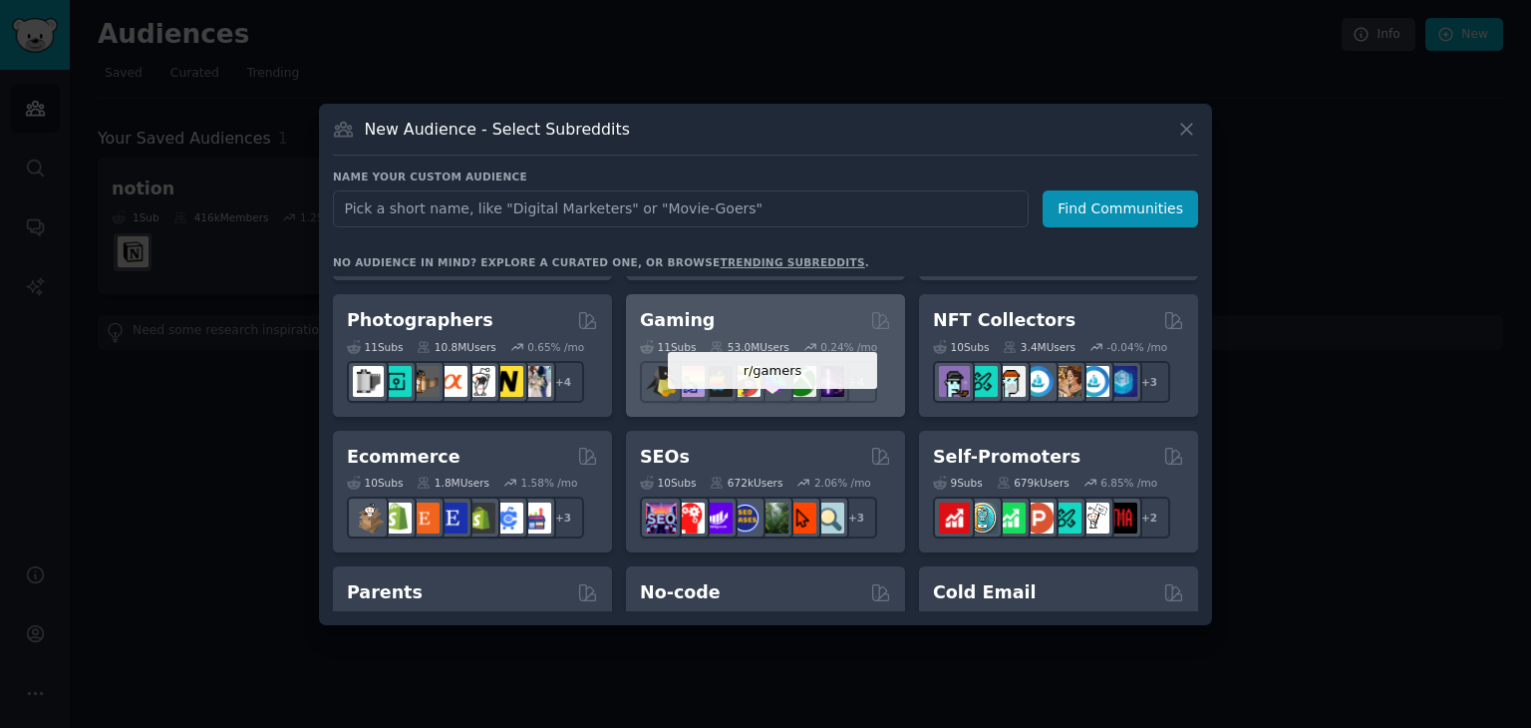
scroll to position [798, 0]
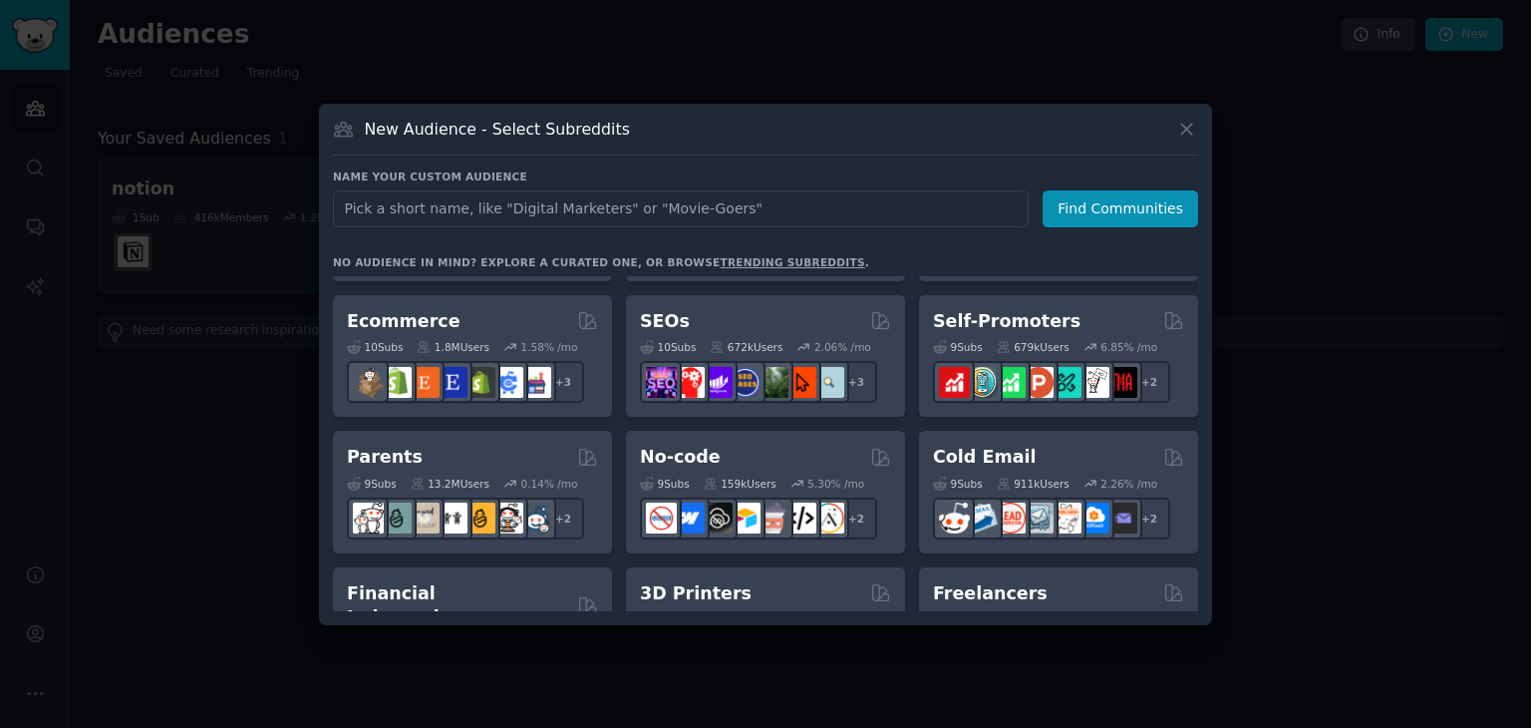
click at [758, 194] on input "text" at bounding box center [681, 208] width 696 height 37
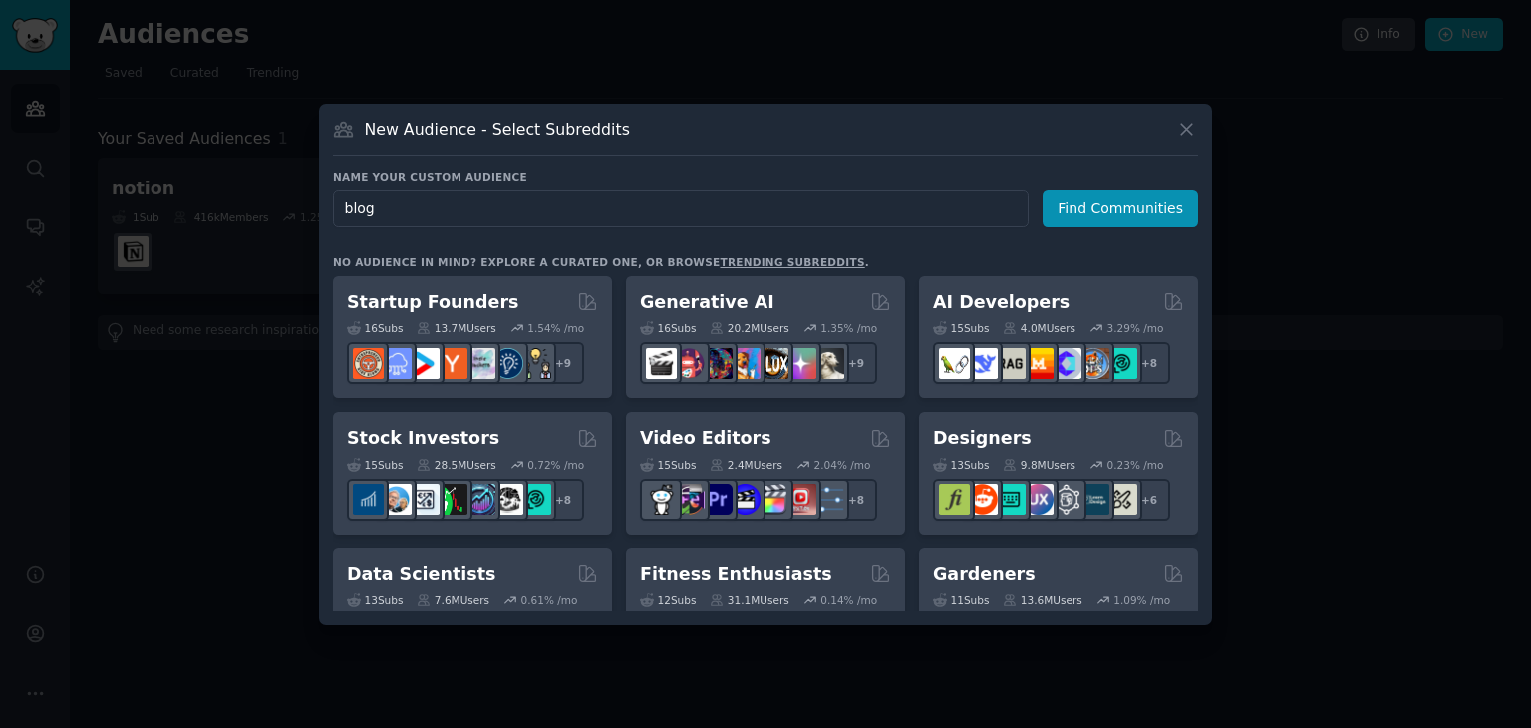
scroll to position [0, 0]
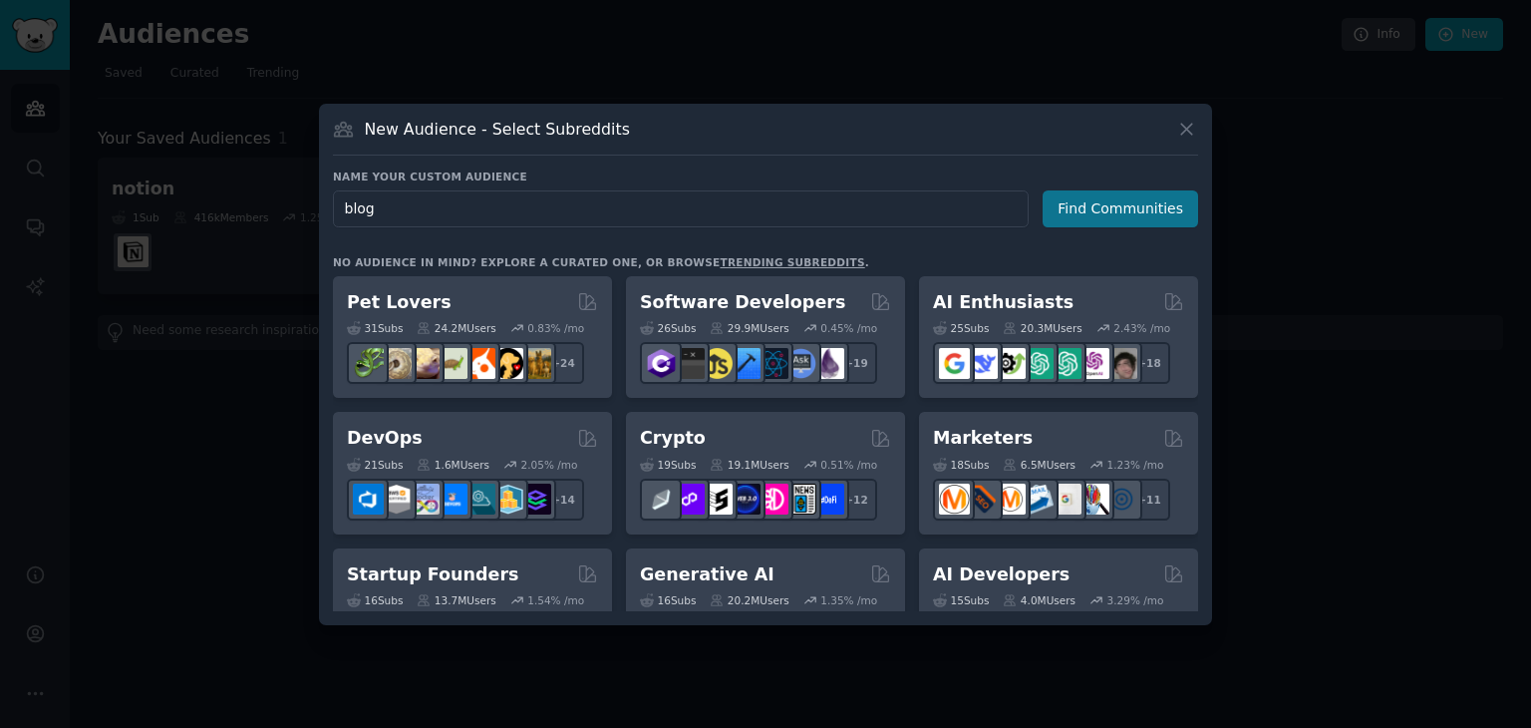
type input "blog"
click at [1101, 255] on div "Name your custom audience Audience Name blog Find Communities" at bounding box center [765, 433] width 865 height 356
click at [1101, 194] on button "Find Communities" at bounding box center [1121, 208] width 156 height 37
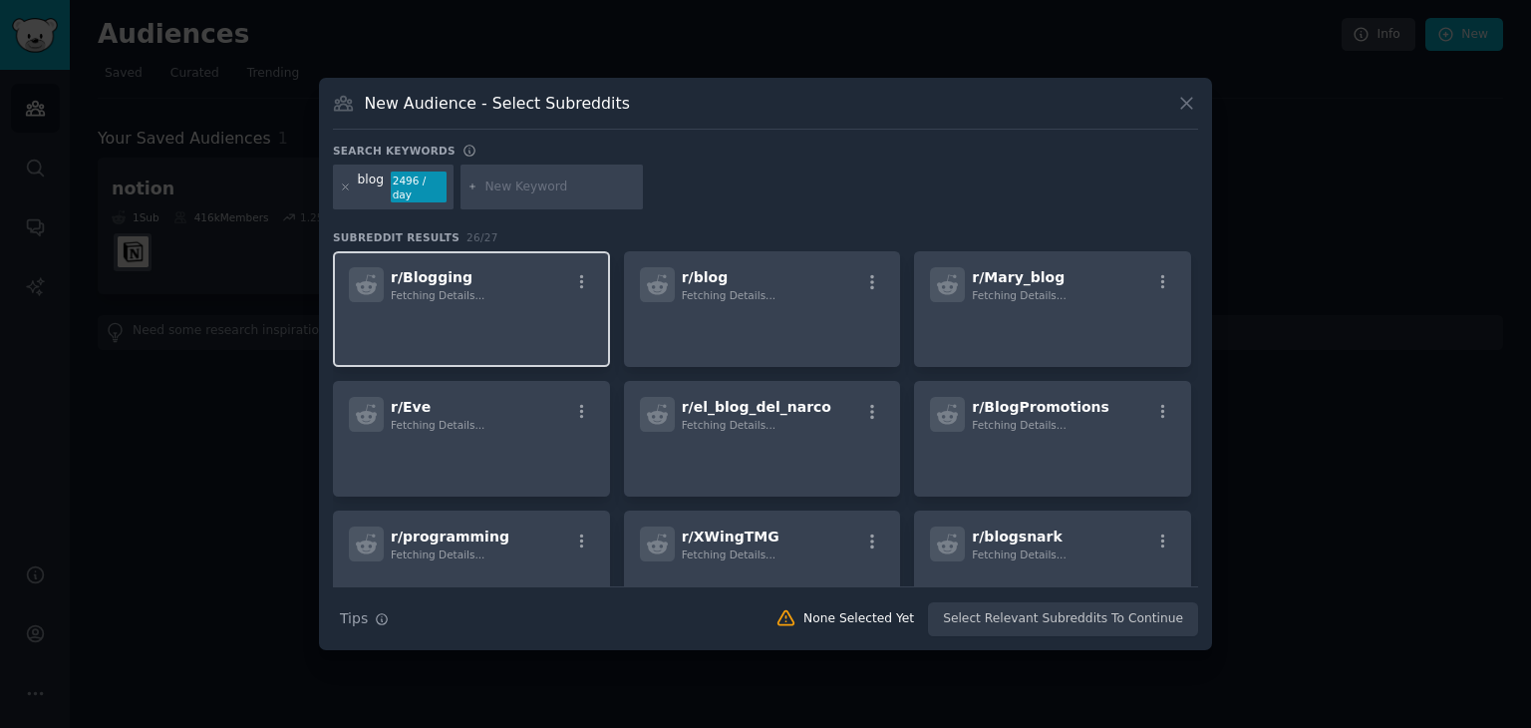
click at [486, 338] on p at bounding box center [471, 330] width 245 height 42
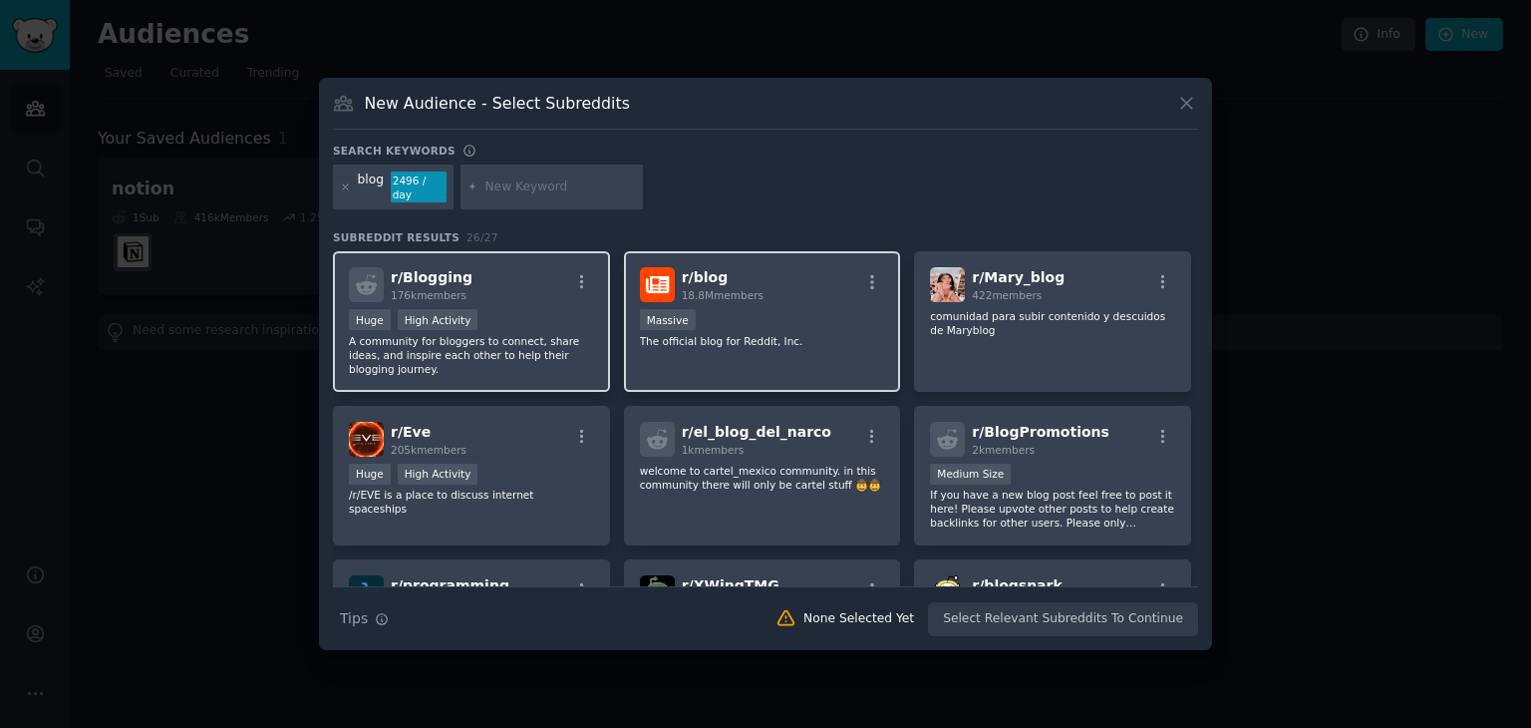
click at [675, 346] on div "r/ blog 18.8M members Massive The official blog for Reddit, Inc." at bounding box center [762, 321] width 277 height 141
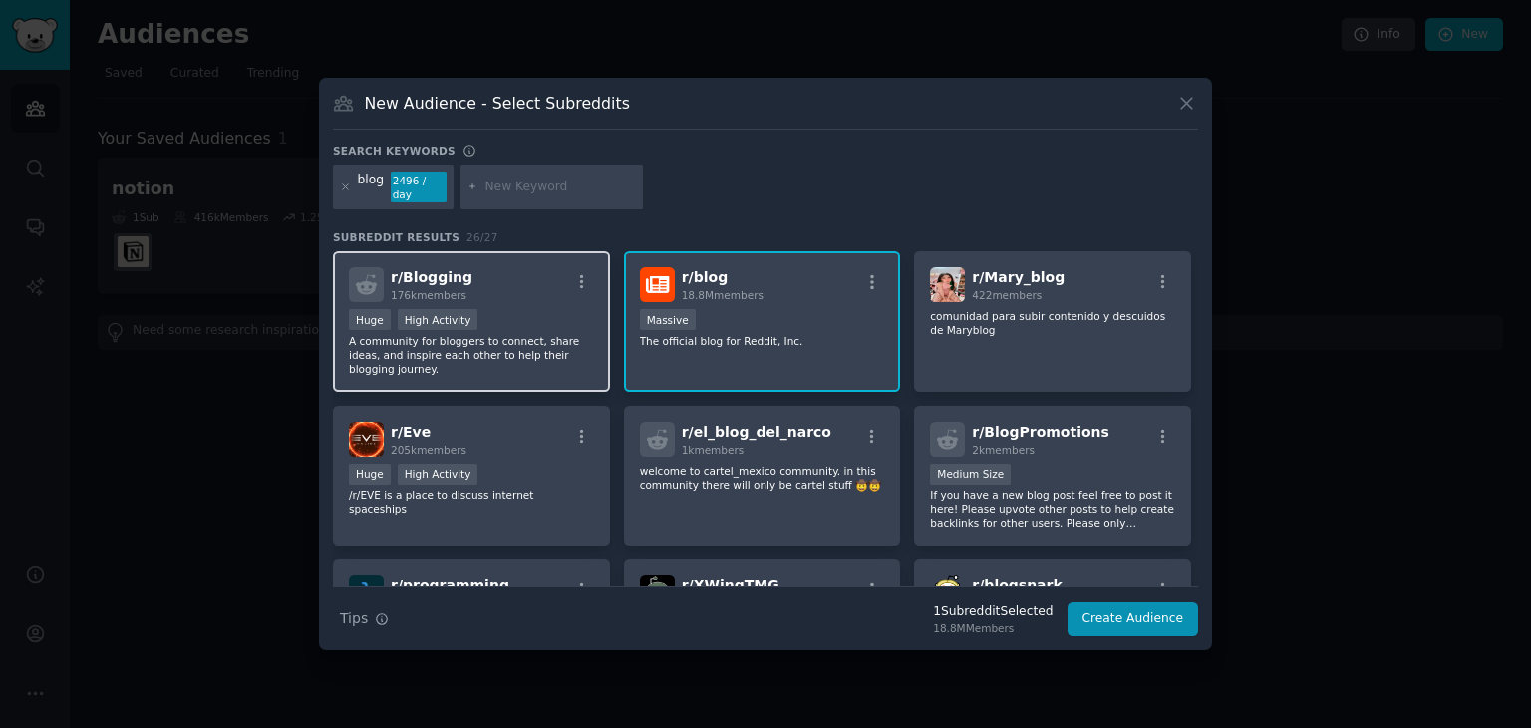
click at [536, 340] on p "A community for bloggers to connect, share ideas, and inspire each other to hel…" at bounding box center [471, 355] width 245 height 42
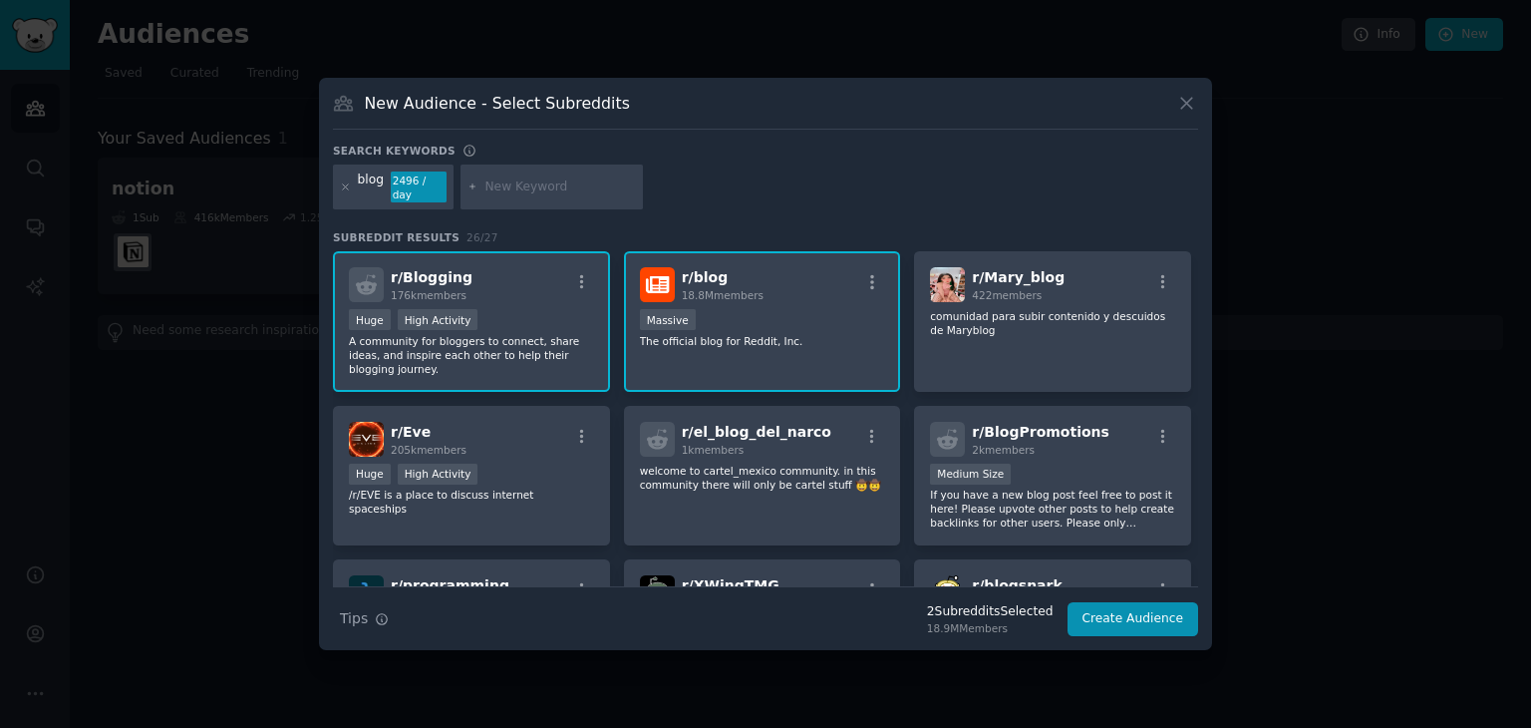
click at [822, 342] on div "r/ blog 18.8M members Massive The official blog for Reddit, Inc." at bounding box center [762, 321] width 277 height 141
click at [549, 188] on input "text" at bounding box center [561, 187] width 152 height 18
type input "content writing"
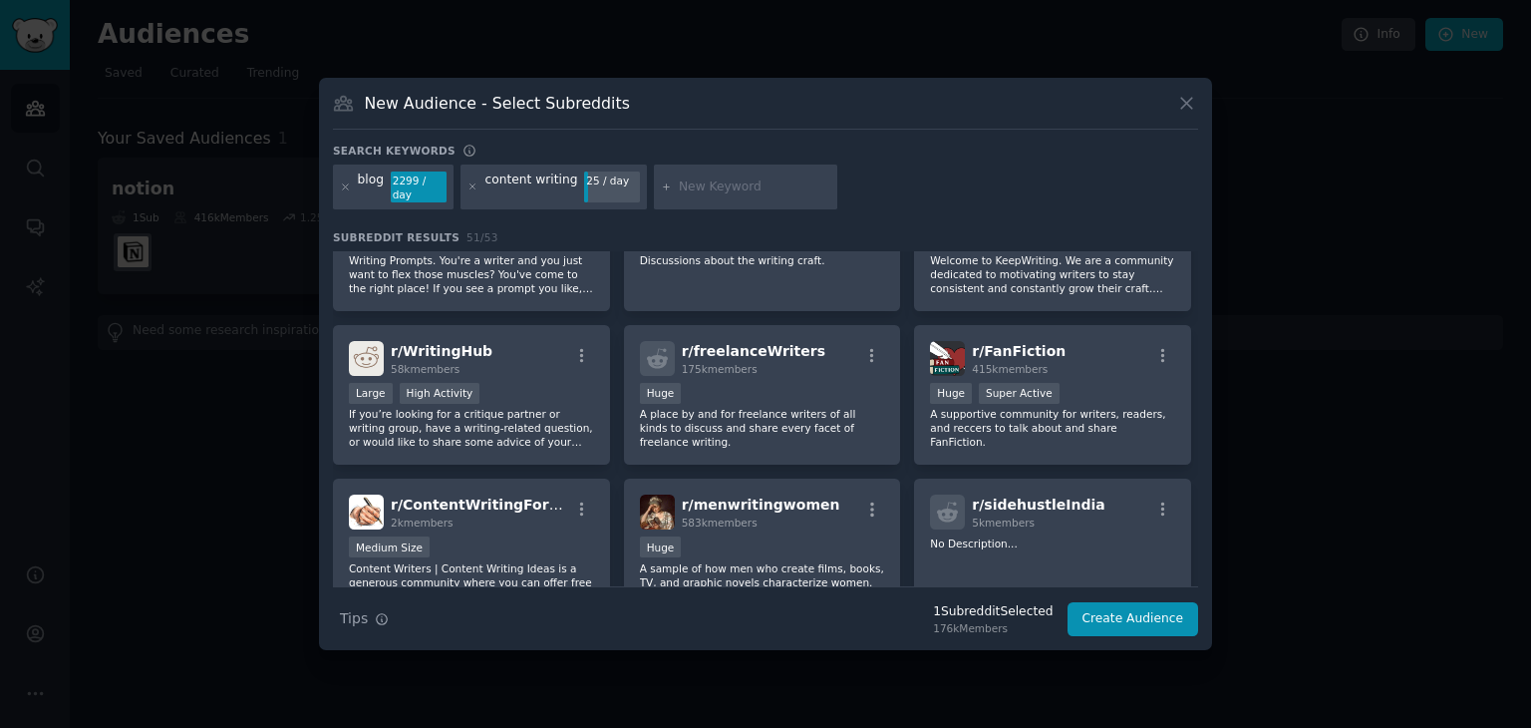
scroll to position [399, 0]
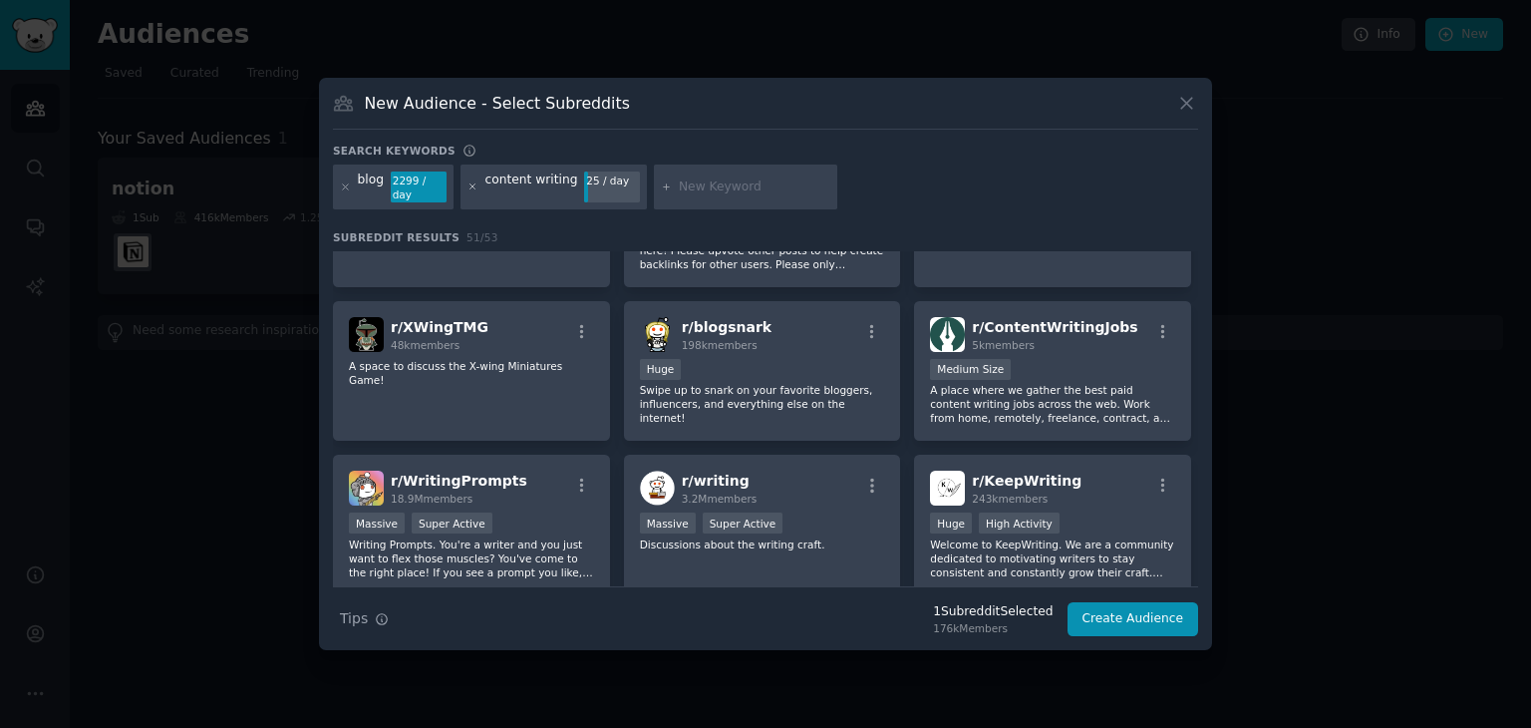
click at [473, 184] on icon at bounding box center [473, 186] width 11 height 11
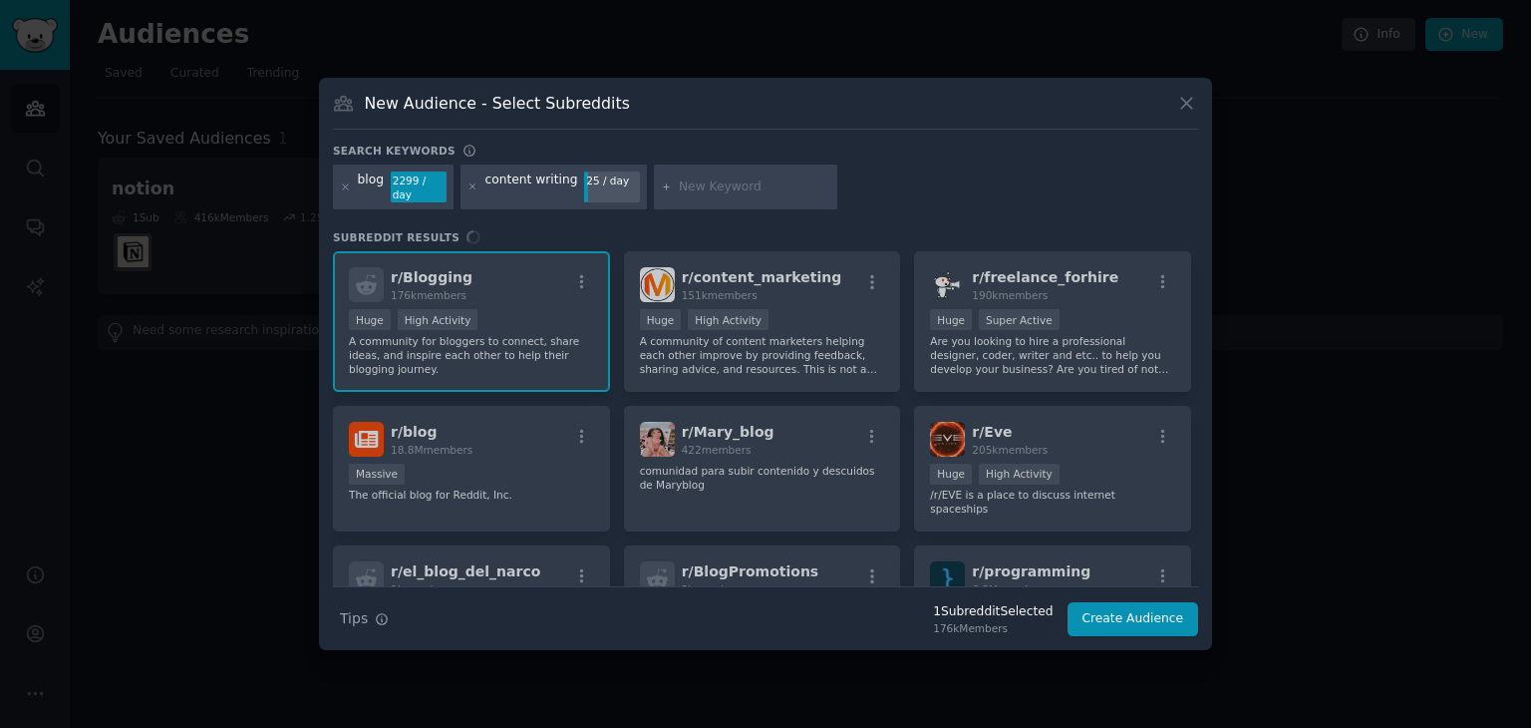
click at [679, 192] on input "text" at bounding box center [755, 187] width 152 height 18
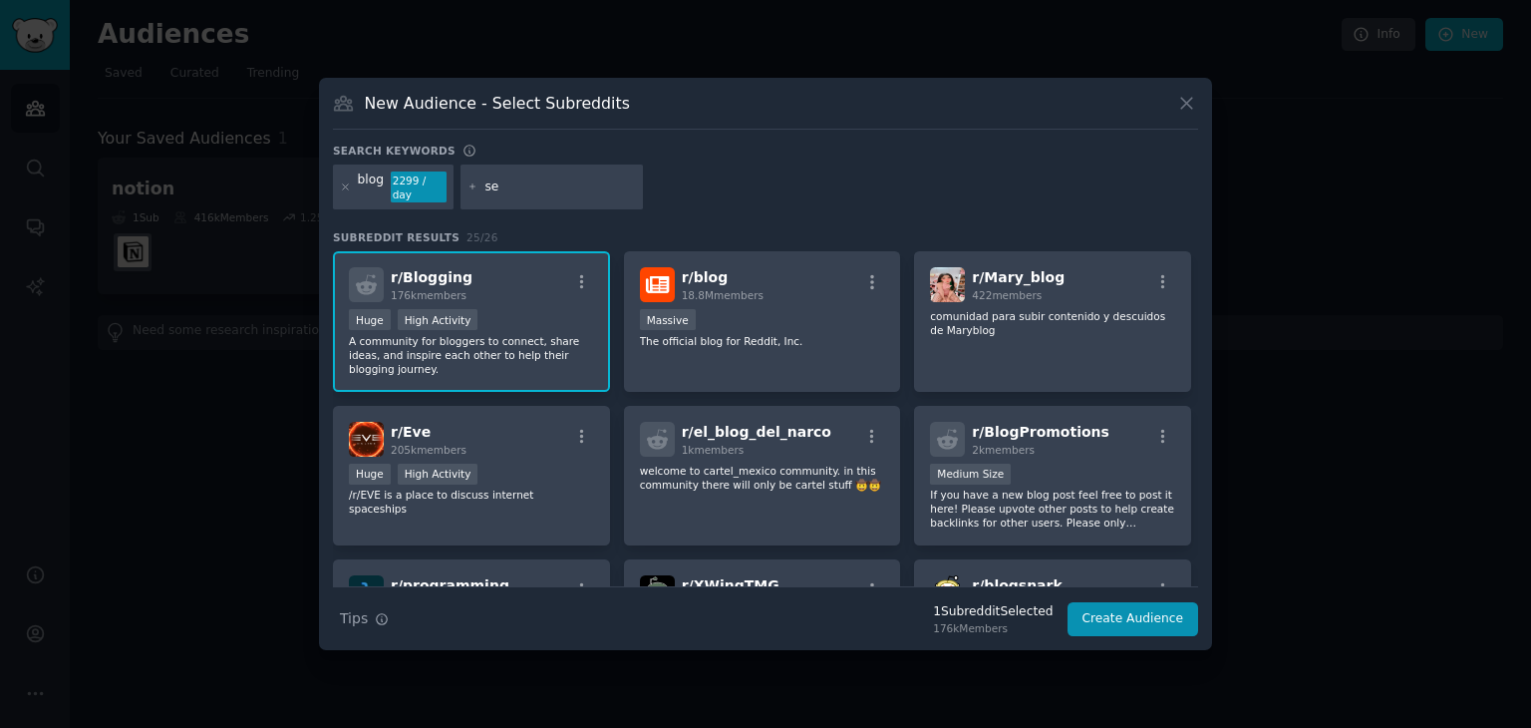
type input "seo"
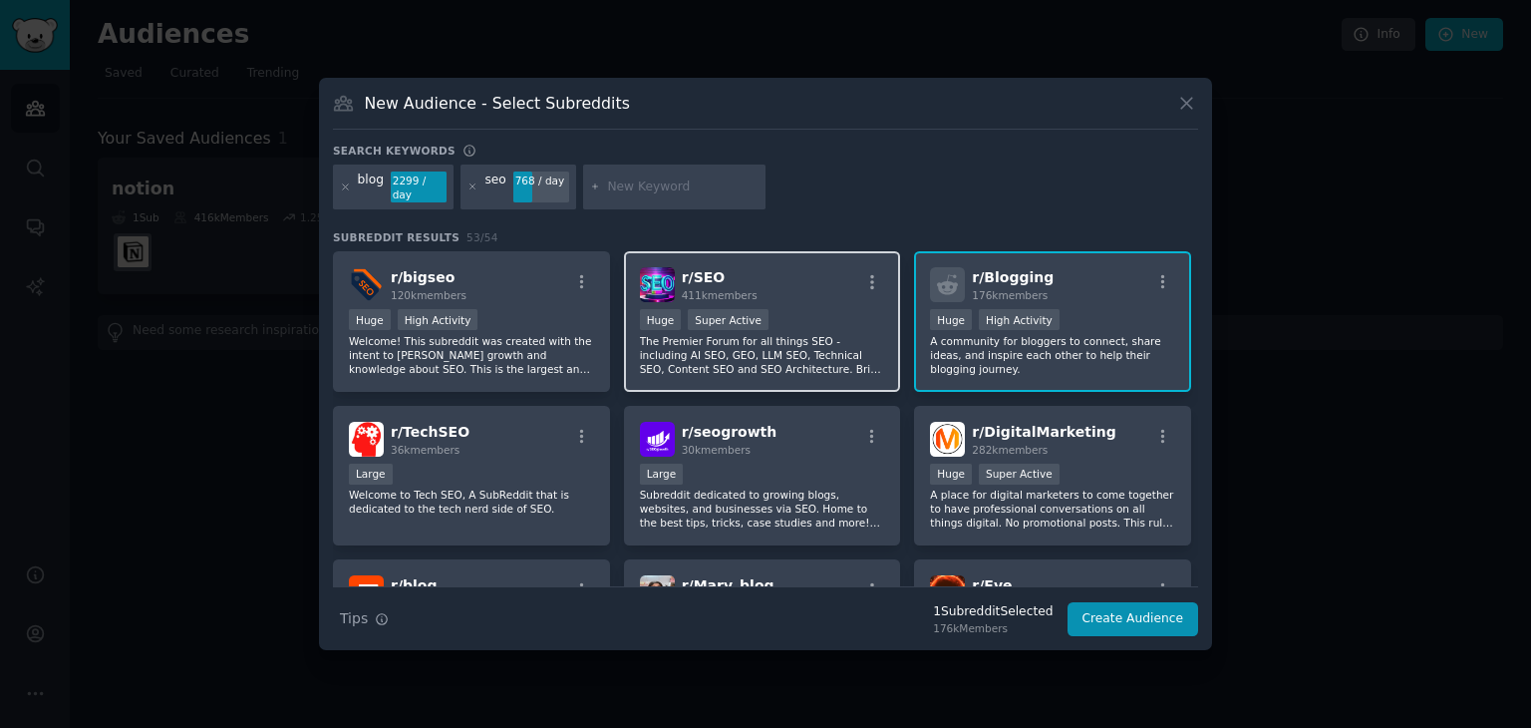
click at [762, 363] on p "The Premier Forum for all things SEO - including AI SEO, GEO, LLM SEO, Technica…" at bounding box center [762, 355] width 245 height 42
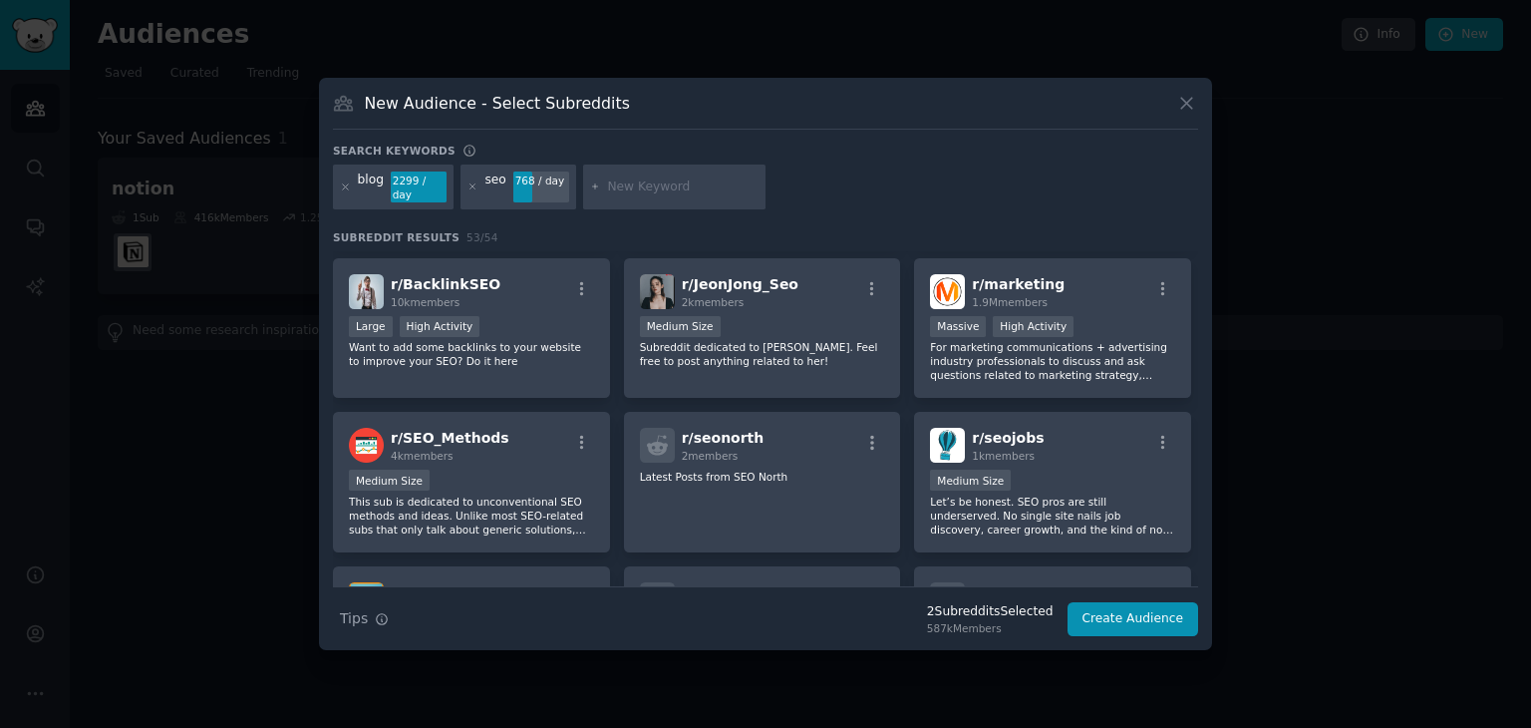
scroll to position [798, 0]
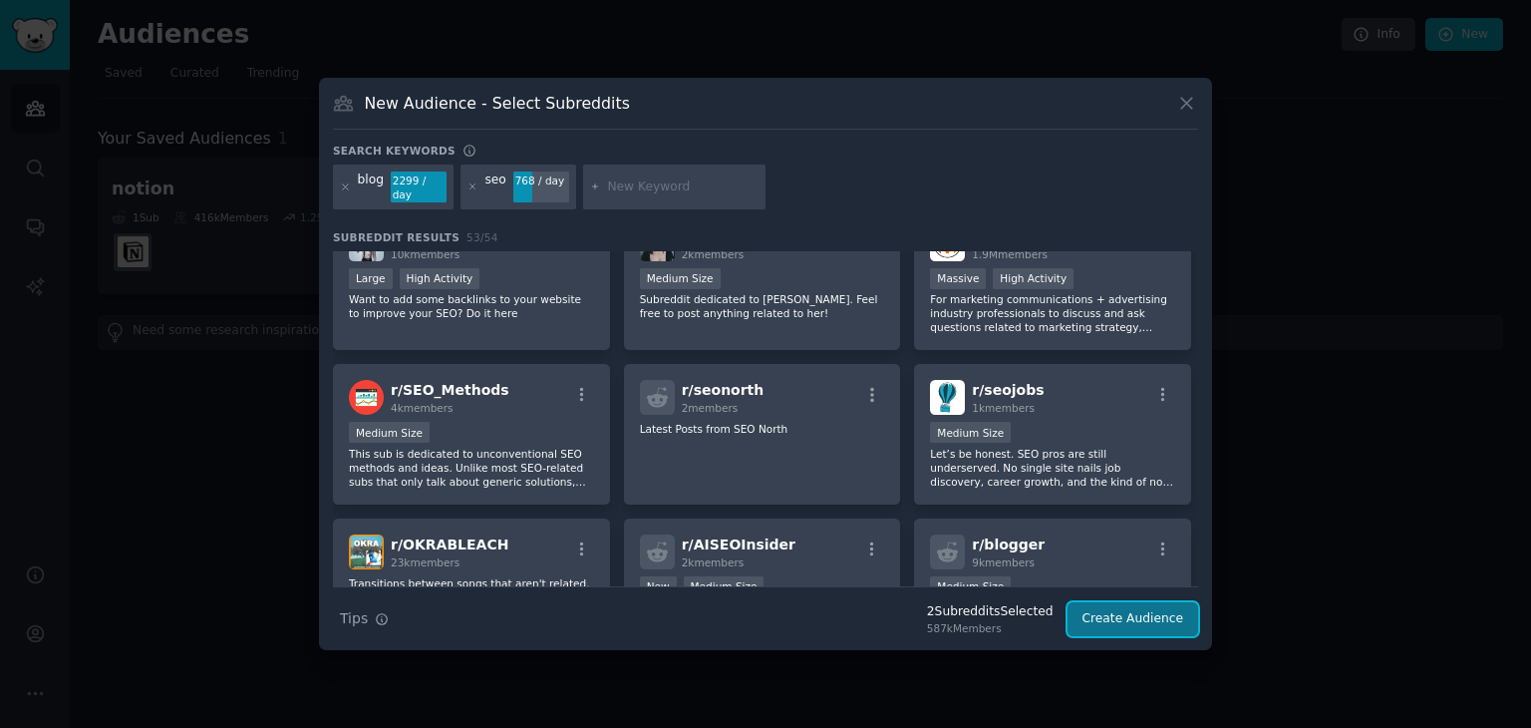
click at [1135, 615] on button "Create Audience" at bounding box center [1134, 619] width 132 height 34
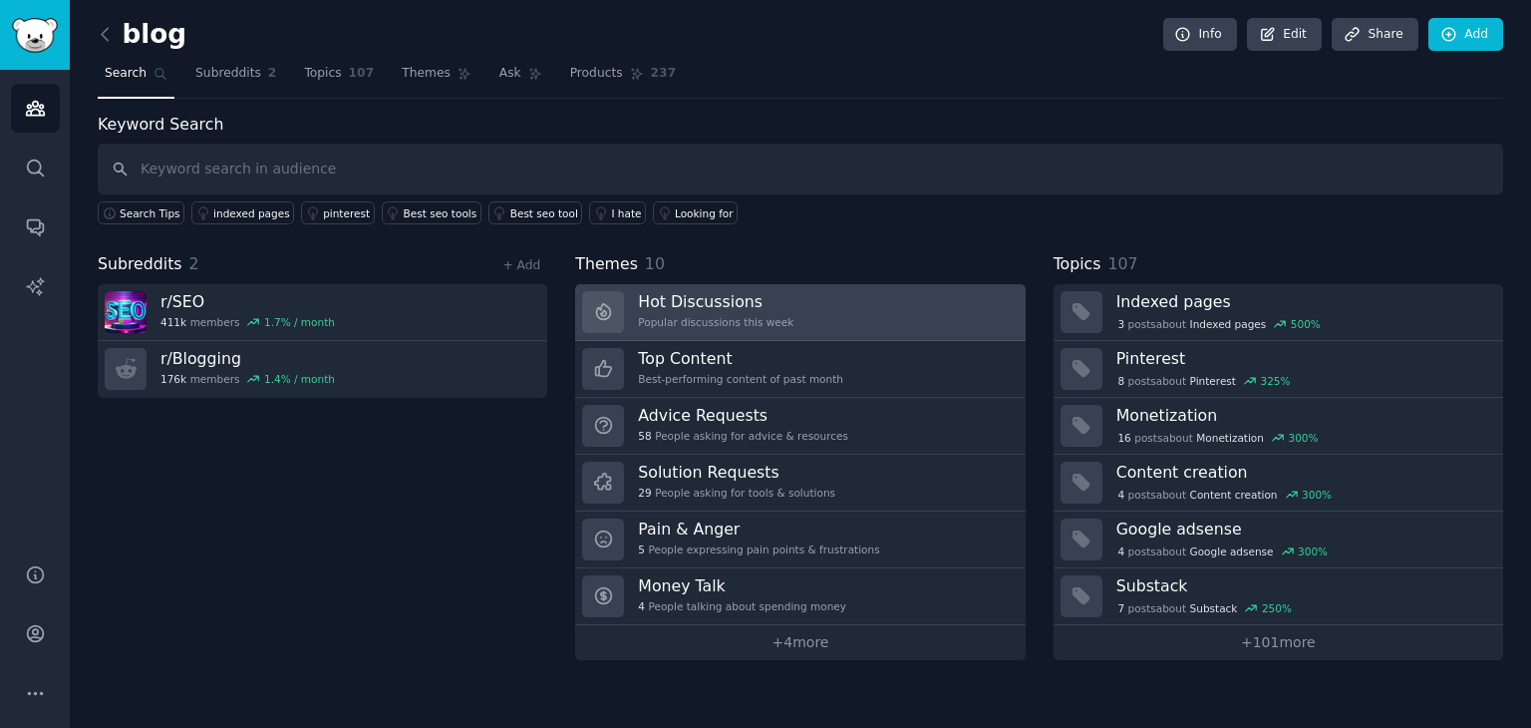
click at [691, 297] on h3 "Hot Discussions" at bounding box center [716, 301] width 156 height 21
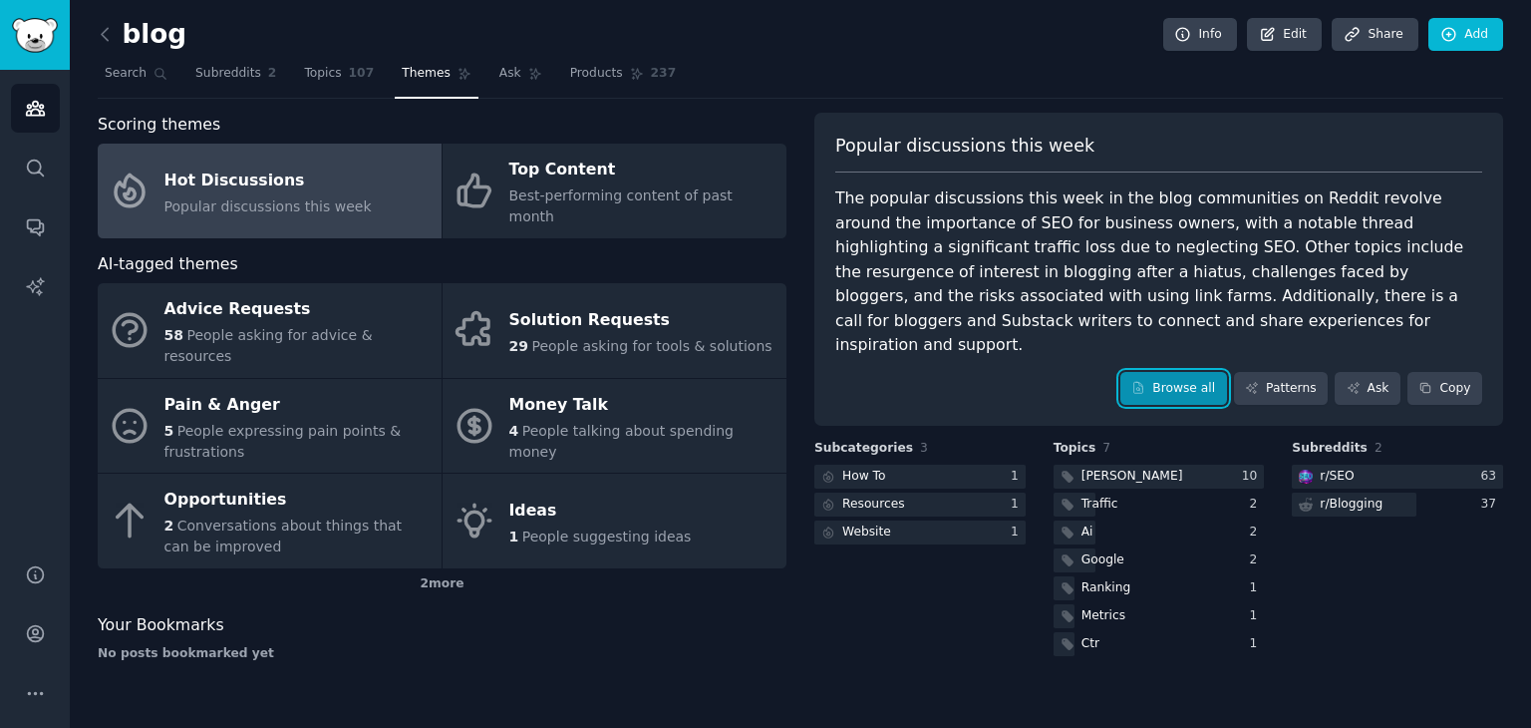
click at [1204, 372] on link "Browse all" at bounding box center [1174, 389] width 107 height 34
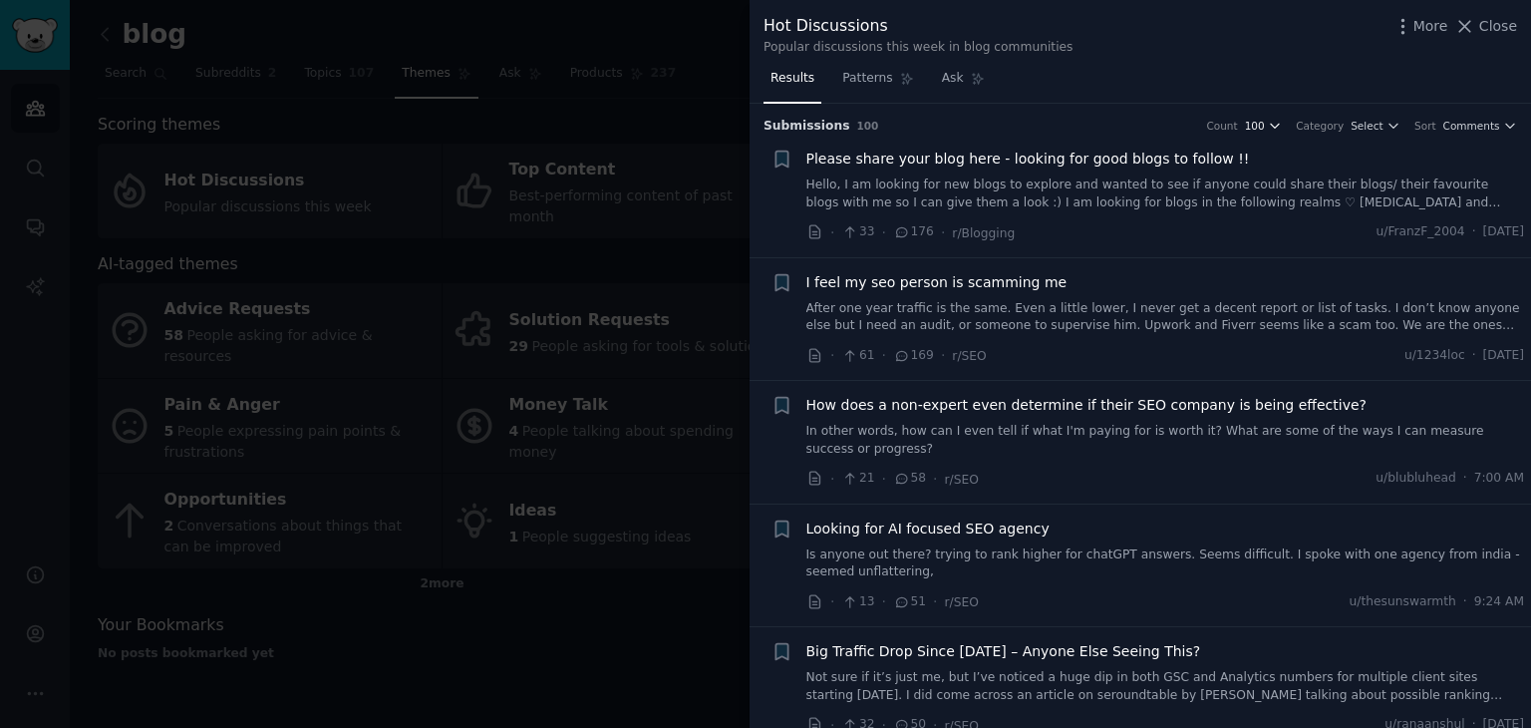
click at [1282, 129] on icon "button" at bounding box center [1275, 126] width 14 height 14
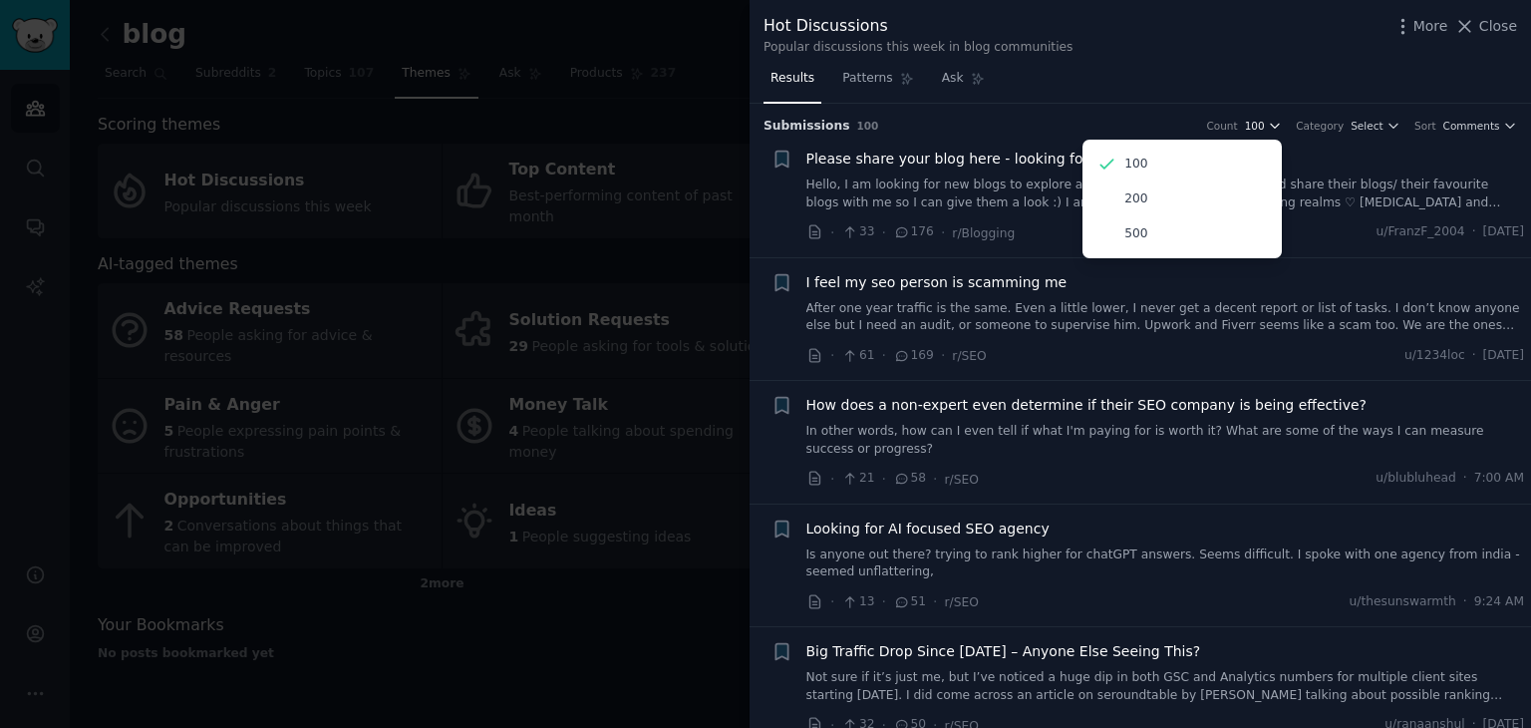
click at [1282, 129] on icon "button" at bounding box center [1275, 126] width 14 height 14
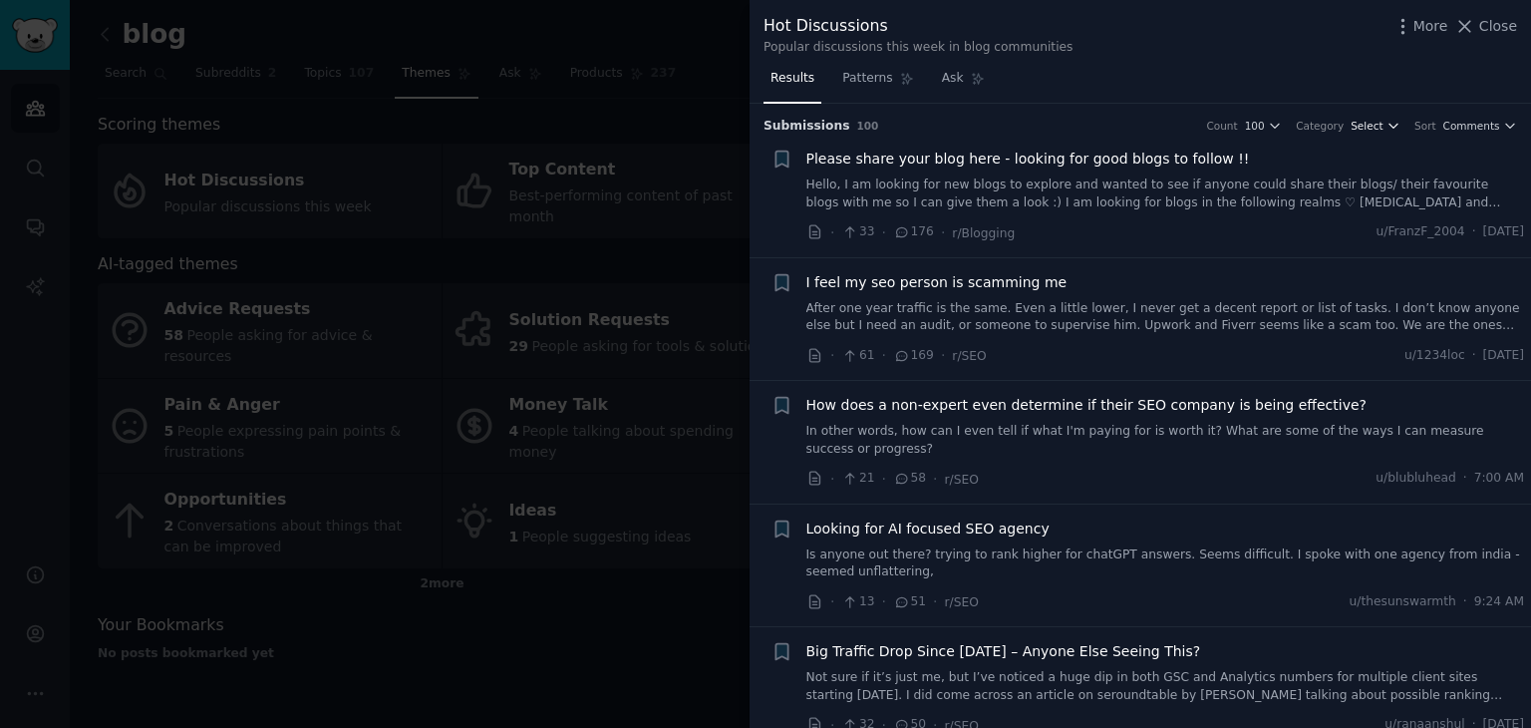
click at [1390, 122] on button "Select" at bounding box center [1376, 126] width 50 height 14
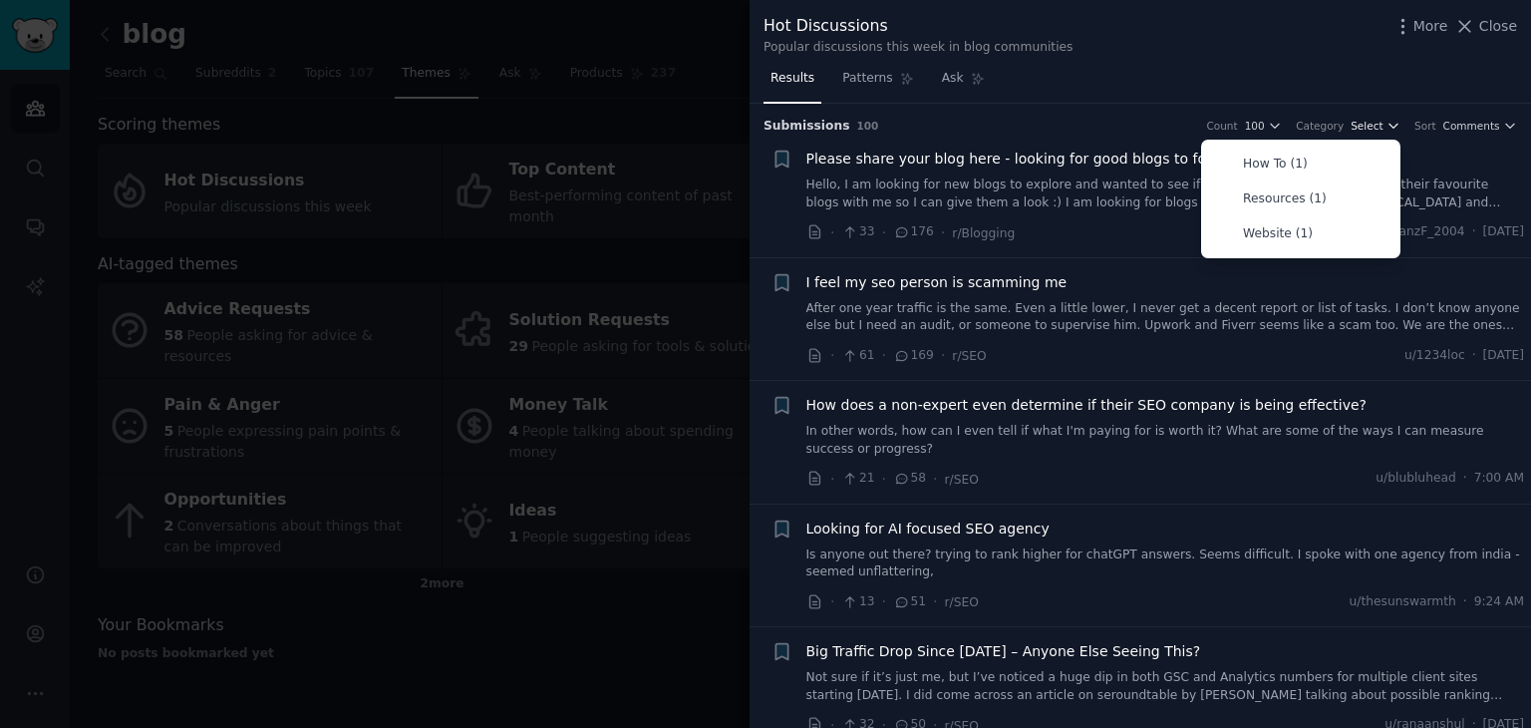
click at [1390, 122] on button "Select" at bounding box center [1376, 126] width 50 height 14
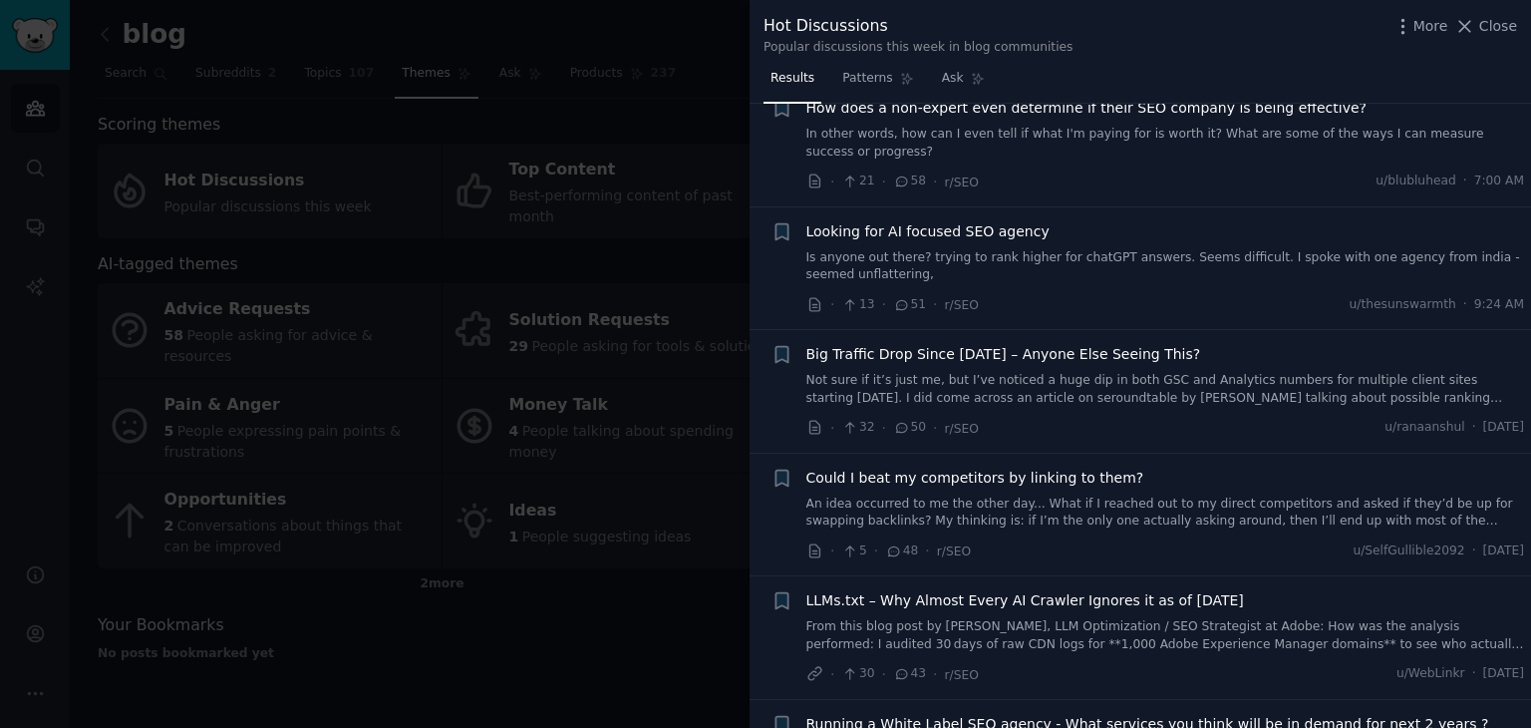
scroll to position [299, 0]
click at [810, 296] on icon at bounding box center [815, 302] width 10 height 13
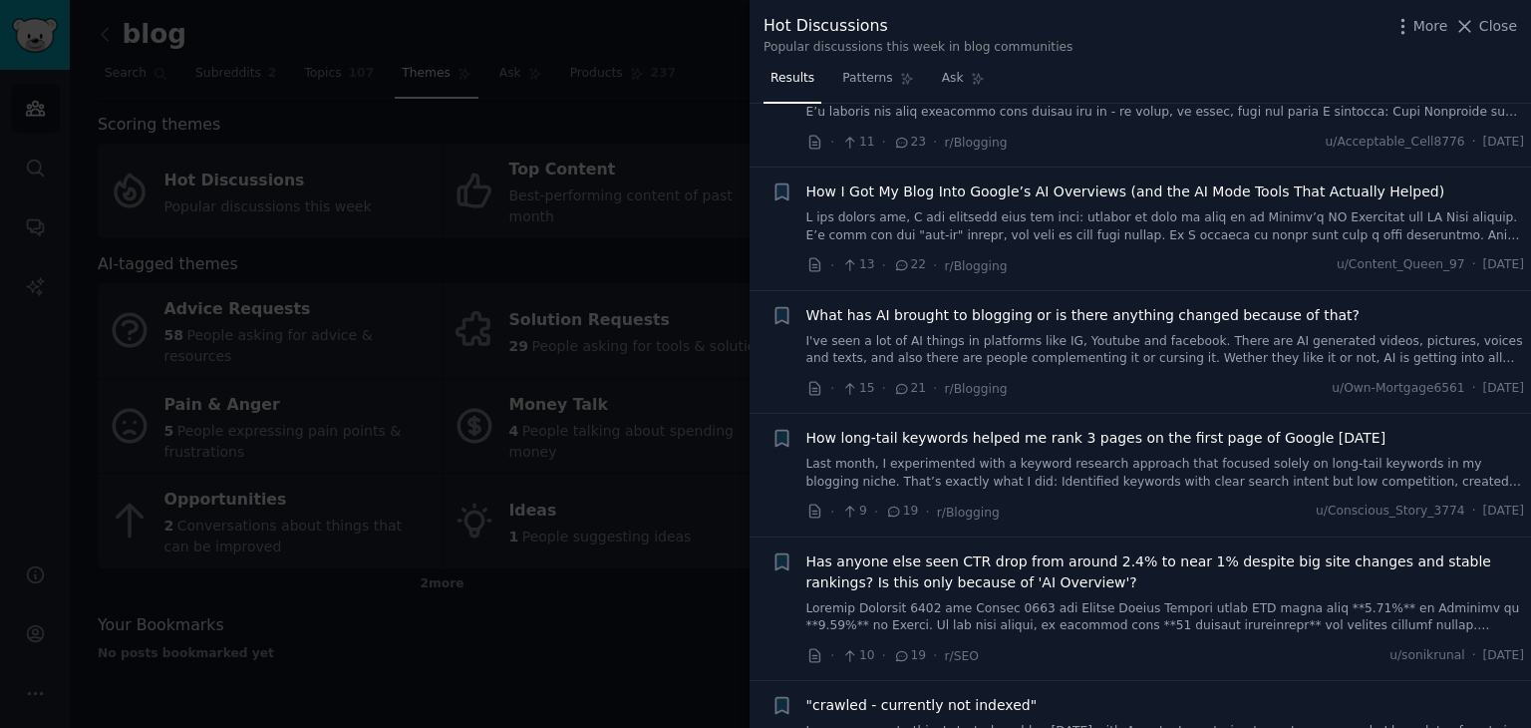
scroll to position [1695, 0]
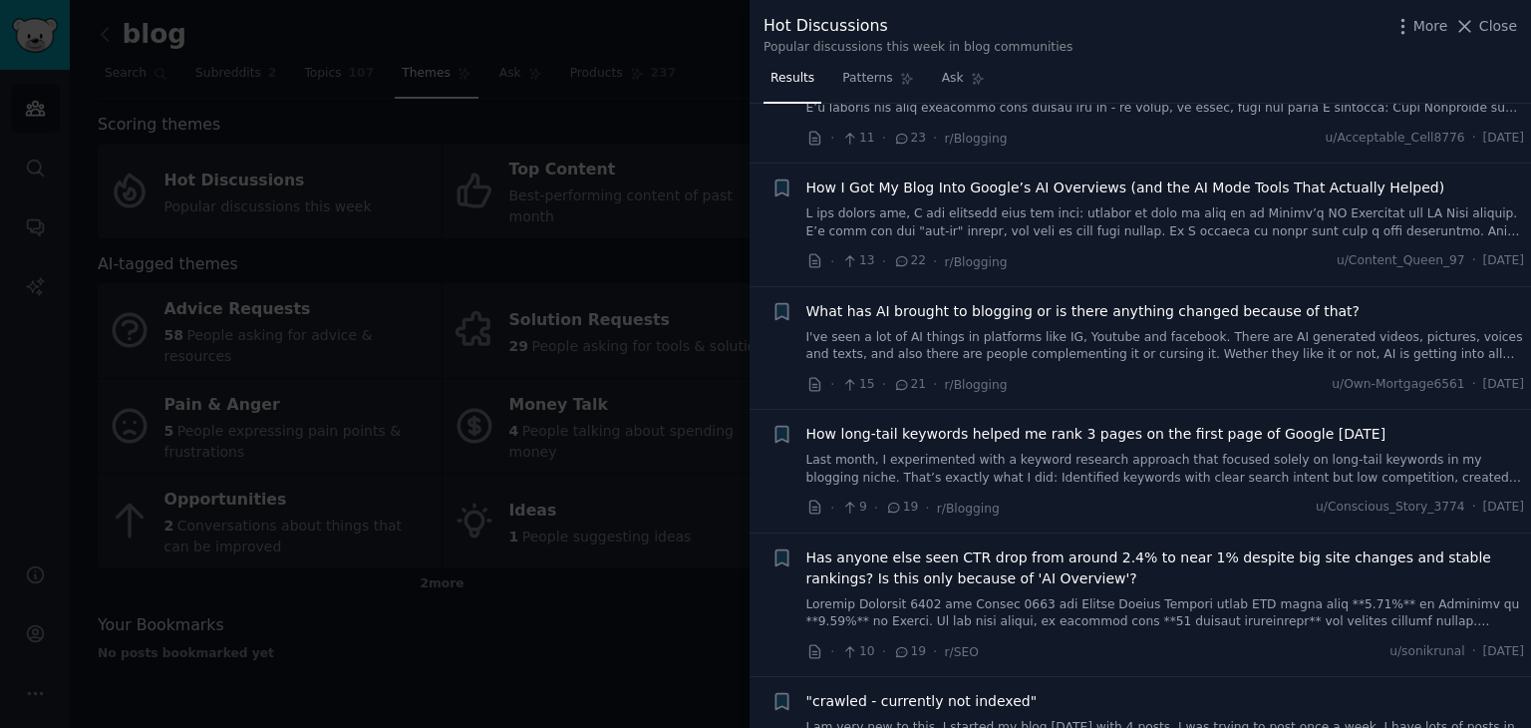
click at [717, 354] on div at bounding box center [765, 364] width 1531 height 728
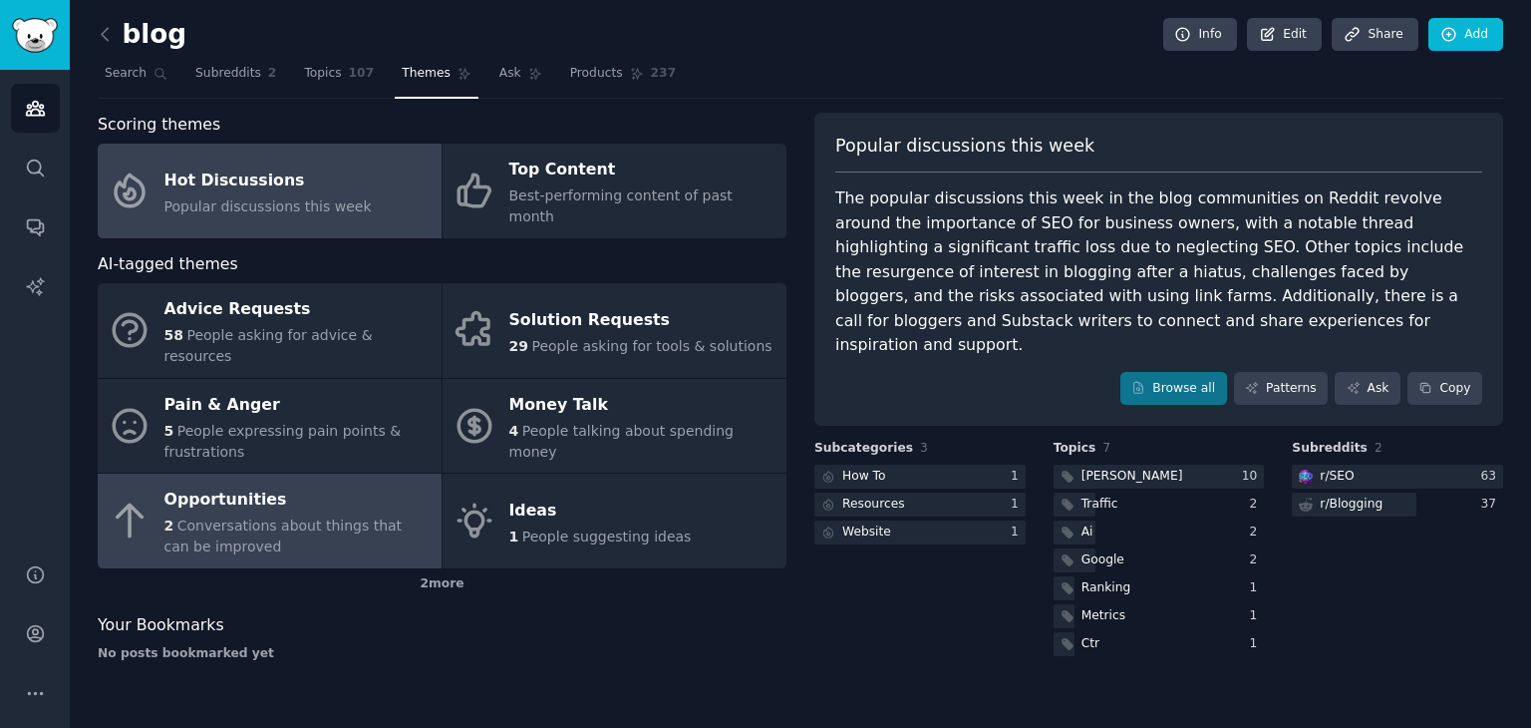
click at [433, 474] on link "Opportunities 2 Conversations about things that can be improved" at bounding box center [270, 521] width 344 height 95
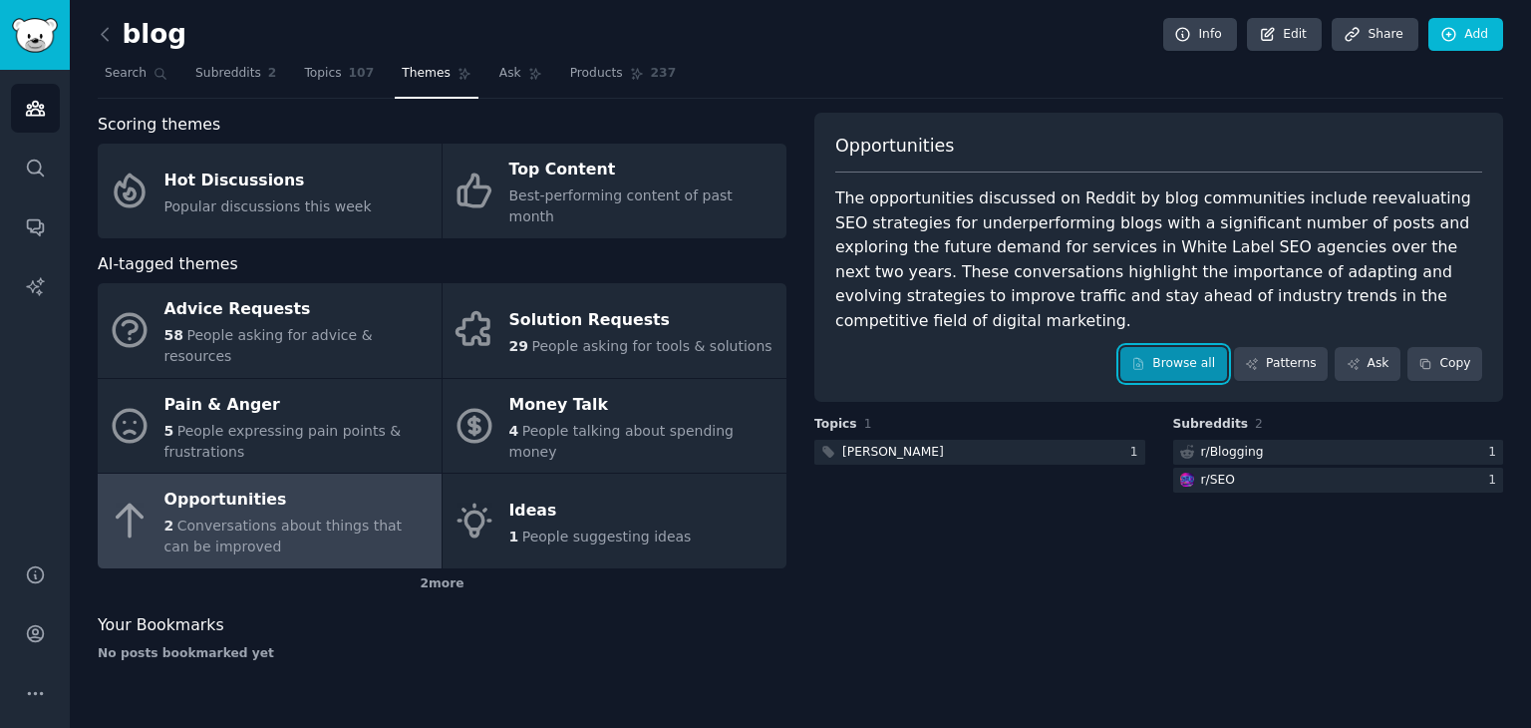
click at [1185, 348] on link "Browse all" at bounding box center [1174, 364] width 107 height 34
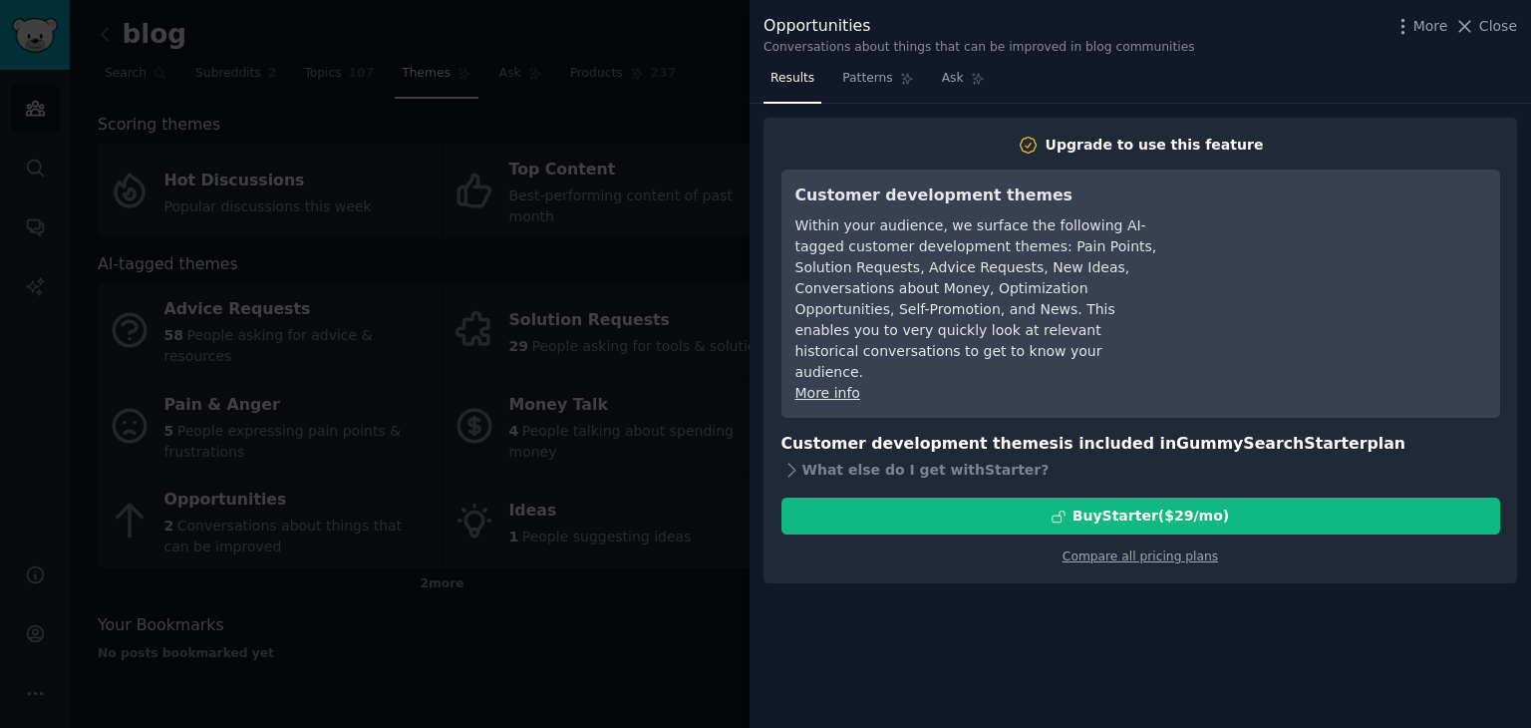
click at [627, 302] on div at bounding box center [765, 364] width 1531 height 728
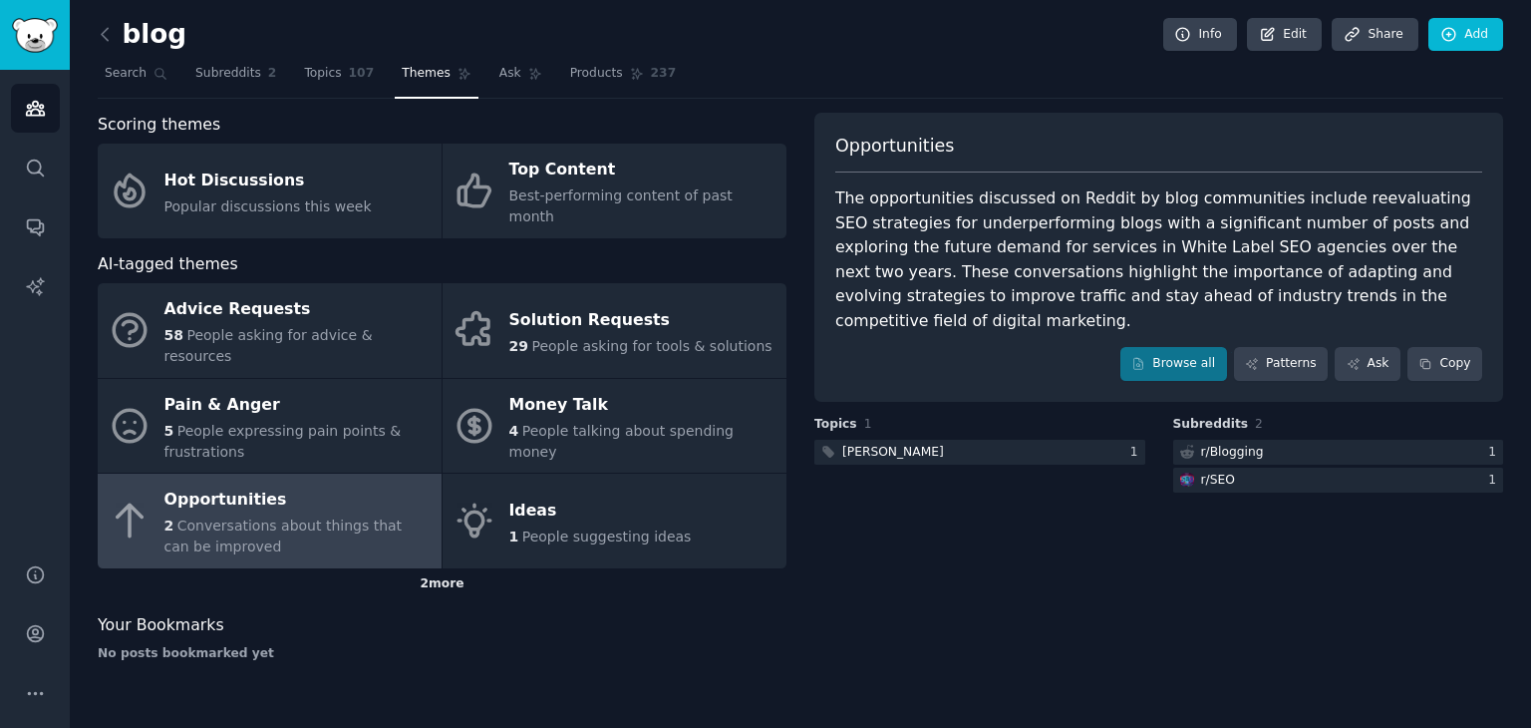
click at [423, 568] on div "2 more" at bounding box center [442, 584] width 689 height 32
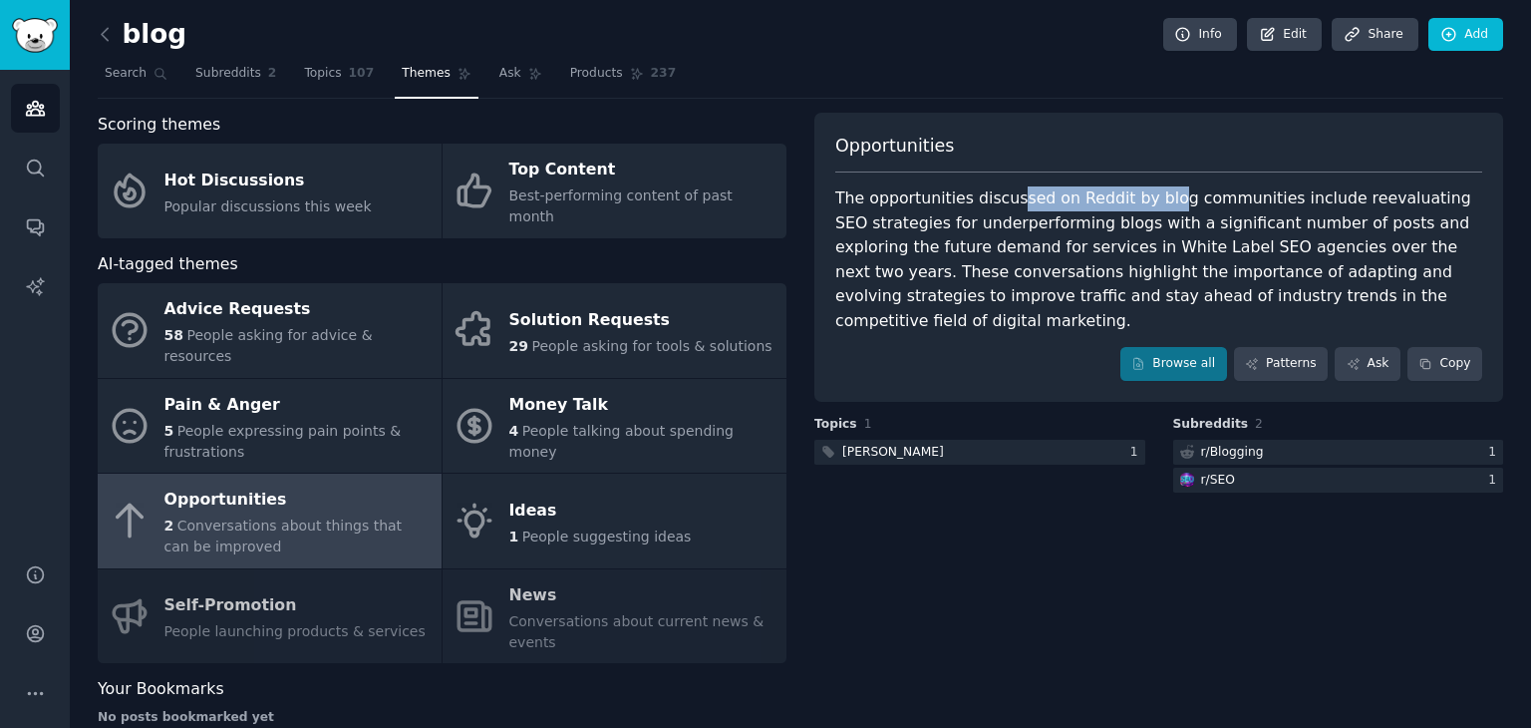
drag, startPoint x: 1006, startPoint y: 200, endPoint x: 1149, endPoint y: 204, distance: 142.6
click at [1149, 204] on div "The opportunities discussed on Reddit by blog communities include reevaluating …" at bounding box center [1158, 259] width 647 height 147
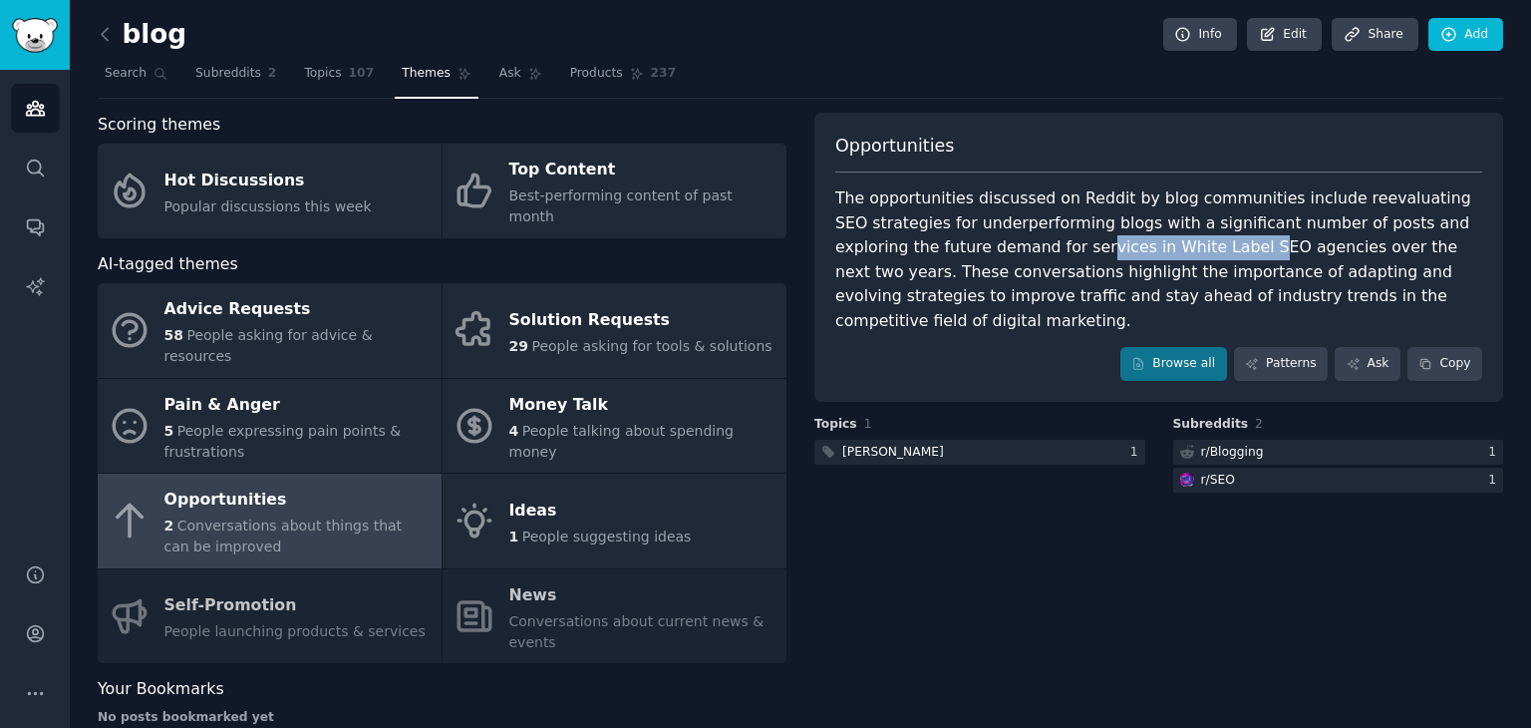
drag, startPoint x: 987, startPoint y: 237, endPoint x: 1133, endPoint y: 236, distance: 145.6
click at [1133, 236] on div "The opportunities discussed on Reddit by blog communities include reevaluating …" at bounding box center [1158, 259] width 647 height 147
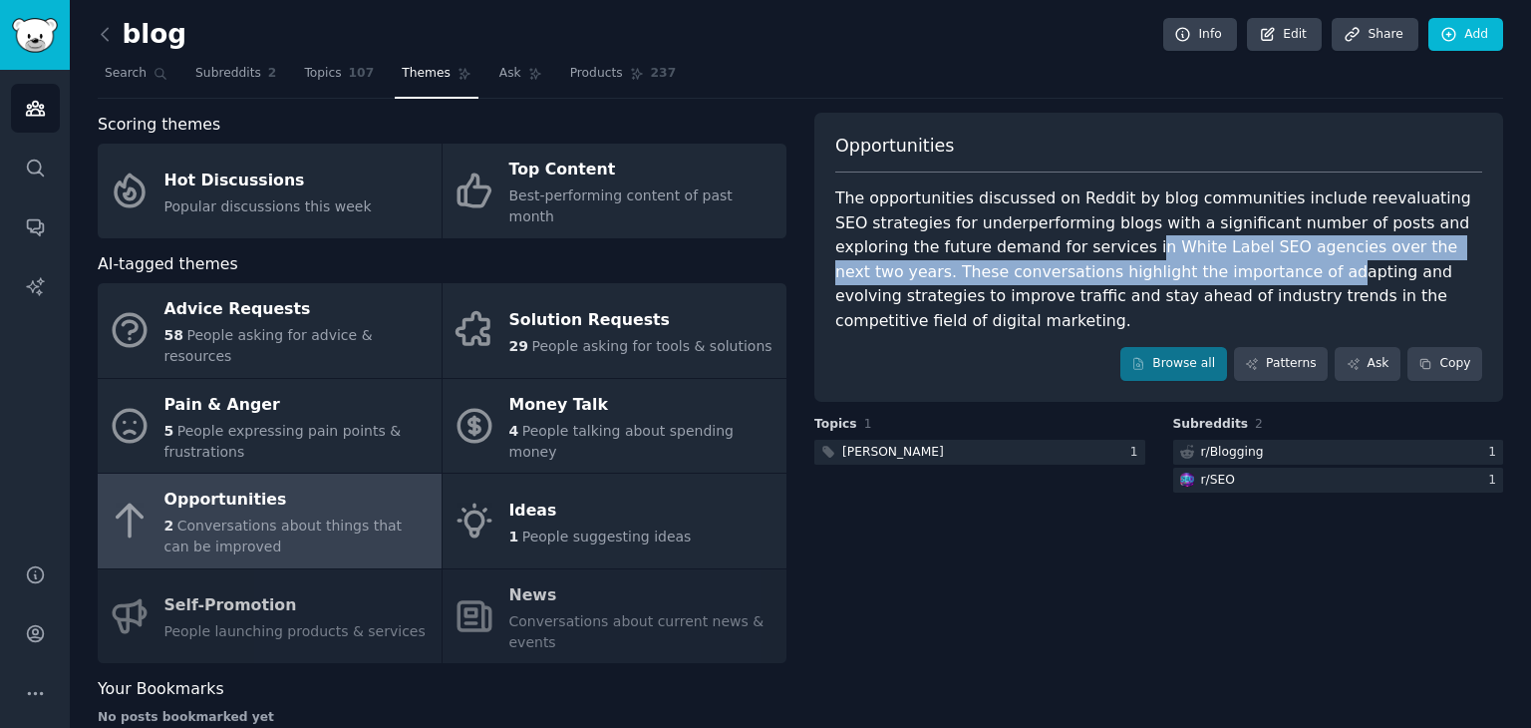
drag, startPoint x: 1029, startPoint y: 251, endPoint x: 1149, endPoint y: 259, distance: 119.9
click at [1149, 259] on div "The opportunities discussed on Reddit by blog communities include reevaluating …" at bounding box center [1158, 259] width 647 height 147
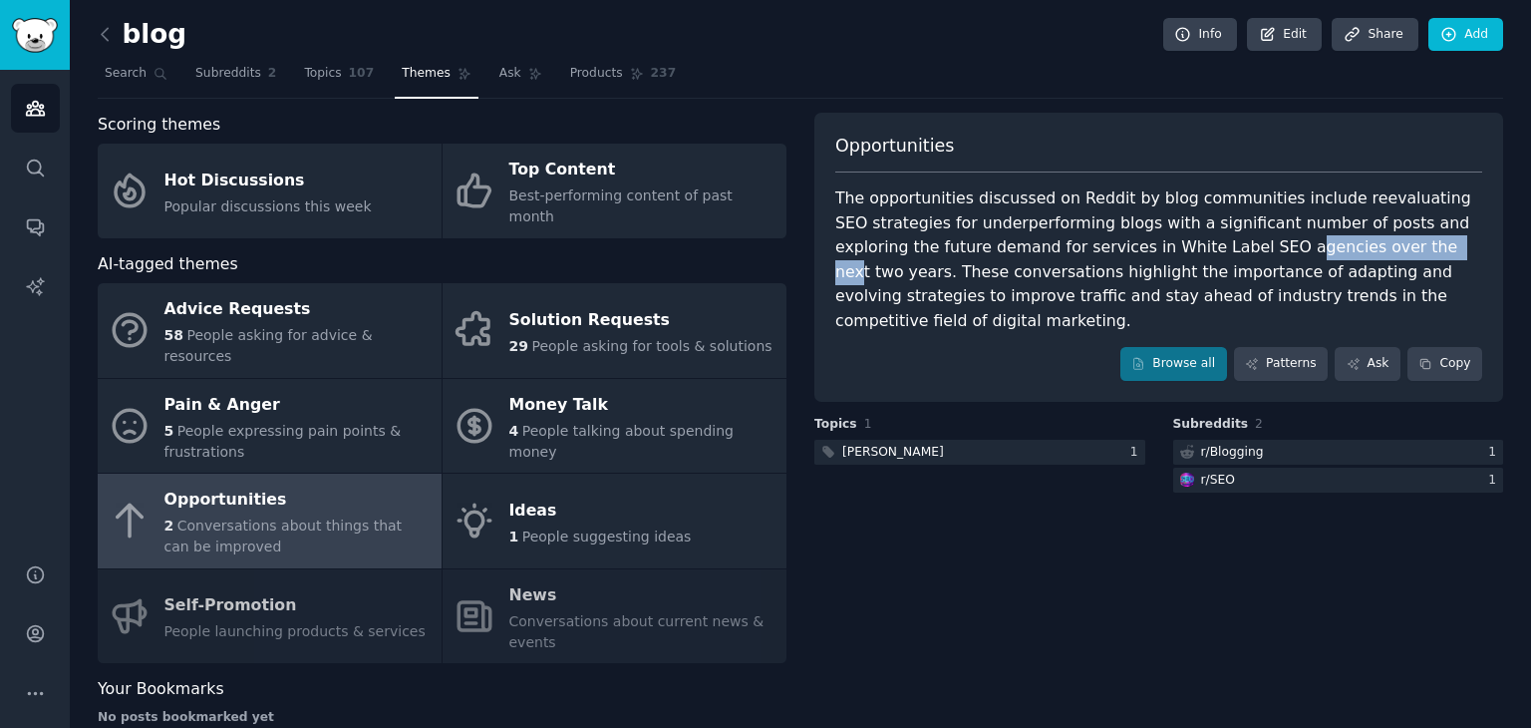
drag, startPoint x: 1170, startPoint y: 255, endPoint x: 1314, endPoint y: 236, distance: 144.8
click at [1314, 236] on div "The opportunities discussed on Reddit by blog communities include reevaluating …" at bounding box center [1158, 259] width 647 height 147
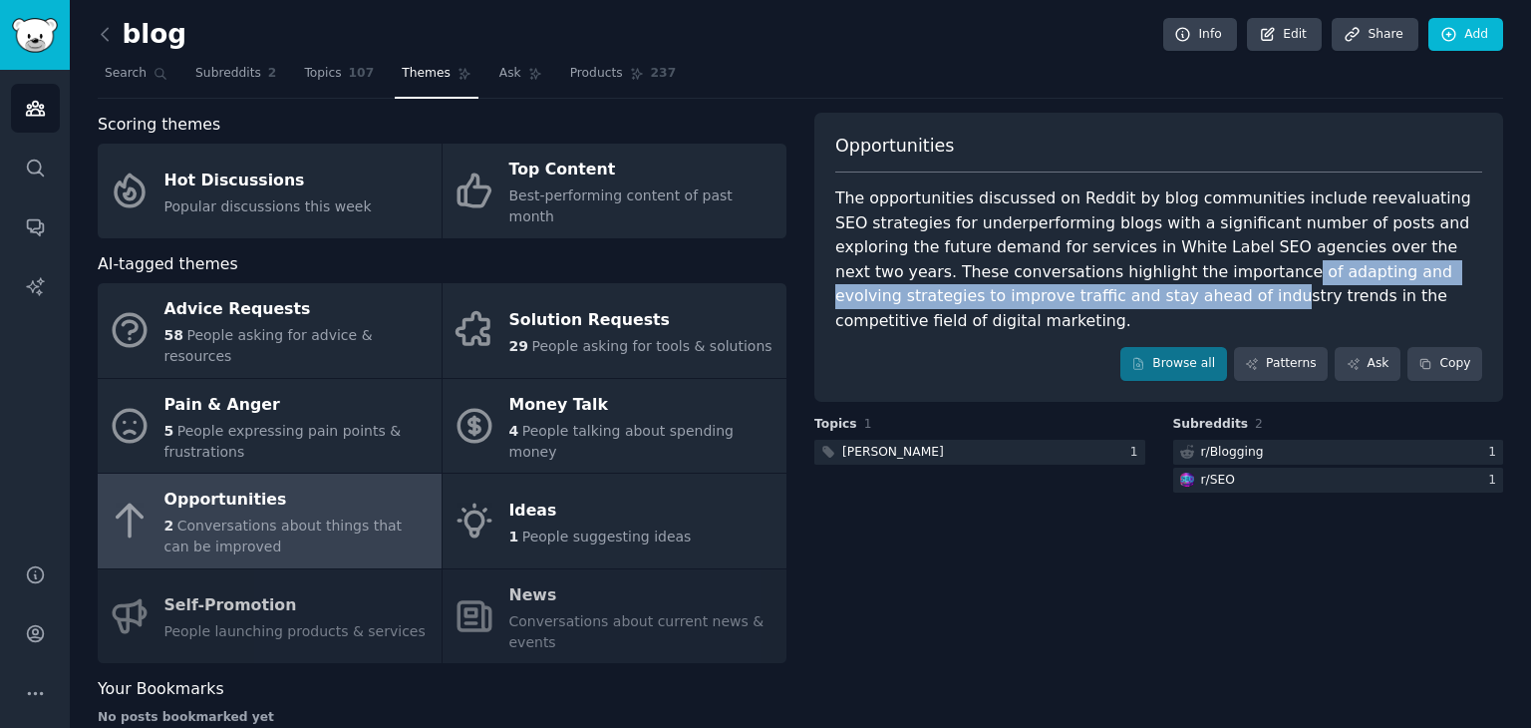
drag, startPoint x: 990, startPoint y: 286, endPoint x: 1113, endPoint y: 279, distance: 122.8
click at [1112, 279] on div "The opportunities discussed on Reddit by blog communities include reevaluating …" at bounding box center [1158, 259] width 647 height 147
click at [1113, 279] on div "The opportunities discussed on Reddit by blog communities include reevaluating …" at bounding box center [1158, 259] width 647 height 147
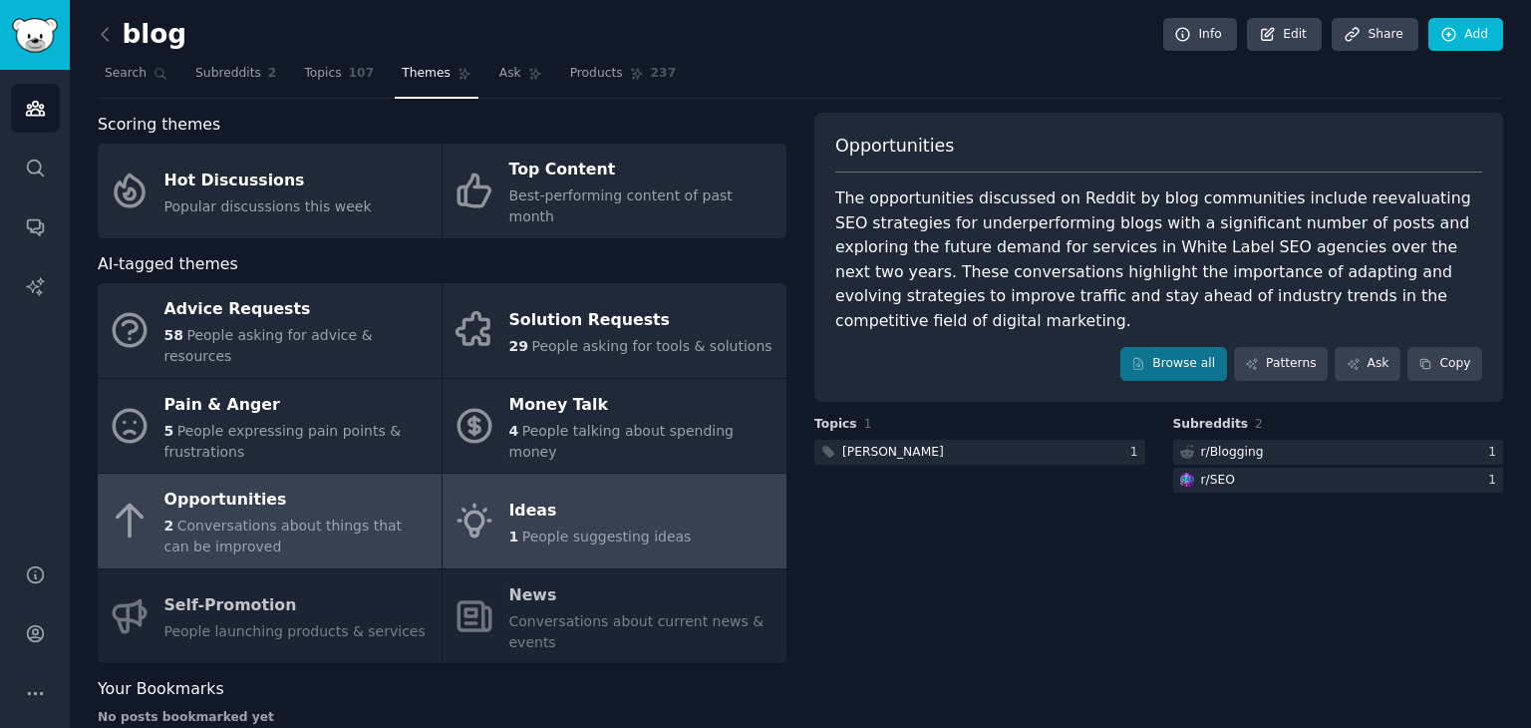
click at [722, 484] on link "Ideas 1 People suggesting ideas" at bounding box center [615, 521] width 344 height 95
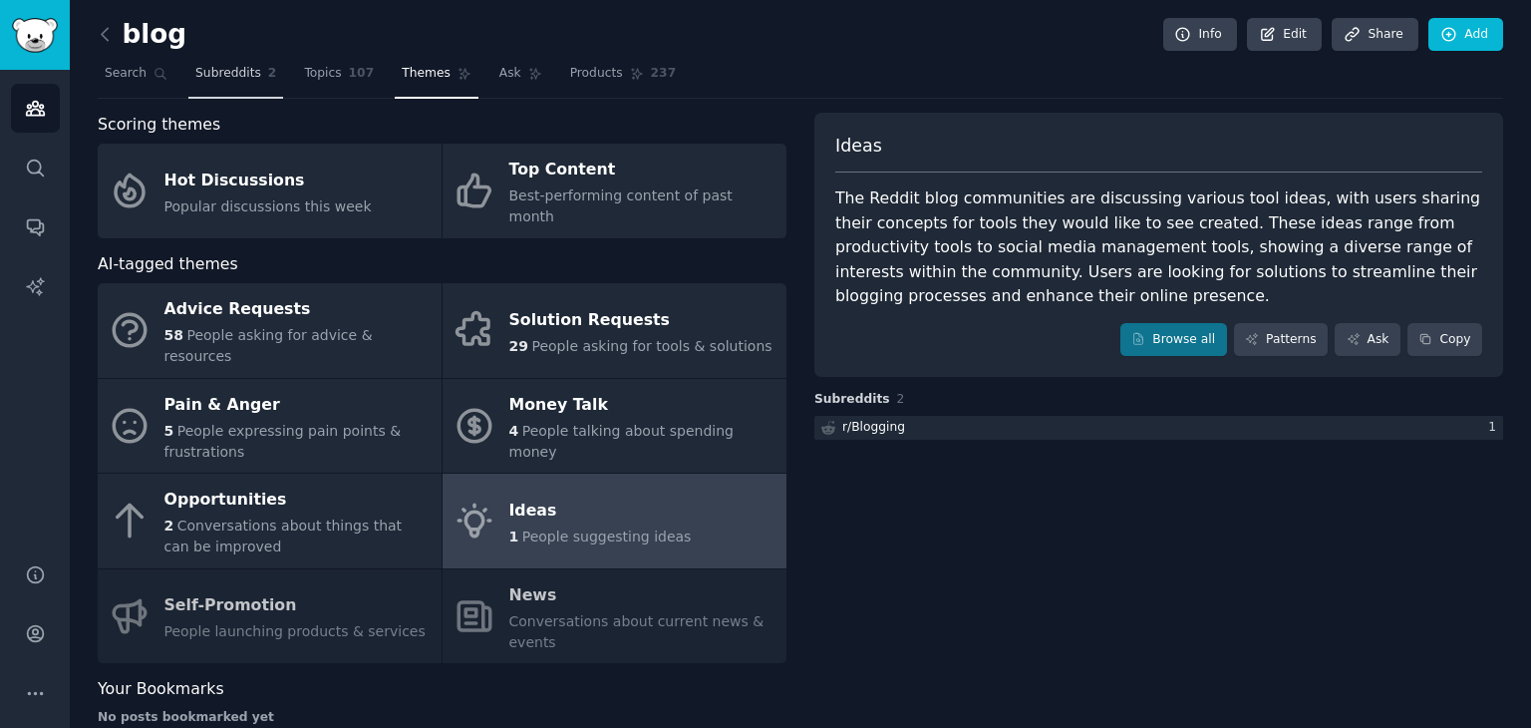
click at [195, 78] on span "Subreddits" at bounding box center [228, 74] width 66 height 18
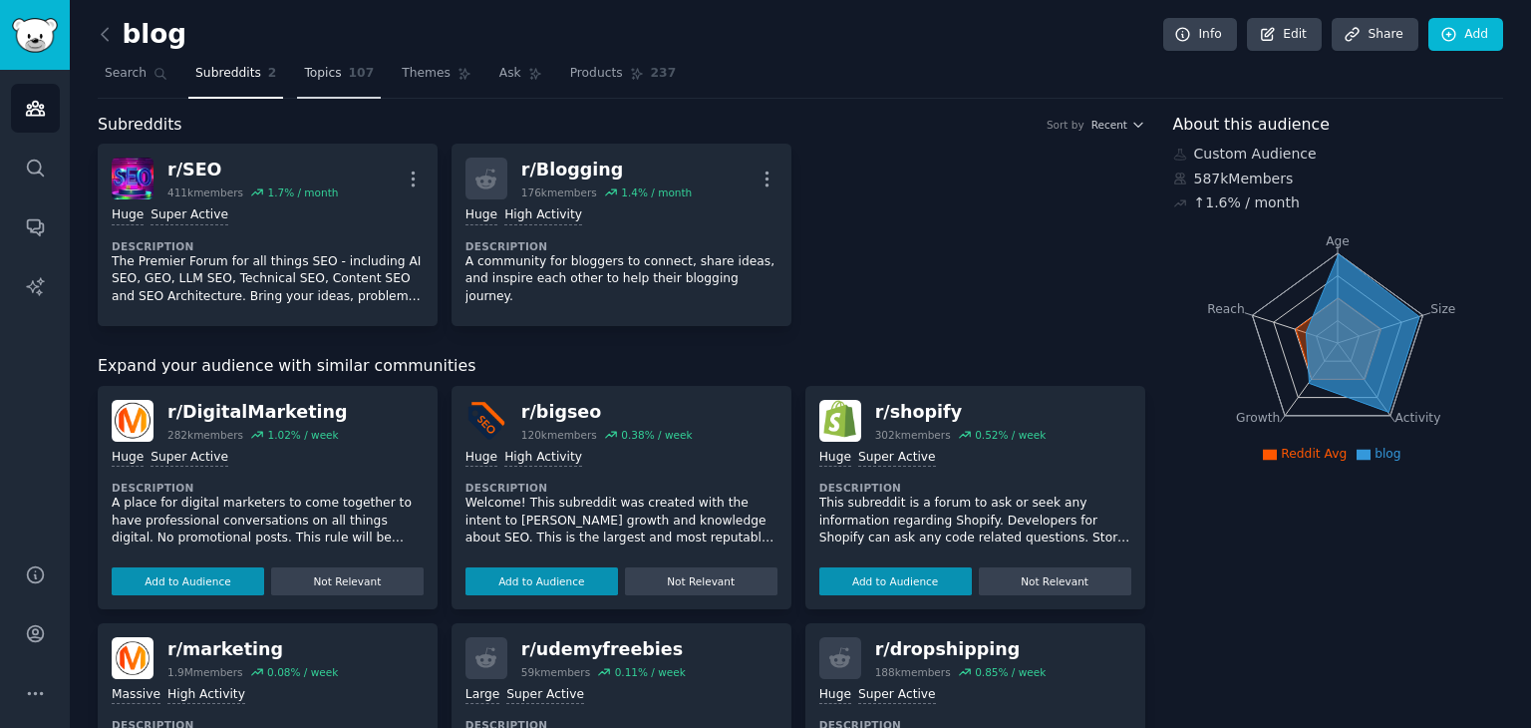
click at [304, 73] on span "Topics" at bounding box center [322, 74] width 37 height 18
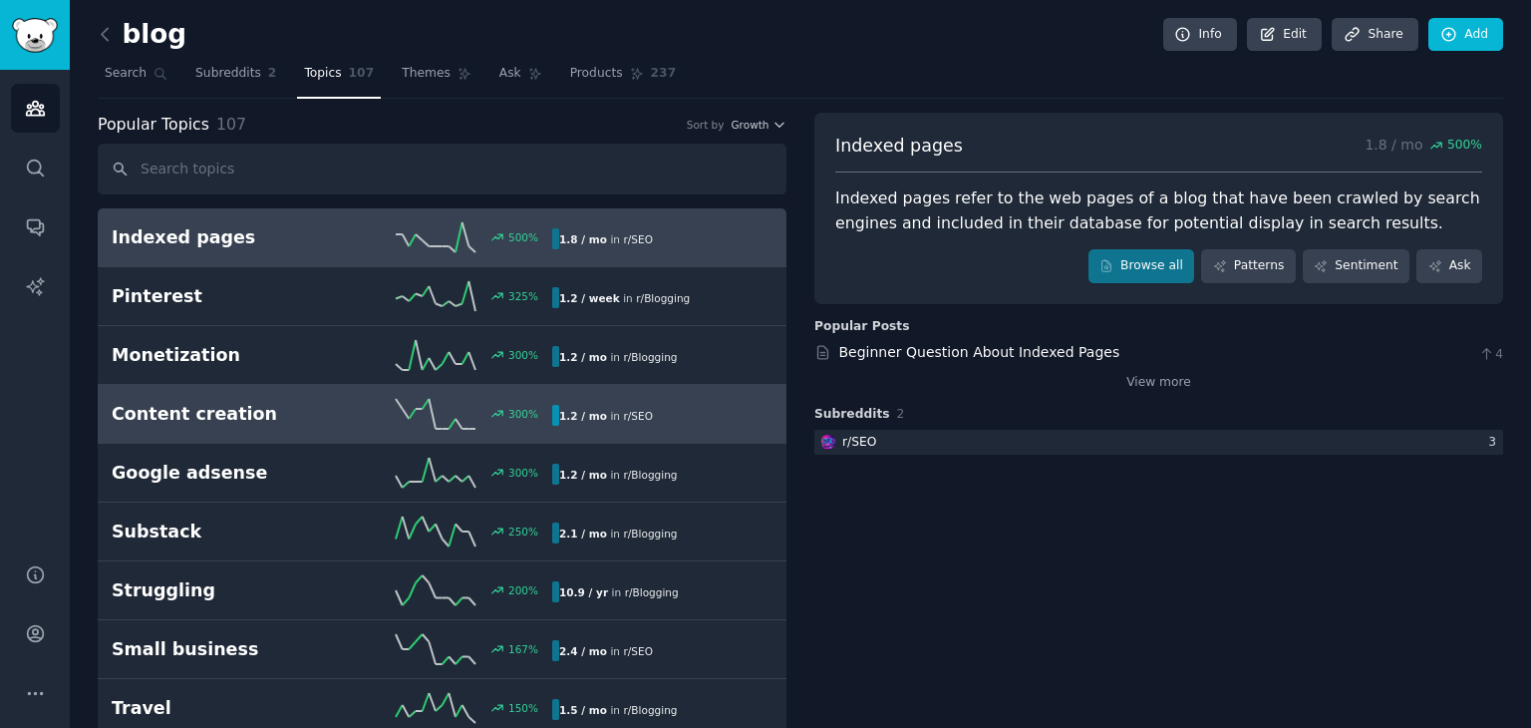
click at [435, 391] on link "Content creation 300 % 1.2 / mo in r/ SEO" at bounding box center [442, 414] width 689 height 59
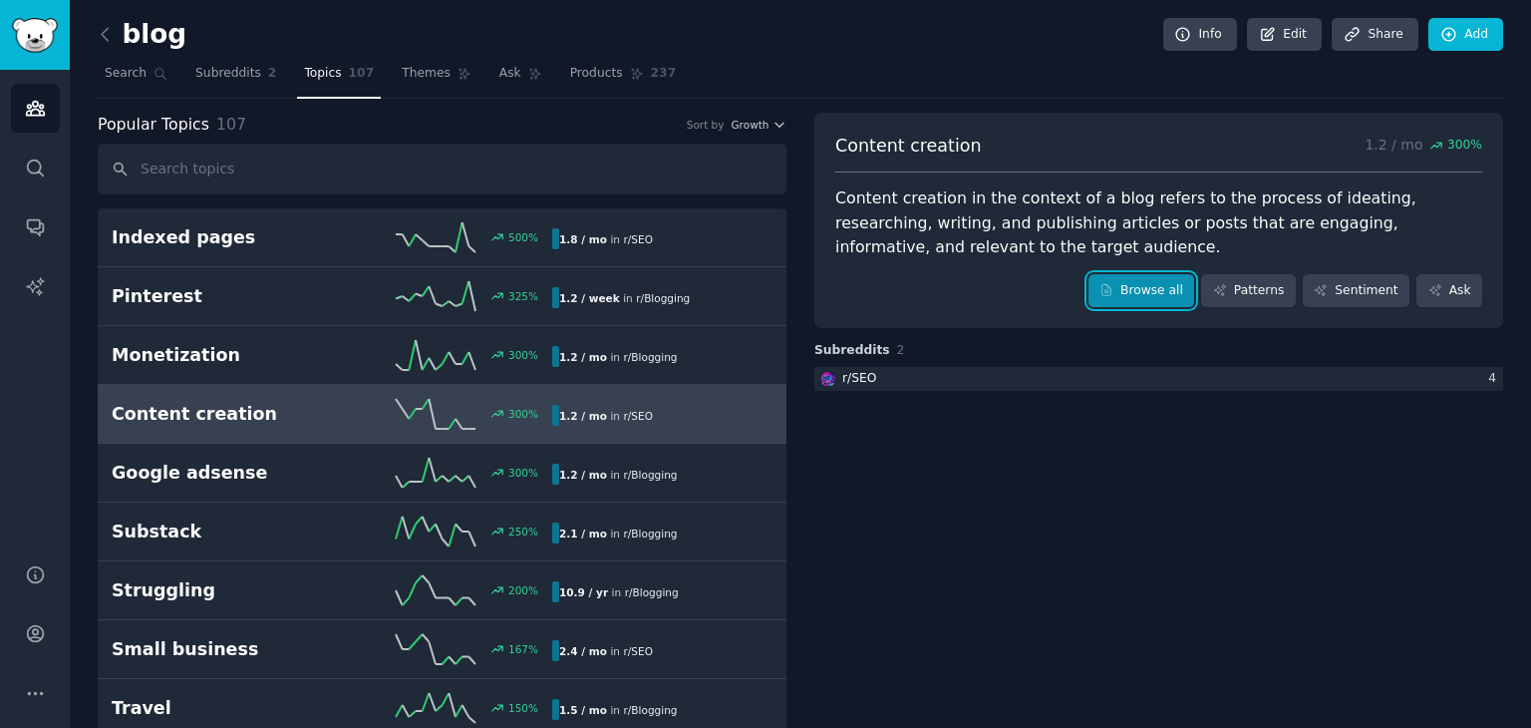
click at [1155, 297] on link "Browse all" at bounding box center [1142, 291] width 107 height 34
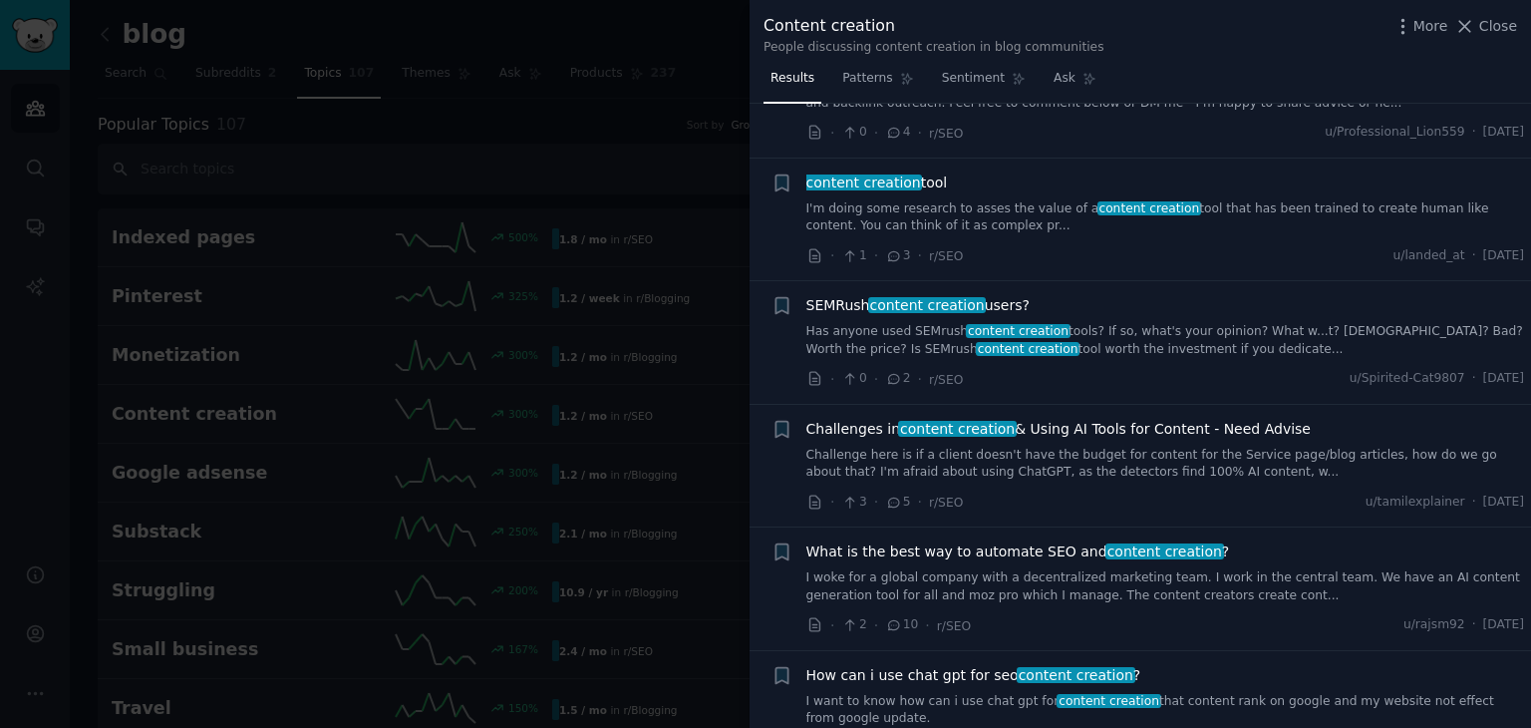
scroll to position [897, 0]
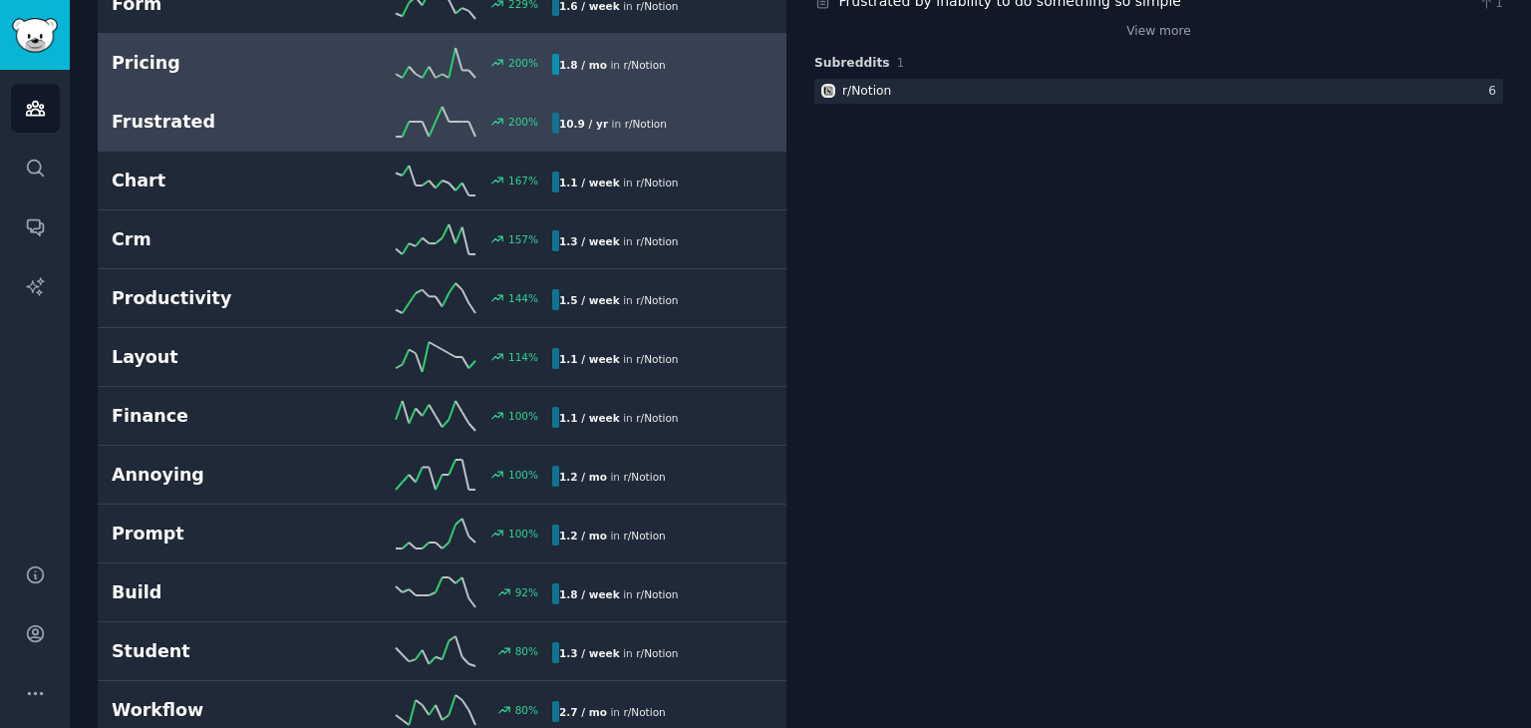
scroll to position [399, 0]
